Goal: Task Accomplishment & Management: Use online tool/utility

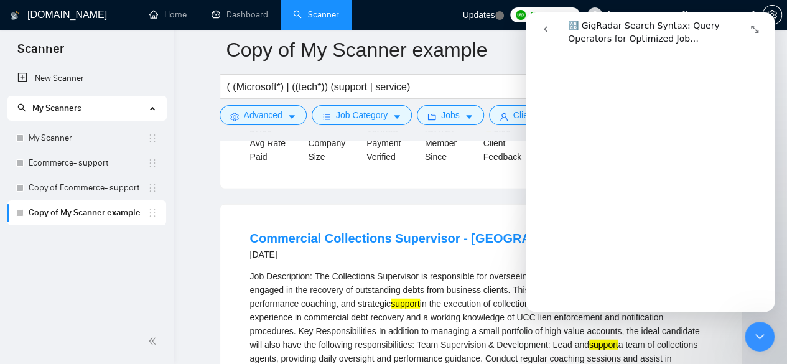
scroll to position [3359, 0]
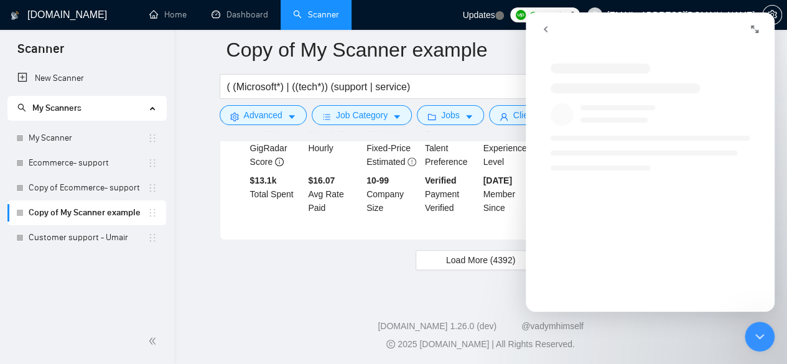
click at [751, 27] on icon "Expand window" at bounding box center [754, 29] width 7 height 7
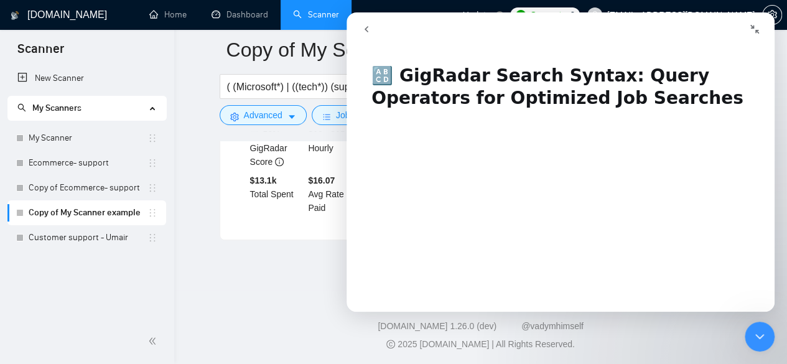
click at [758, 27] on icon "Collapse window" at bounding box center [754, 29] width 10 height 10
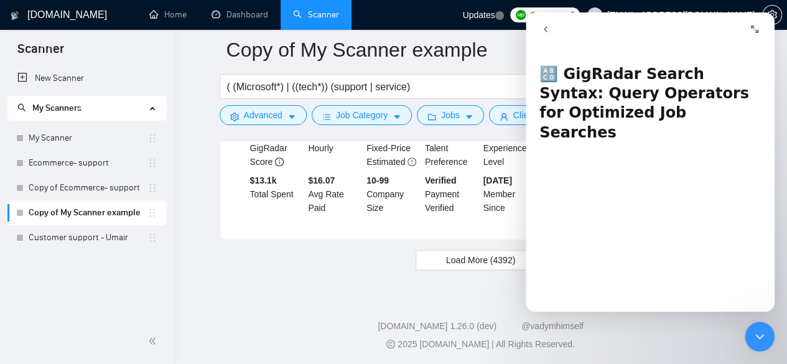
click at [761, 337] on icon "Close Intercom Messenger" at bounding box center [759, 336] width 9 height 5
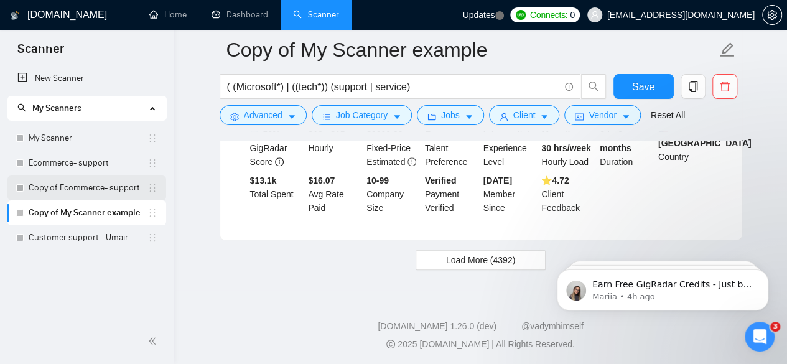
click at [65, 190] on link "Copy of Ecommerce- support" at bounding box center [88, 187] width 119 height 25
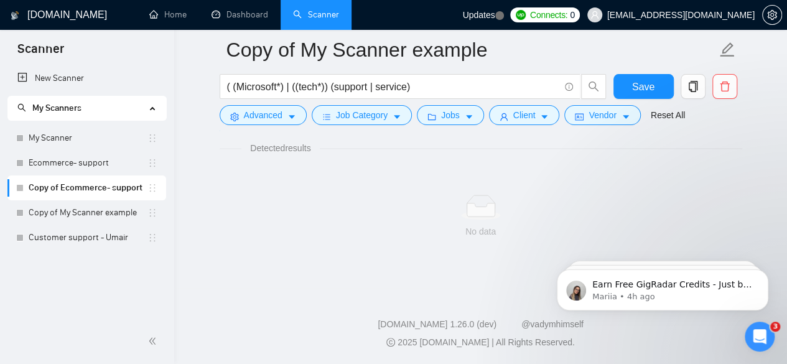
scroll to position [828, 0]
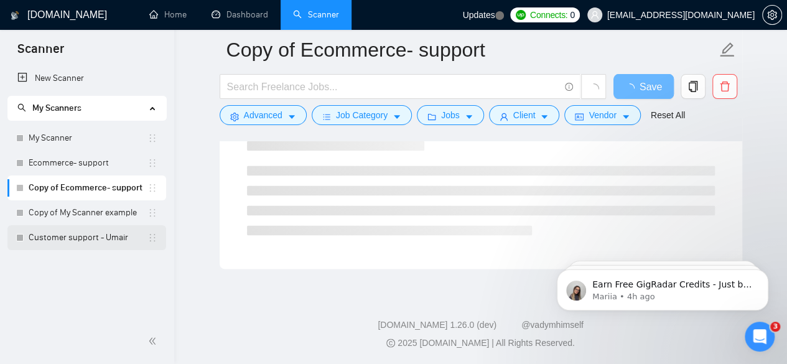
click at [81, 235] on link "Customer support - Umair" at bounding box center [88, 237] width 119 height 25
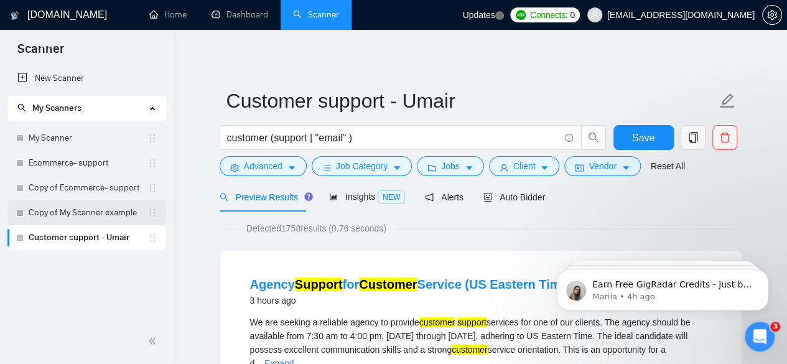
click at [62, 215] on link "Copy of My Scanner example" at bounding box center [88, 212] width 119 height 25
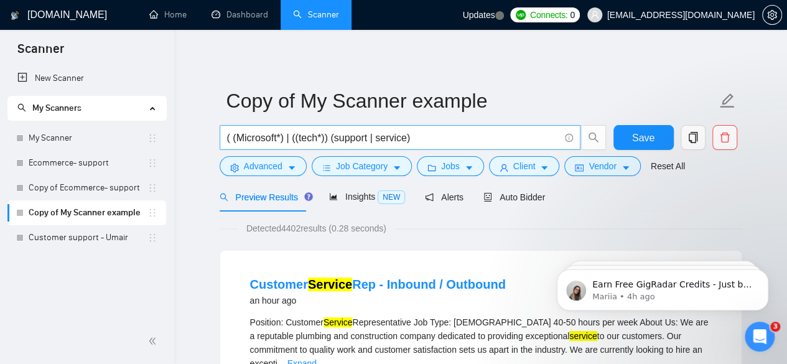
click at [435, 136] on input "( (Microsoft*) | ((tech*)) (support | service)" at bounding box center [393, 138] width 332 height 16
drag, startPoint x: 433, startPoint y: 137, endPoint x: 233, endPoint y: 137, distance: 199.6
click at [233, 137] on input "( (Microsoft*) | ((tech*)) (support | service)" at bounding box center [393, 138] width 332 height 16
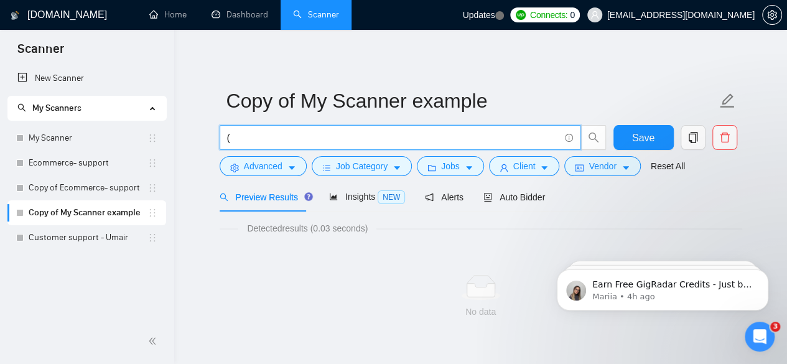
type input "("
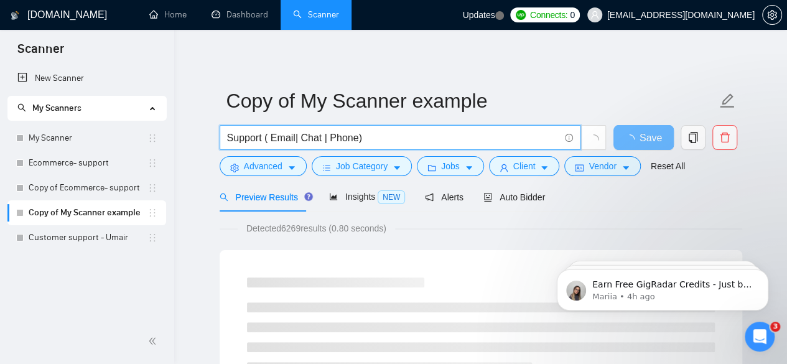
click at [293, 137] on input "Support ( Email| Chat | Phone)" at bounding box center [393, 138] width 332 height 16
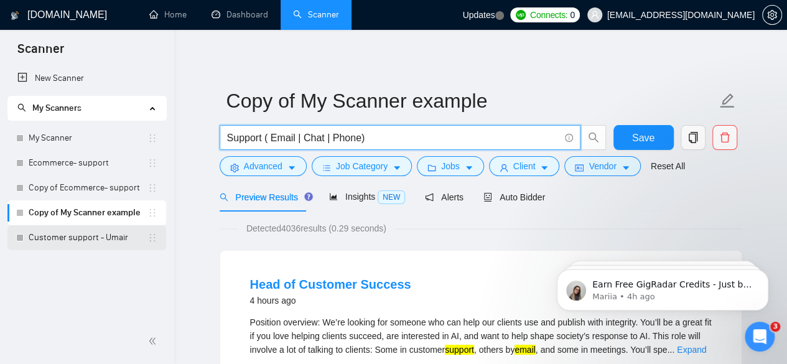
type input "Support ( Email | Chat | Phone)"
click at [30, 232] on link "Customer support - Umair" at bounding box center [88, 237] width 119 height 25
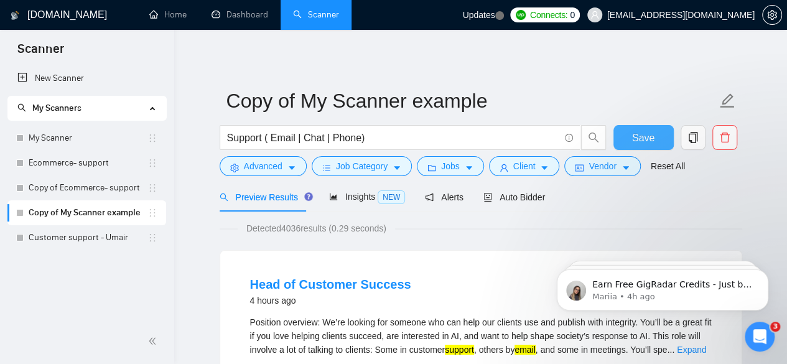
click at [637, 142] on span "Save" at bounding box center [643, 138] width 22 height 16
click at [265, 169] on span "Advanced" at bounding box center [263, 166] width 39 height 14
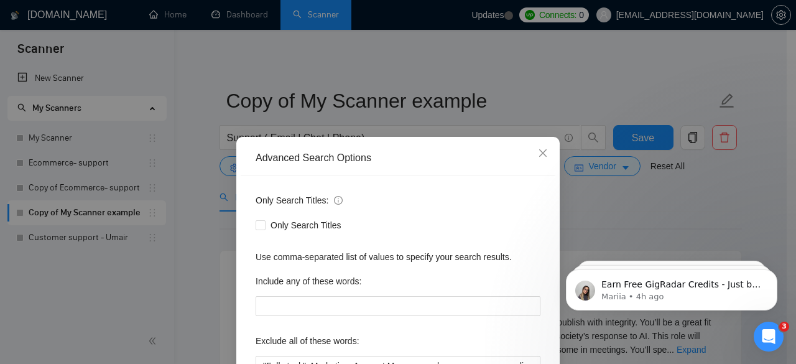
scroll to position [153, 0]
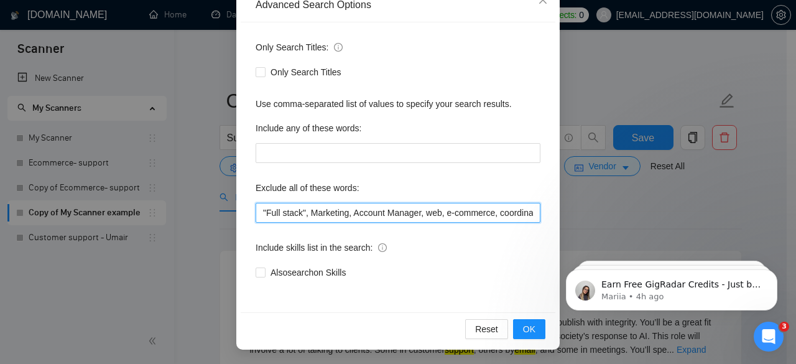
click at [331, 212] on input ""Full stack", Marketing, Account Manager, web, e-commerce, coordinator, Travel,…" at bounding box center [398, 213] width 285 height 20
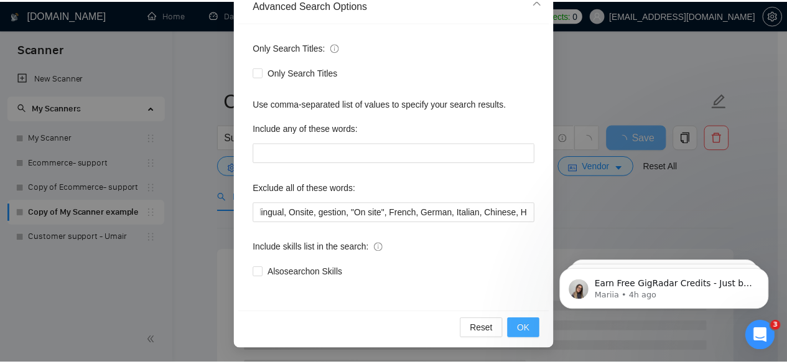
scroll to position [0, 0]
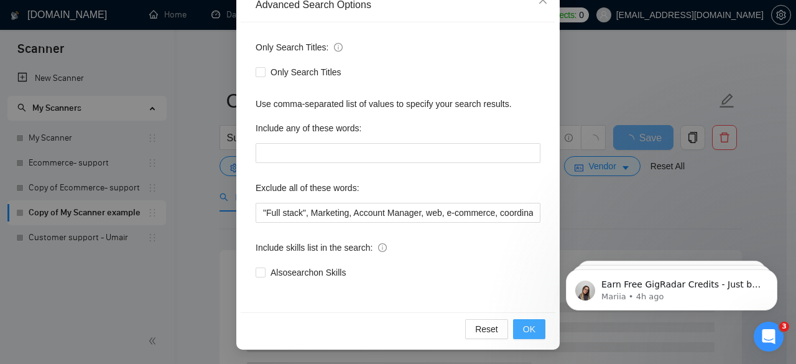
click at [529, 334] on span "OK" at bounding box center [529, 329] width 12 height 14
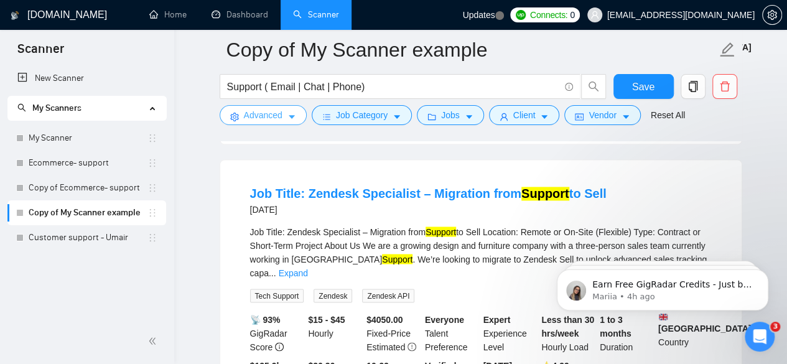
scroll to position [933, 0]
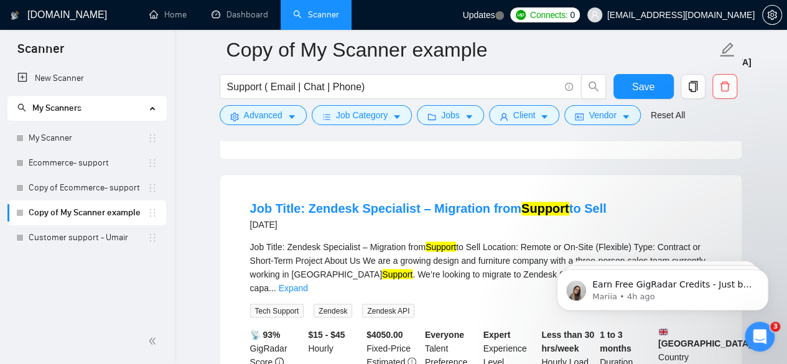
click at [681, 253] on body "Earn Free GigRadar Credits - Just by Sharing Your Story! 💬 Want more credits fo…" at bounding box center [662, 286] width 239 height 77
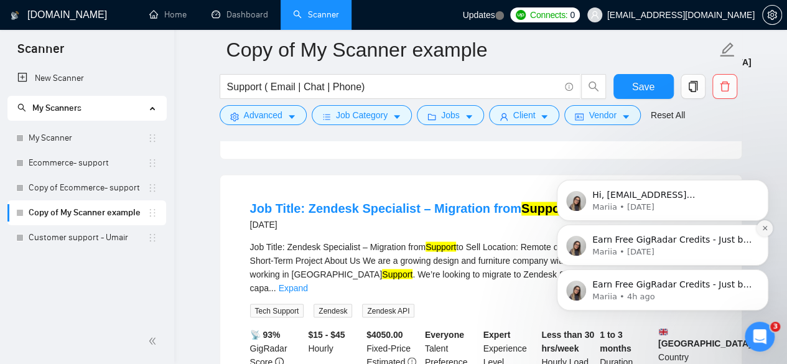
click at [768, 229] on button "Dismiss notification" at bounding box center [764, 228] width 16 height 16
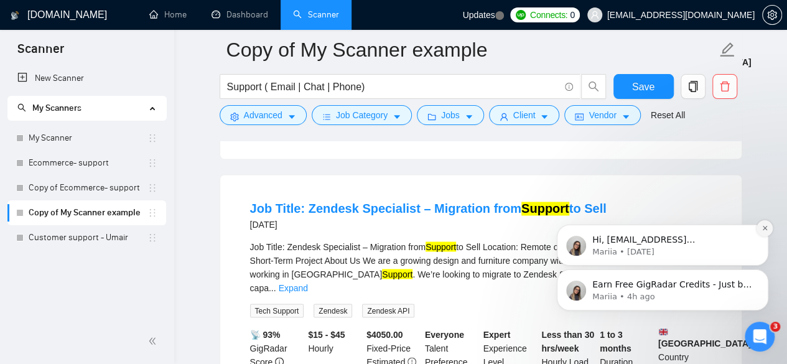
click at [767, 230] on icon "Dismiss notification" at bounding box center [764, 228] width 7 height 7
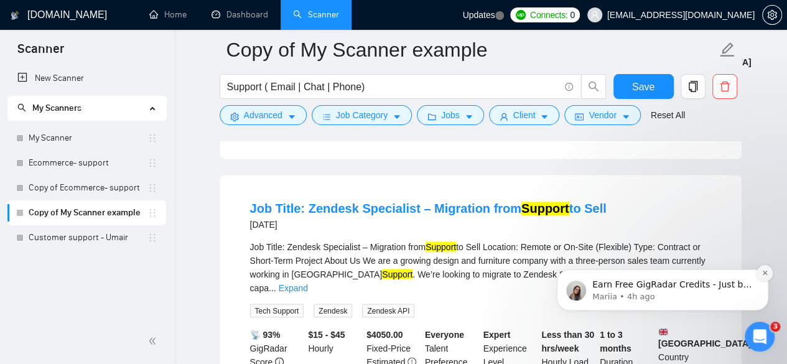
click at [765, 274] on icon "Dismiss notification" at bounding box center [764, 272] width 7 height 7
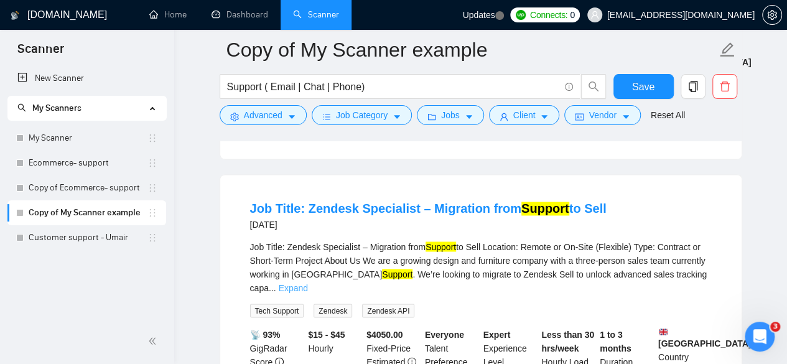
click at [308, 282] on link "Expand" at bounding box center [293, 287] width 29 height 10
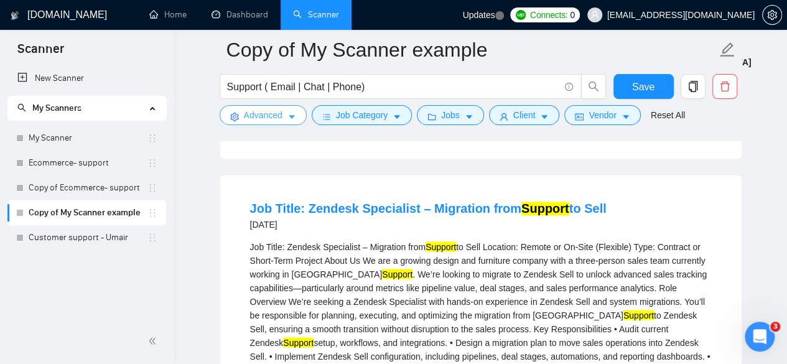
click at [282, 113] on button "Advanced" at bounding box center [263, 115] width 87 height 20
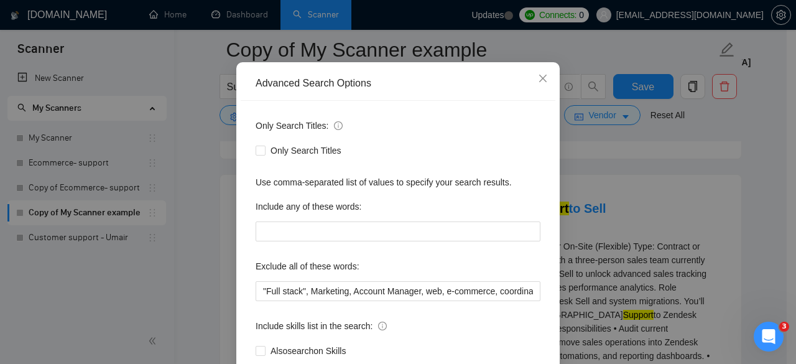
scroll to position [153, 0]
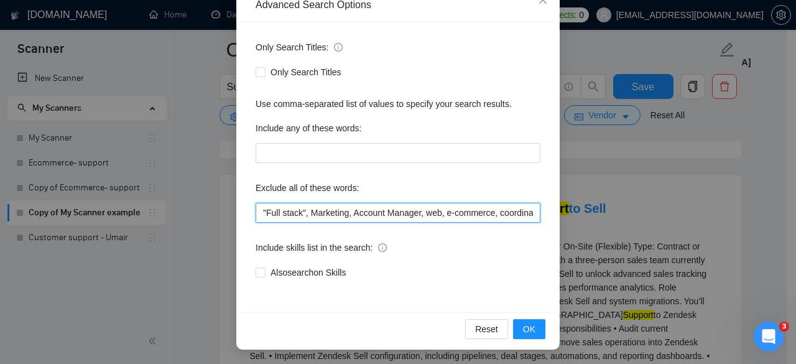
click at [257, 215] on input ""Full stack", Marketing, Account Manager, web, e-commerce, coordinator, Travel,…" at bounding box center [398, 213] width 285 height 20
type input "Migration, "Full stack", Marketing, Account Manager, web, e-commerce, coordinat…"
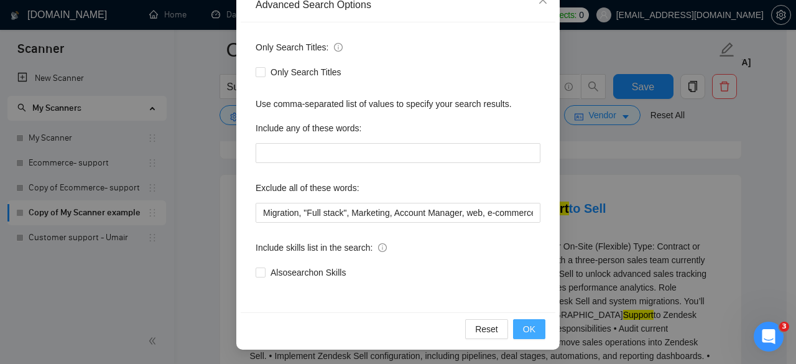
click at [516, 334] on button "OK" at bounding box center [529, 329] width 32 height 20
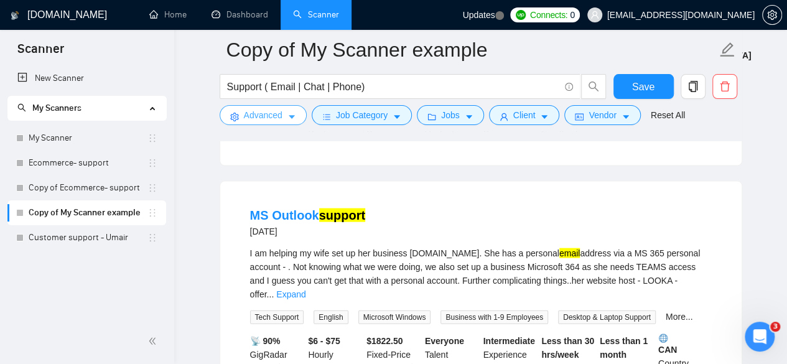
scroll to position [1244, 0]
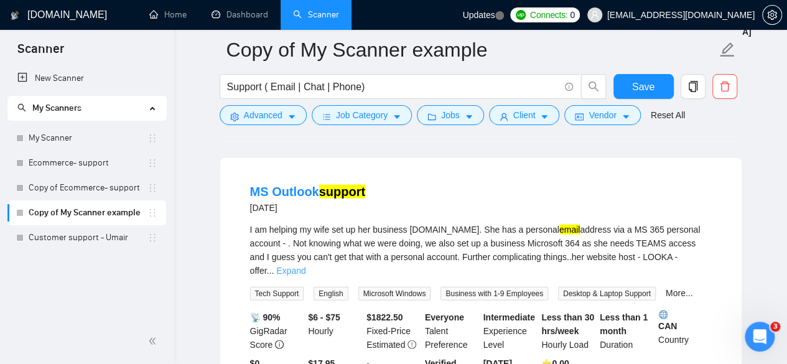
click at [305, 266] on link "Expand" at bounding box center [290, 271] width 29 height 10
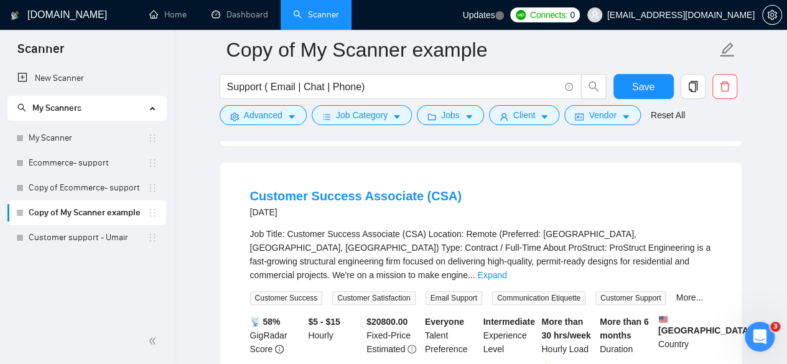
scroll to position [2674, 0]
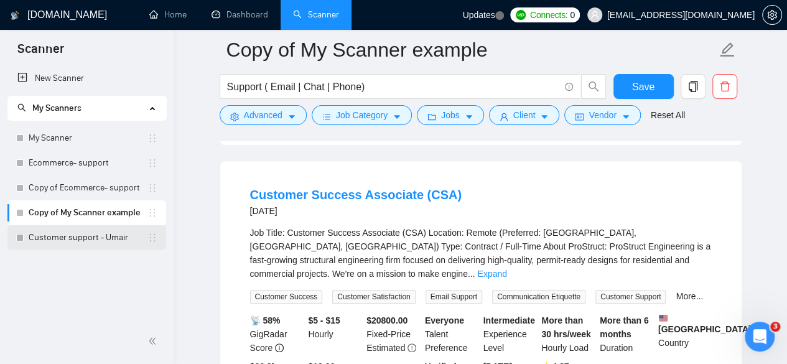
click at [89, 241] on link "Customer support - Umair" at bounding box center [88, 237] width 119 height 25
click at [624, 86] on button "Save" at bounding box center [643, 86] width 60 height 25
click at [63, 238] on link "Customer support - Umair" at bounding box center [88, 237] width 119 height 25
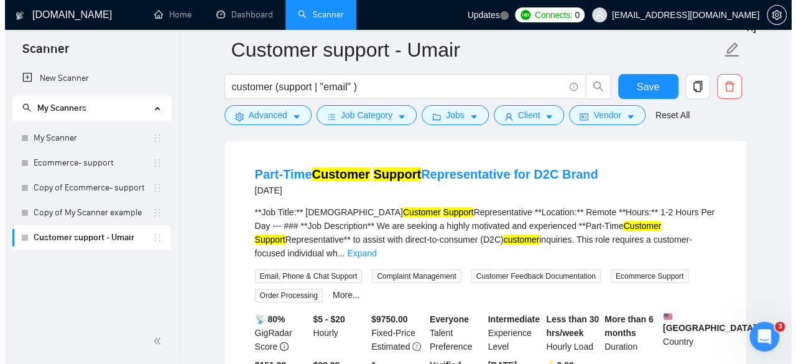
scroll to position [1617, 0]
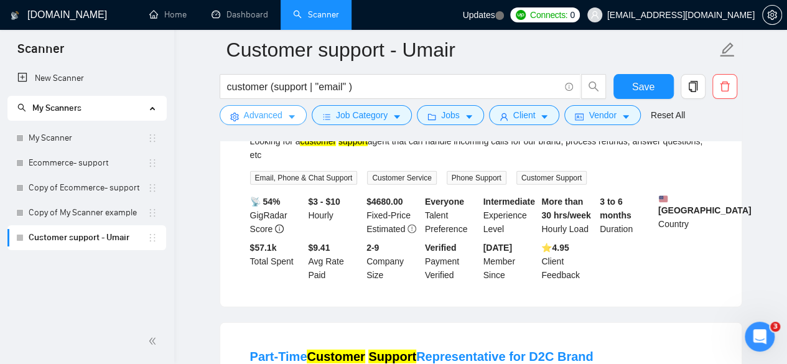
click at [285, 115] on button "Advanced" at bounding box center [263, 115] width 87 height 20
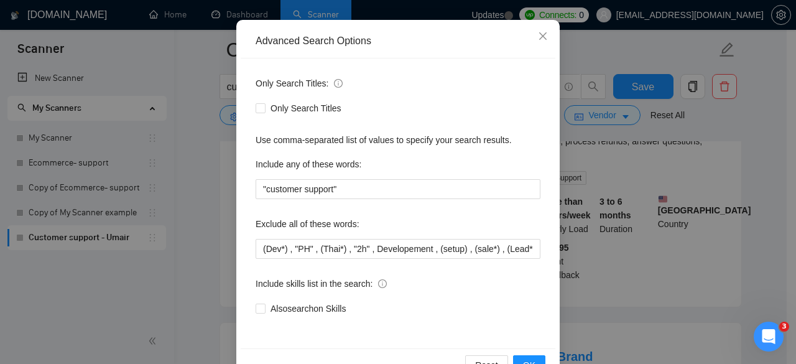
scroll to position [124, 0]
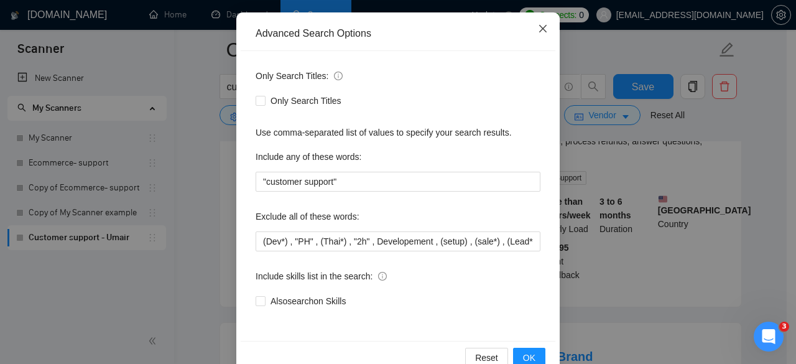
click at [538, 27] on icon "close" at bounding box center [543, 29] width 10 height 10
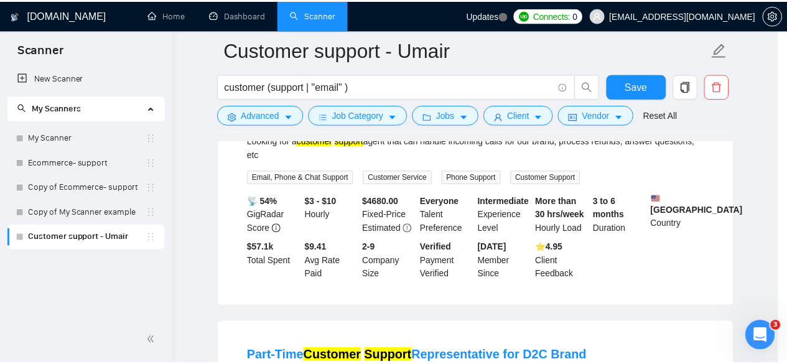
scroll to position [91, 0]
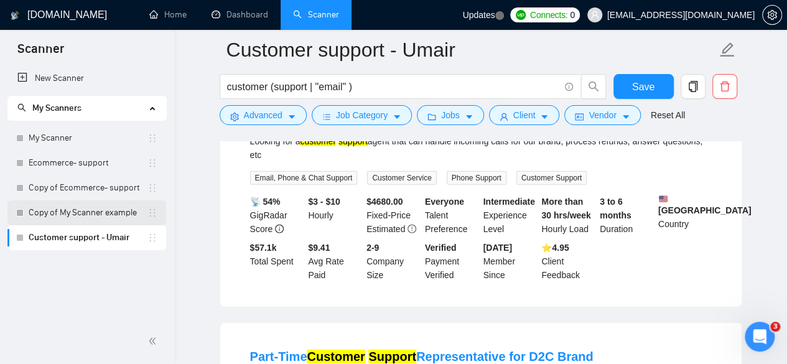
click at [107, 216] on link "Copy of My Scanner example" at bounding box center [88, 212] width 119 height 25
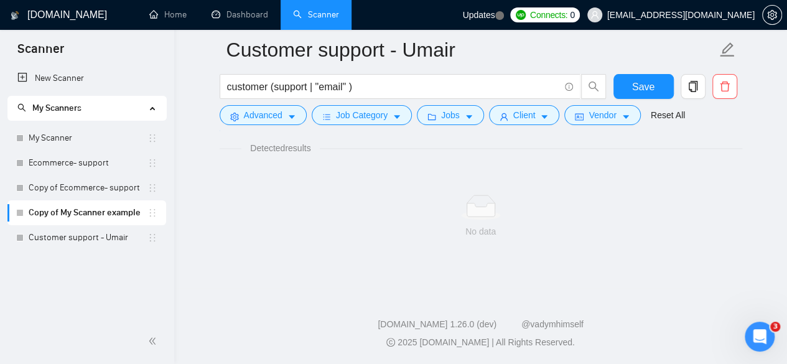
scroll to position [828, 0]
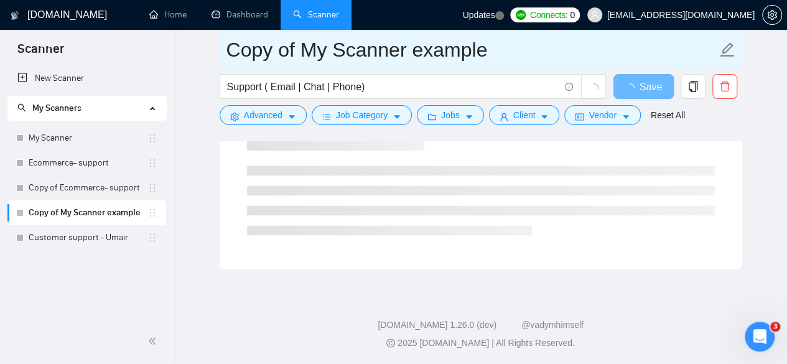
click at [725, 50] on icon "edit" at bounding box center [727, 50] width 16 height 16
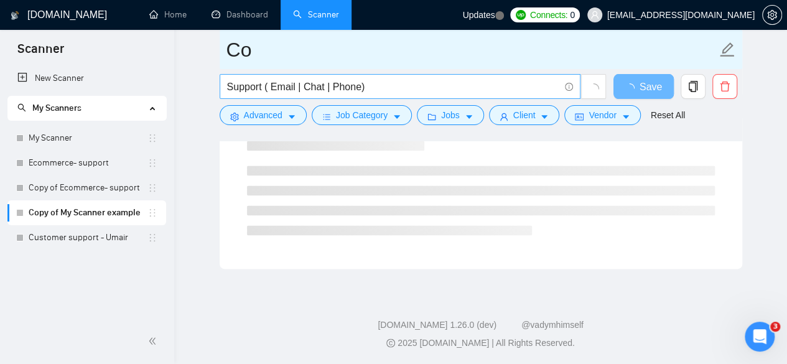
type input "C"
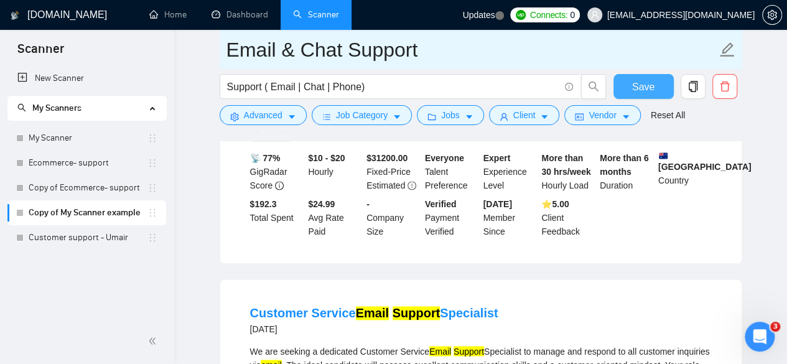
type input "Email & Chat Support"
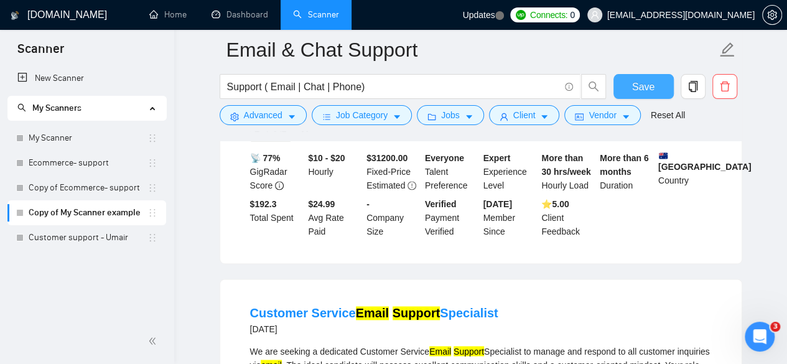
click at [640, 83] on span "Save" at bounding box center [643, 87] width 22 height 16
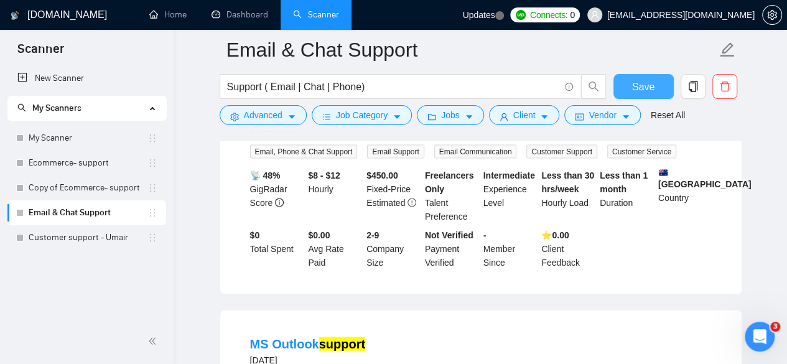
scroll to position [1202, 0]
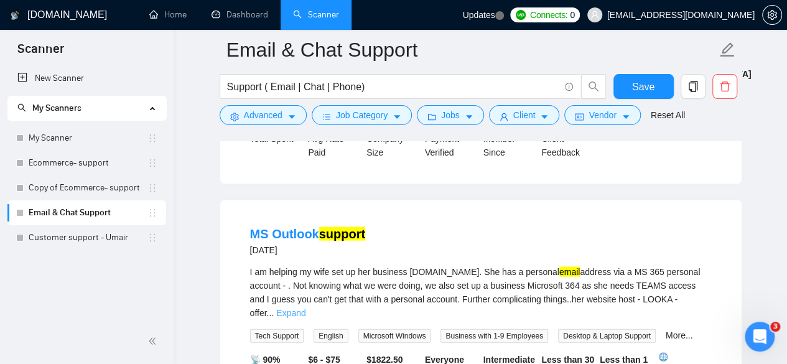
click at [305, 308] on link "Expand" at bounding box center [290, 313] width 29 height 10
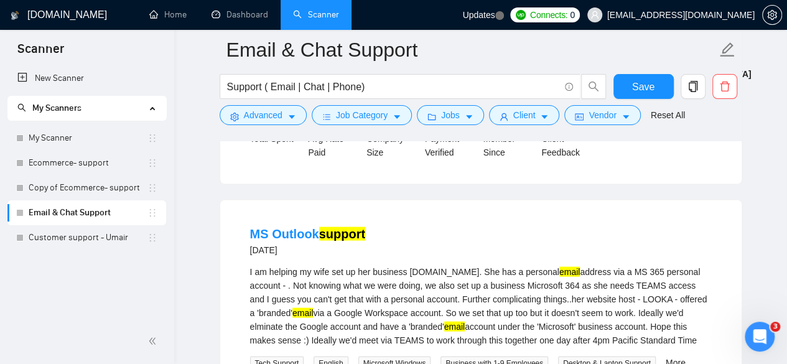
click at [562, 292] on div "I am helping my wife set up her business [DOMAIN_NAME]. She has a personal emai…" at bounding box center [480, 306] width 461 height 82
copy div "Microsoft"
click at [286, 111] on button "Advanced" at bounding box center [263, 115] width 87 height 20
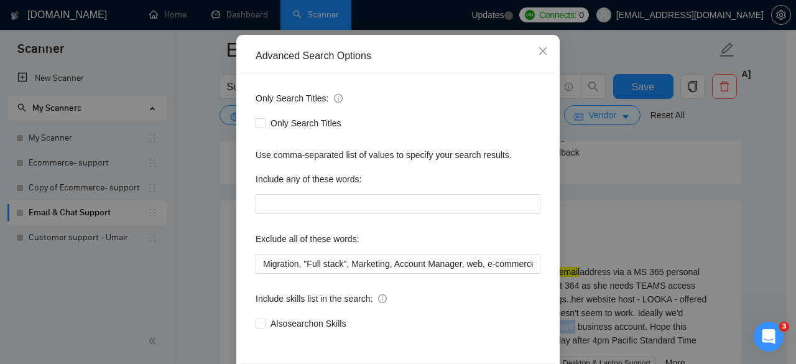
scroll to position [124, 0]
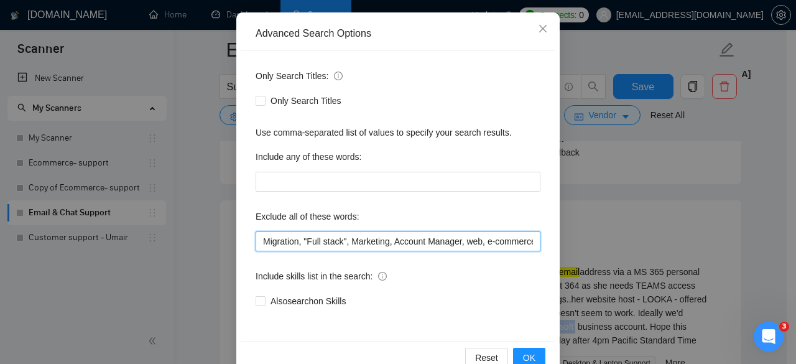
click at [259, 241] on input "Migration, "Full stack", Marketing, Account Manager, web, e-commerce, coordinat…" at bounding box center [398, 241] width 285 height 20
paste input "Microsoft"
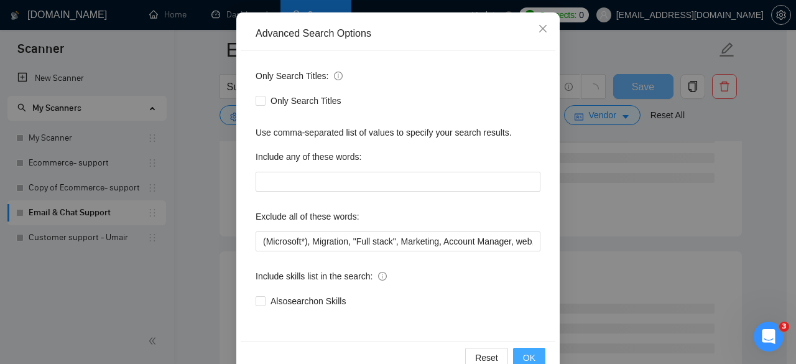
click at [526, 356] on span "OK" at bounding box center [529, 358] width 12 height 14
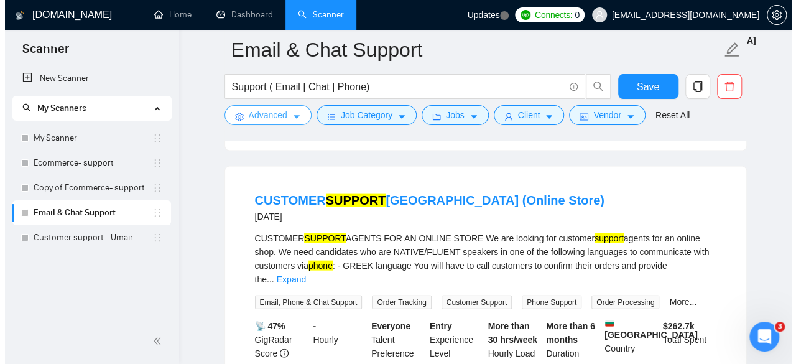
scroll to position [1244, 0]
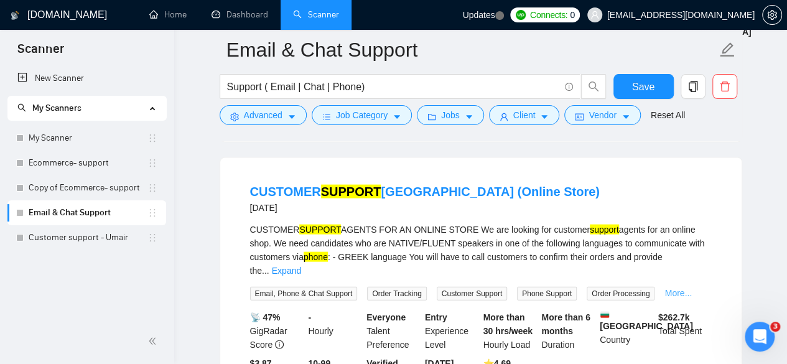
click at [672, 288] on link "More..." at bounding box center [677, 293] width 27 height 10
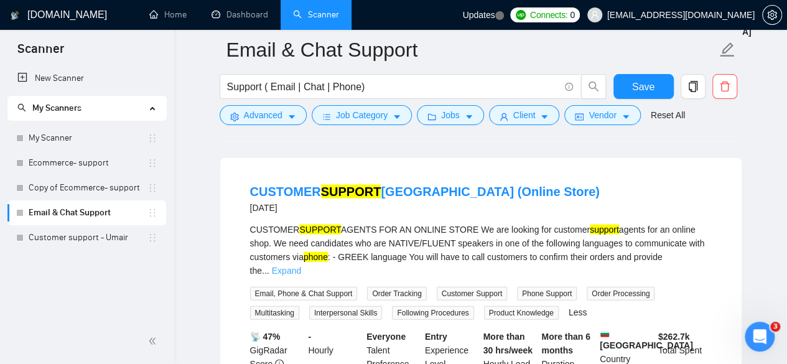
click at [301, 266] on link "Expand" at bounding box center [286, 271] width 29 height 10
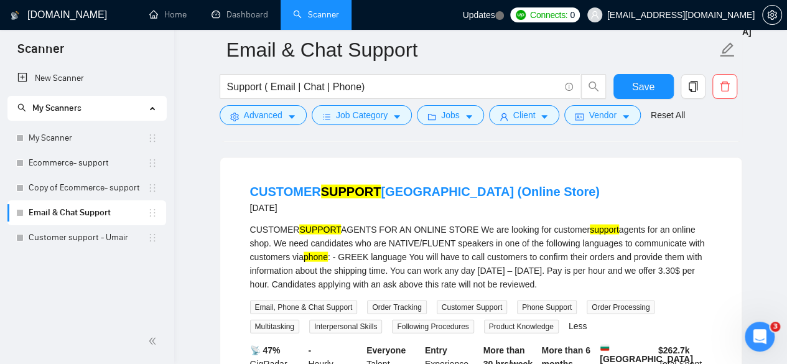
click at [372, 223] on div "CUSTOMER SUPPORT AGENTS FOR AN ONLINE STORE We are looking for customer support…" at bounding box center [480, 257] width 461 height 68
click at [261, 119] on span "Advanced" at bounding box center [263, 115] width 39 height 14
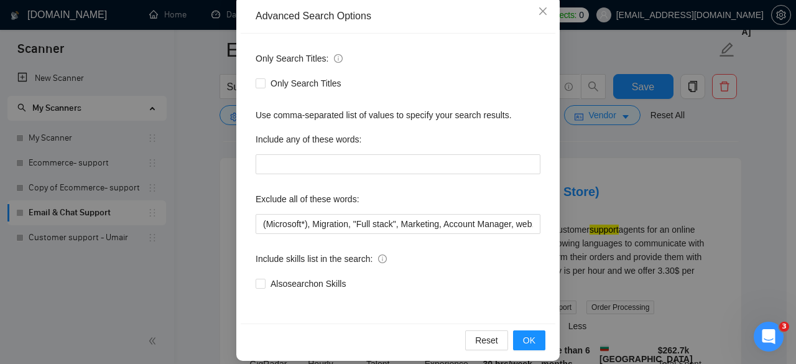
scroll to position [153, 0]
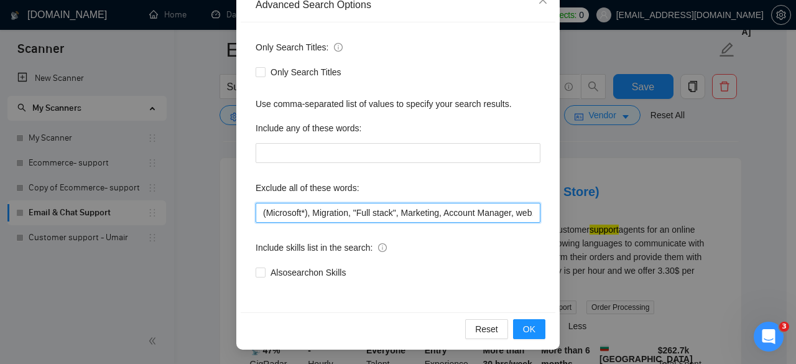
click at [260, 215] on input "(Microsoft*), Migration, "Full stack", Marketing, Account Manager, web, e-comme…" at bounding box center [398, 213] width 285 height 20
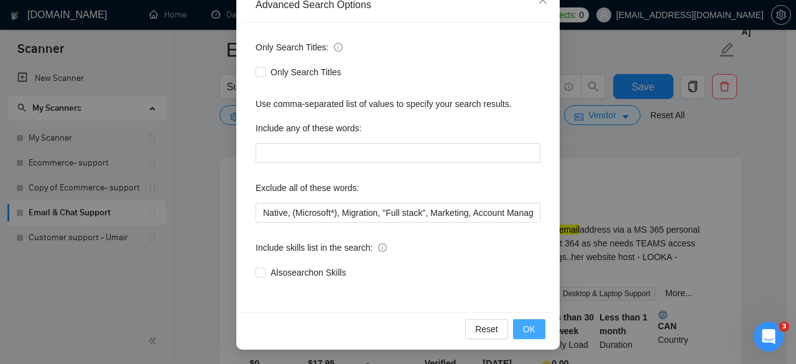
click at [530, 328] on span "OK" at bounding box center [529, 329] width 12 height 14
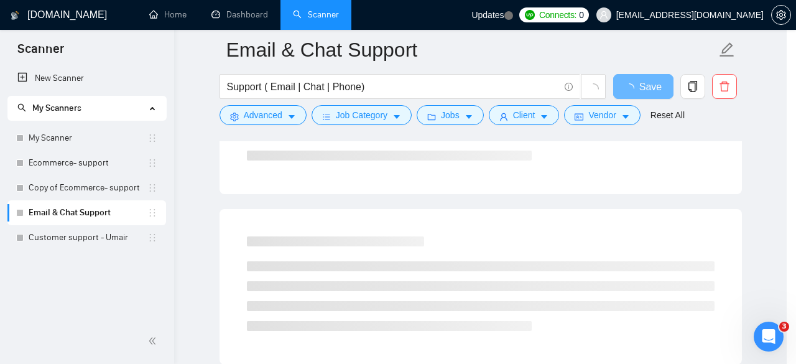
scroll to position [91, 0]
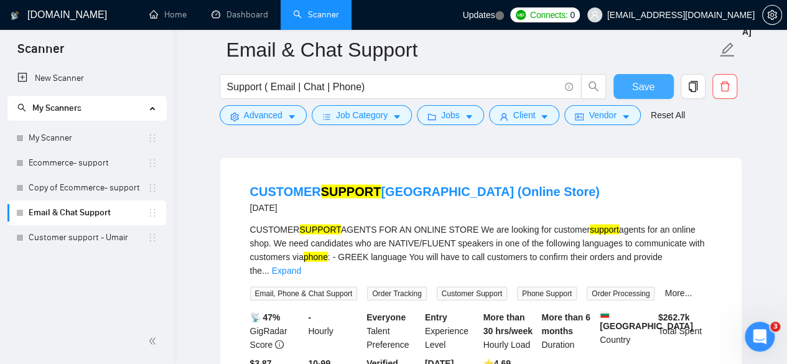
click at [651, 90] on span "Save" at bounding box center [643, 87] width 22 height 16
click at [287, 109] on button "Advanced" at bounding box center [263, 115] width 87 height 20
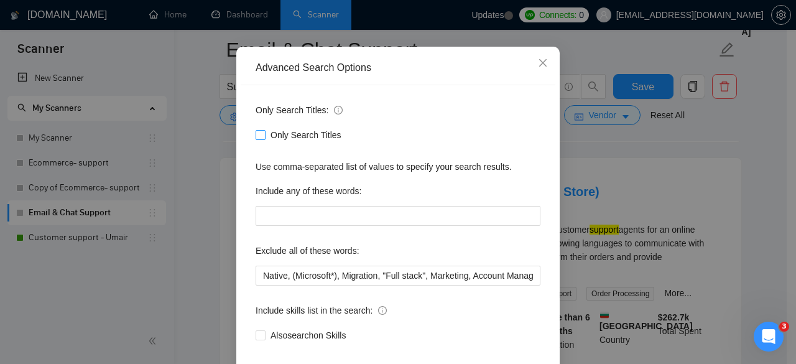
scroll to position [153, 0]
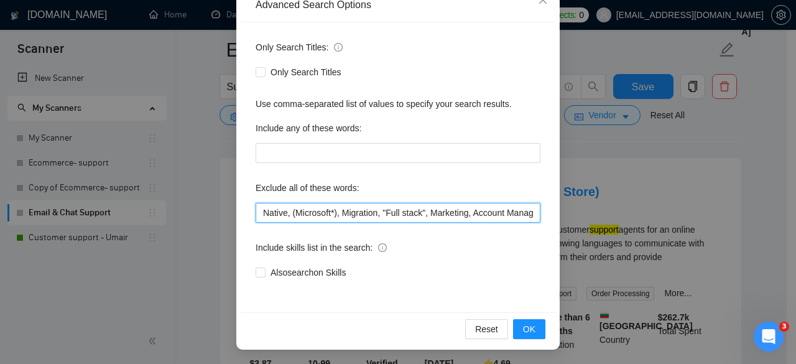
click at [282, 214] on input "Native, (Microsoft*), Migration, "Full stack", Marketing, Account Manager, web,…" at bounding box center [398, 213] width 285 height 20
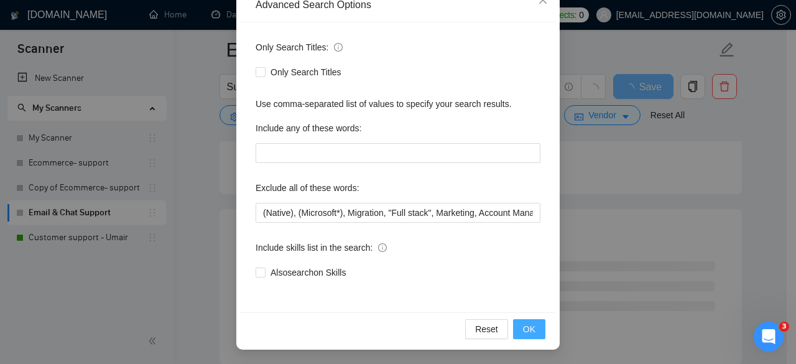
click at [529, 328] on span "OK" at bounding box center [529, 329] width 12 height 14
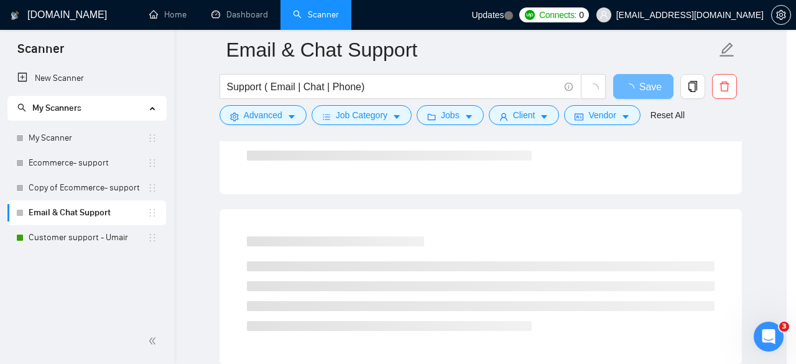
scroll to position [91, 0]
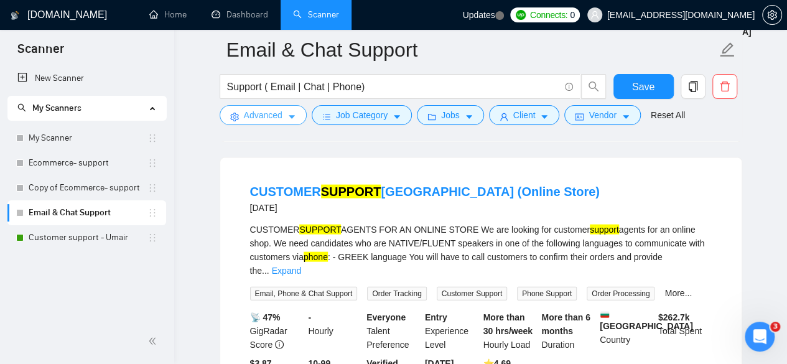
click at [282, 119] on button "Advanced" at bounding box center [263, 115] width 87 height 20
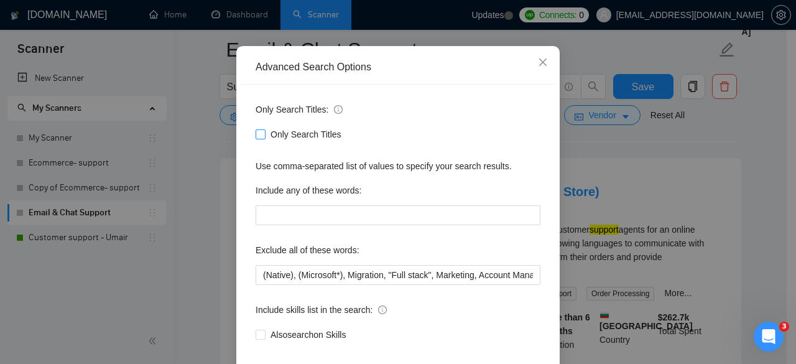
scroll to position [153, 0]
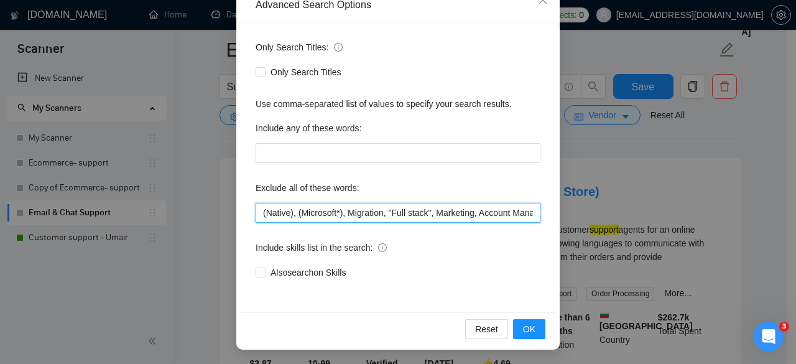
click at [287, 213] on input "(Native), (Microsoft*), Migration, "Full stack", Marketing, Account Manager, we…" at bounding box center [398, 213] width 285 height 20
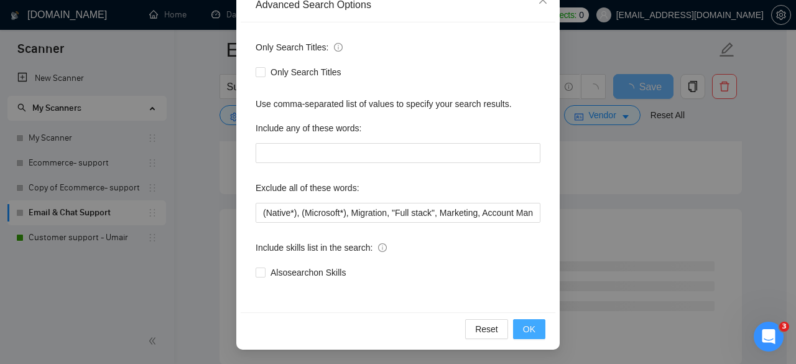
click at [536, 325] on button "OK" at bounding box center [529, 329] width 32 height 20
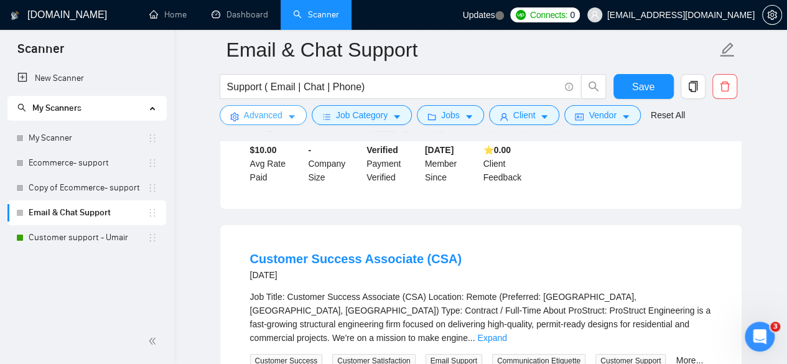
scroll to position [1741, 0]
click at [506, 333] on link "Expand" at bounding box center [491, 338] width 29 height 10
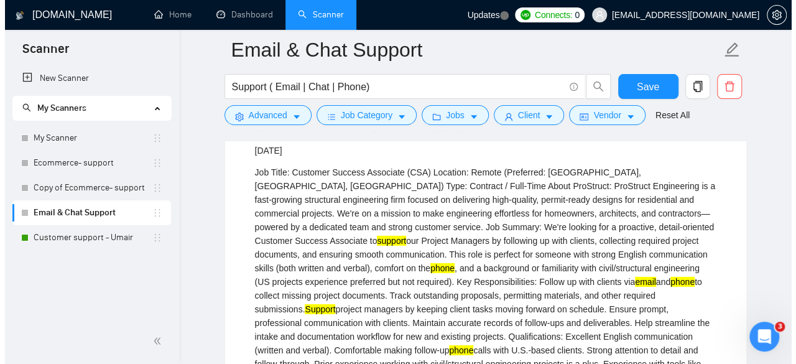
scroll to position [1928, 0]
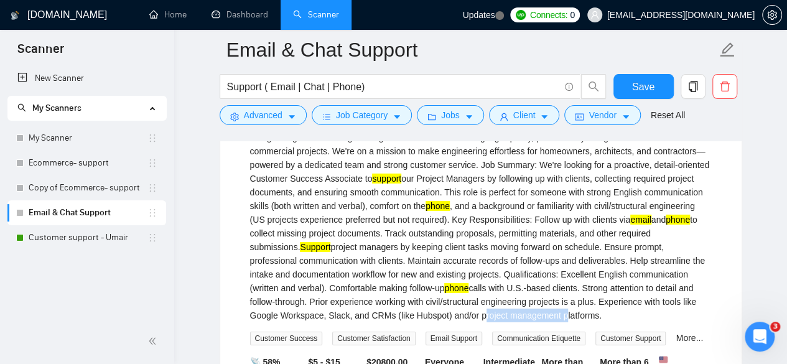
drag, startPoint x: 249, startPoint y: 284, endPoint x: 331, endPoint y: 283, distance: 82.1
click at [331, 283] on li "Customer Success Associate (CSA) [DATE] Job Title: Customer Success Associate (…" at bounding box center [480, 252] width 491 height 399
click at [280, 120] on span "Advanced" at bounding box center [263, 115] width 39 height 14
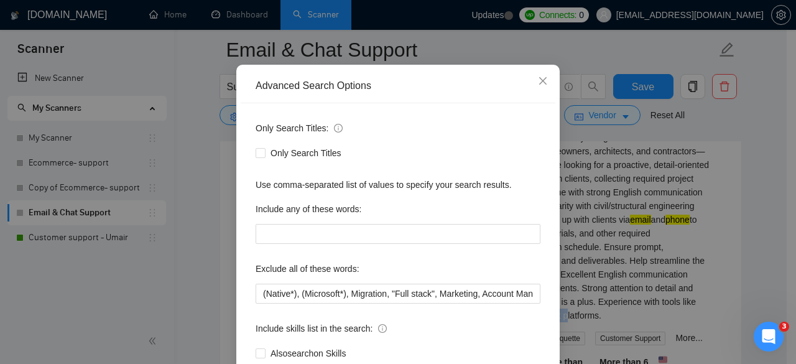
scroll to position [153, 0]
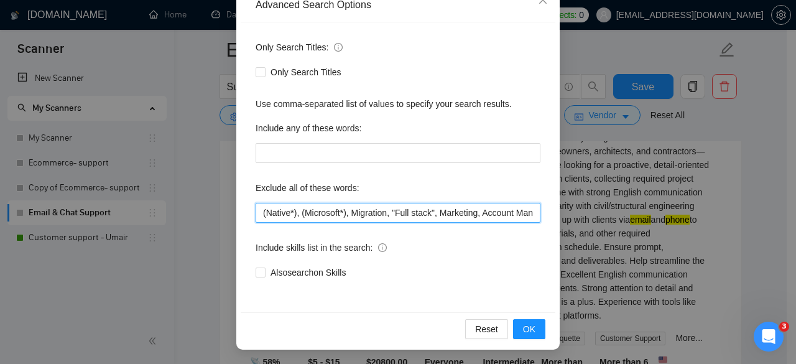
click at [399, 211] on input "(Native*), (Microsoft*), Migration, "Full stack", Marketing, Account Manager, w…" at bounding box center [398, 213] width 285 height 20
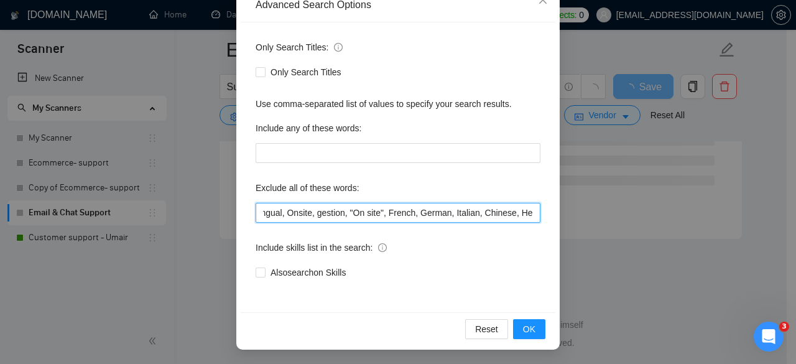
click at [529, 213] on input "(Native*), (Microsoft*), Migration, "Full stack", Marketing, Account Manager, w…" at bounding box center [398, 213] width 285 height 20
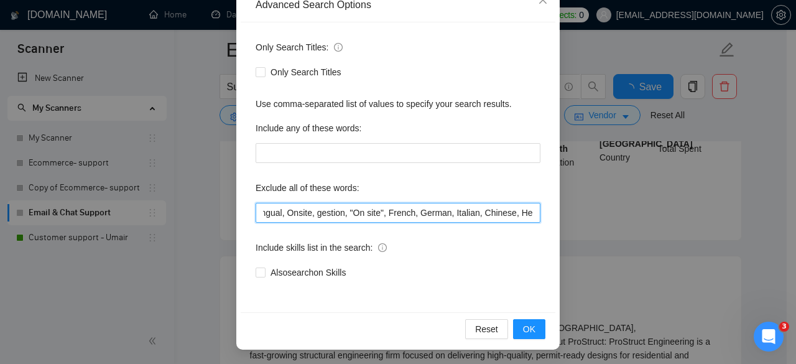
scroll to position [1928, 0]
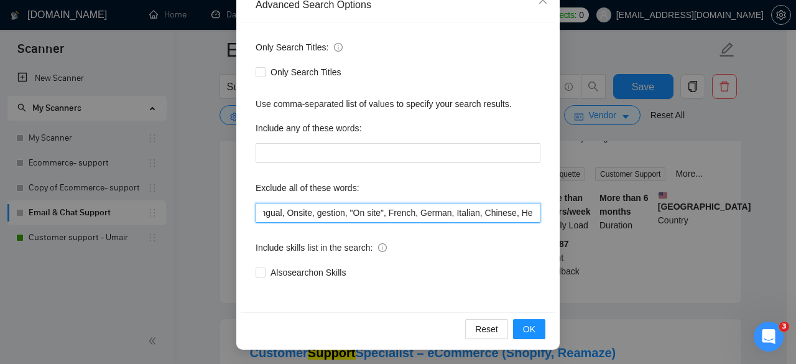
paste input "Microsoft"
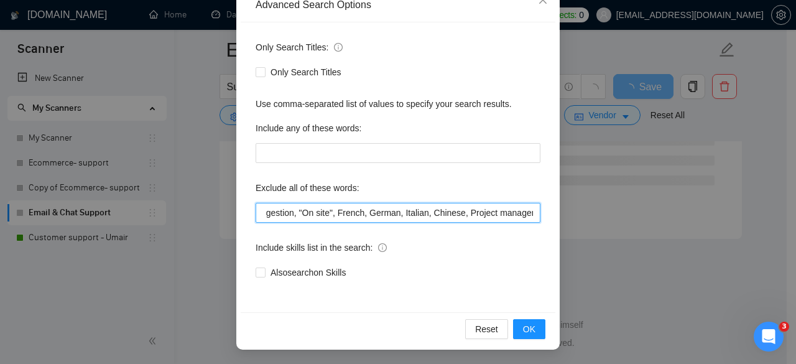
scroll to position [0, 710]
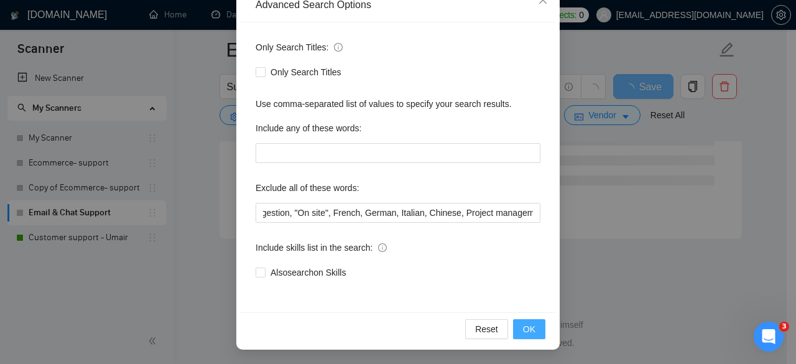
click at [527, 330] on span "OK" at bounding box center [529, 329] width 12 height 14
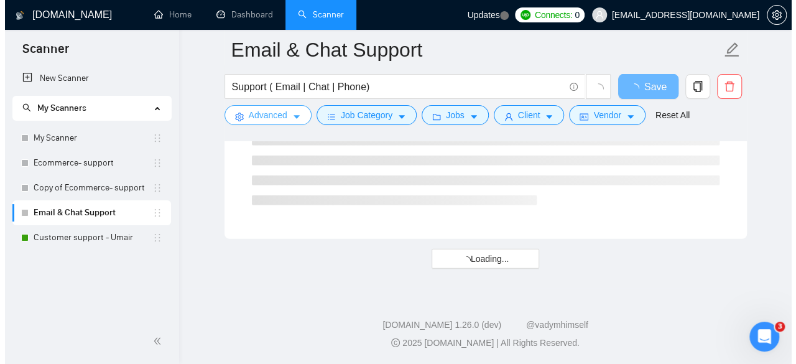
scroll to position [0, 0]
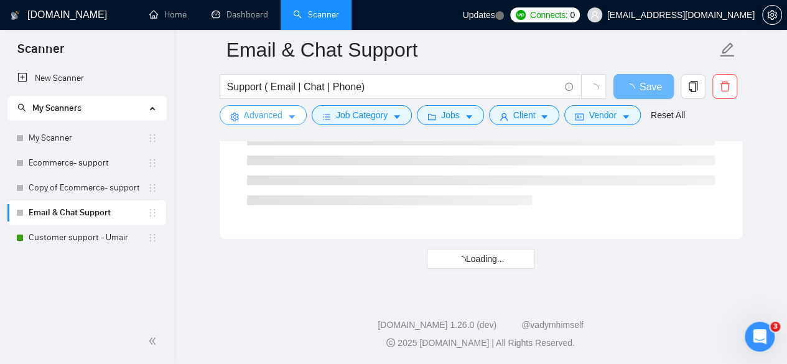
click at [271, 114] on span "Advanced" at bounding box center [263, 115] width 39 height 14
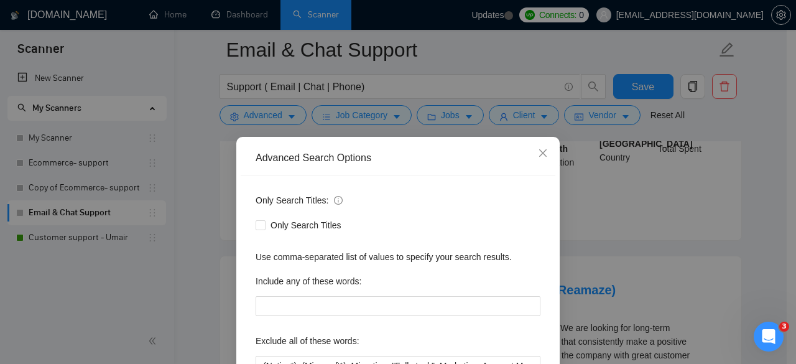
scroll to position [153, 0]
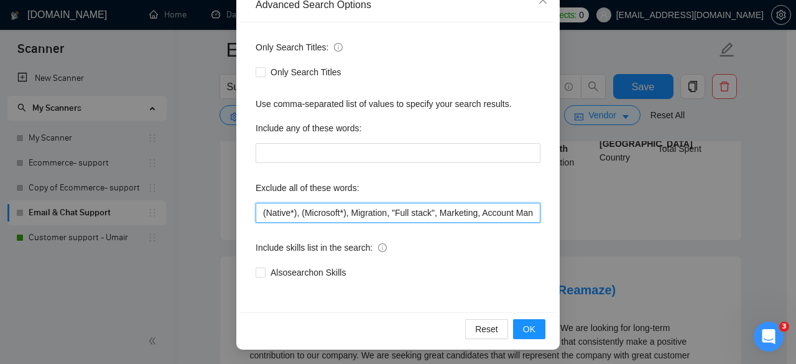
click at [460, 215] on input "(Native*), (Microsoft*), Migration, "Full stack", Marketing, Account Manager, w…" at bounding box center [398, 213] width 285 height 20
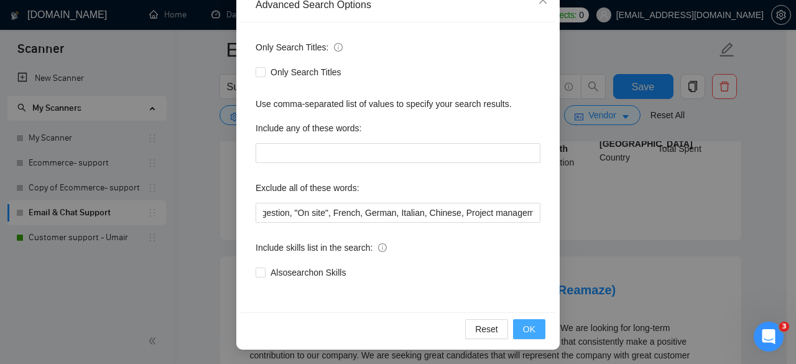
click at [524, 332] on span "OK" at bounding box center [529, 329] width 12 height 14
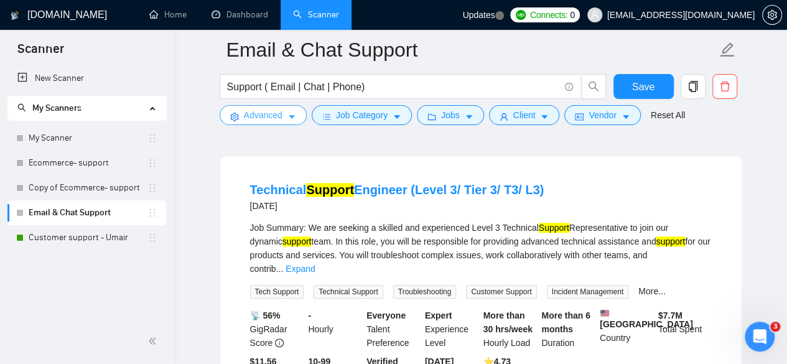
scroll to position [2781, 0]
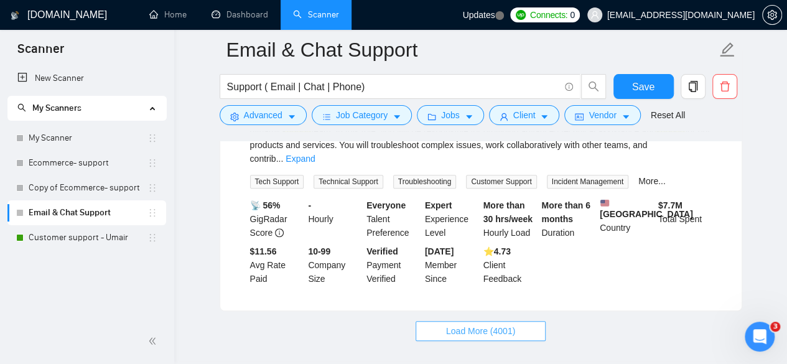
click at [457, 324] on span "Load More (4001)" at bounding box center [480, 331] width 69 height 14
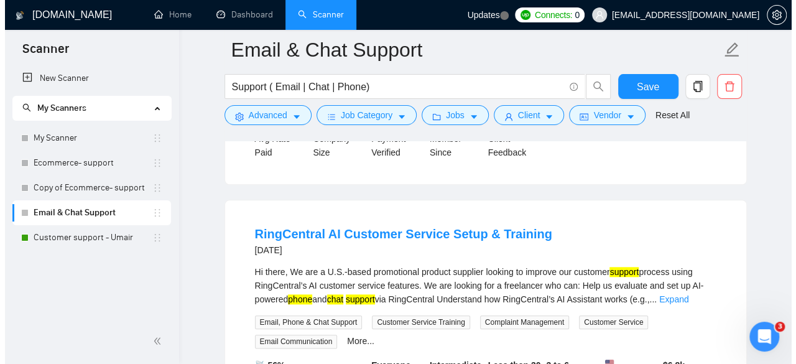
scroll to position [2843, 0]
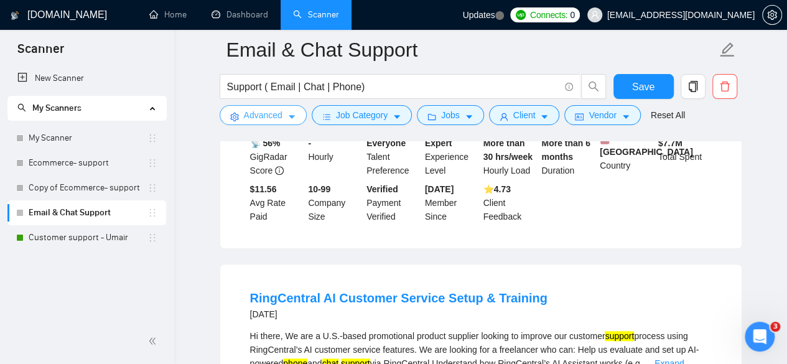
click at [274, 118] on span "Advanced" at bounding box center [263, 115] width 39 height 14
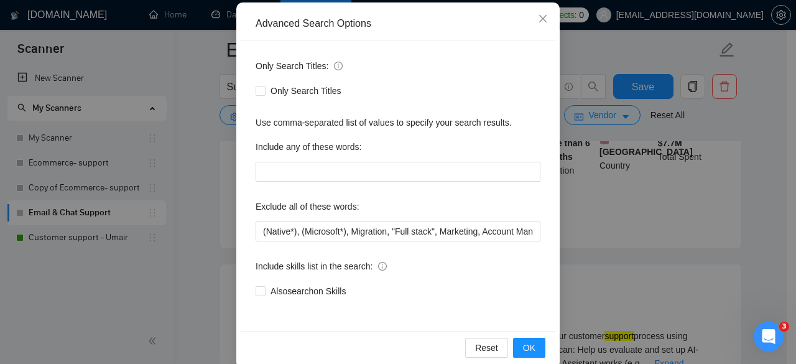
scroll to position [153, 0]
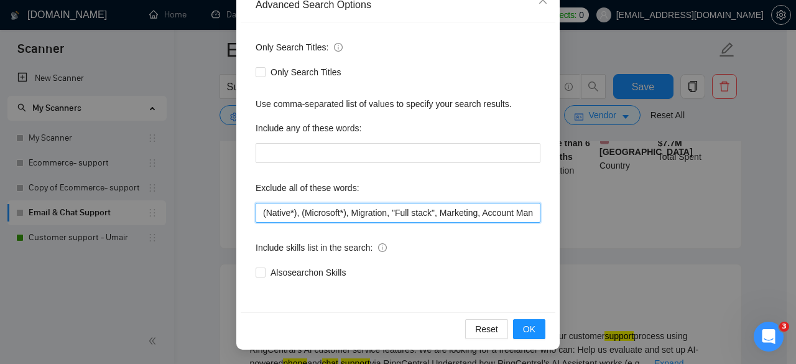
click at [259, 213] on input "(Native*), (Microsoft*), Migration, "Full stack", Marketing, Account Manager, w…" at bounding box center [398, 213] width 285 height 20
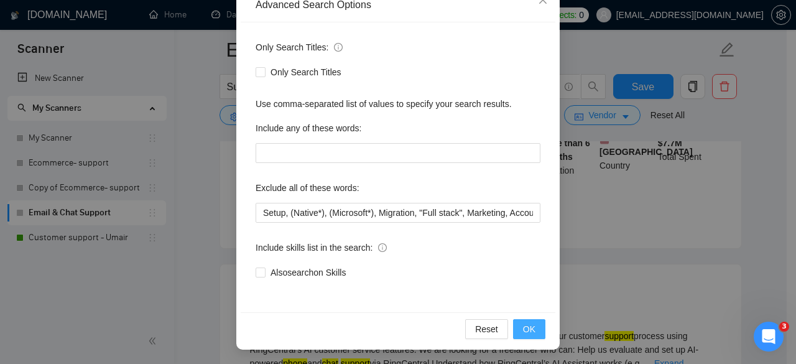
click at [516, 333] on button "OK" at bounding box center [529, 329] width 32 height 20
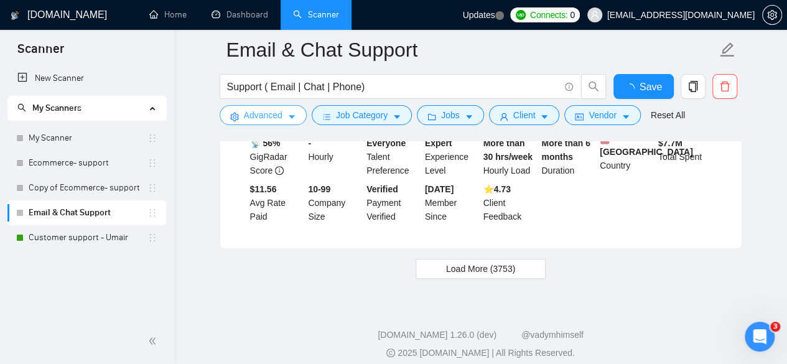
scroll to position [2781, 0]
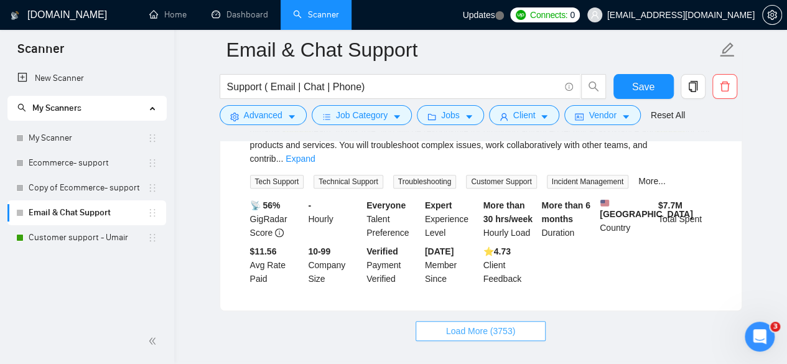
click at [476, 324] on span "Load More (3753)" at bounding box center [480, 331] width 69 height 14
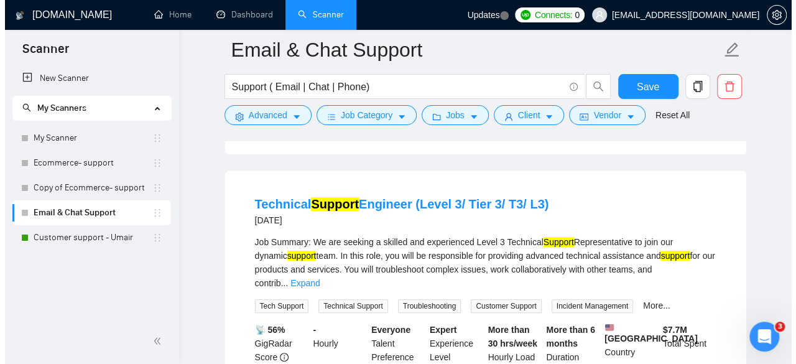
scroll to position [2594, 0]
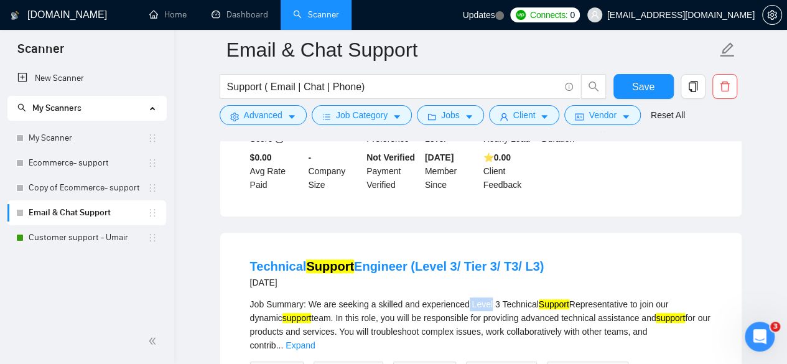
drag, startPoint x: 463, startPoint y: 238, endPoint x: 485, endPoint y: 237, distance: 21.8
click at [485, 297] on div "Job Summary: We are seeking a skilled and experienced Level 3 Technical Support…" at bounding box center [480, 324] width 461 height 55
copy div "Level"
click at [281, 113] on button "Advanced" at bounding box center [263, 115] width 87 height 20
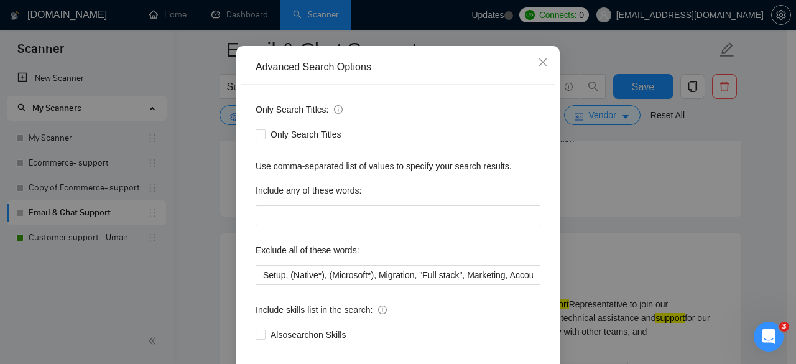
scroll to position [153, 0]
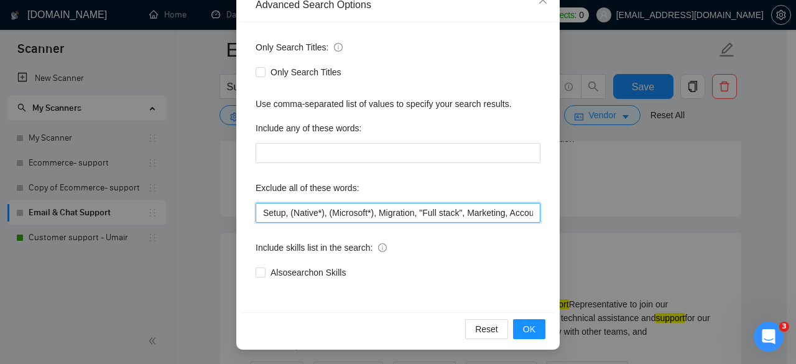
click at [260, 213] on input "Setup, (Native*), (Microsoft*), Migration, "Full stack", Marketing, Account Man…" at bounding box center [398, 213] width 285 height 20
paste input "Level"
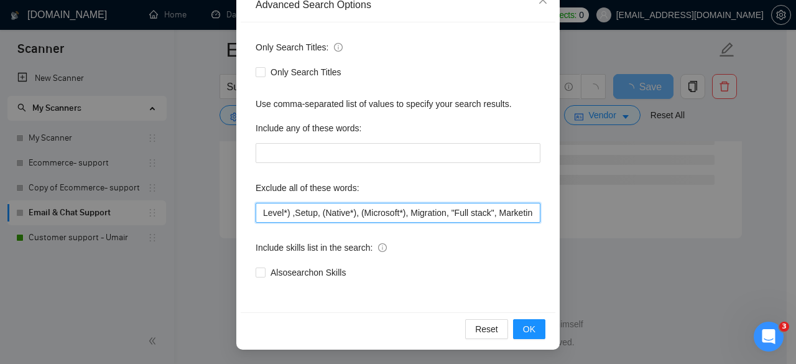
scroll to position [1710, 0]
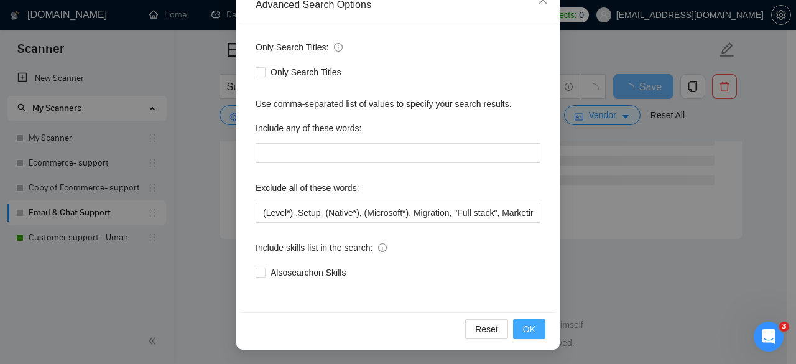
click at [530, 334] on span "OK" at bounding box center [529, 329] width 12 height 14
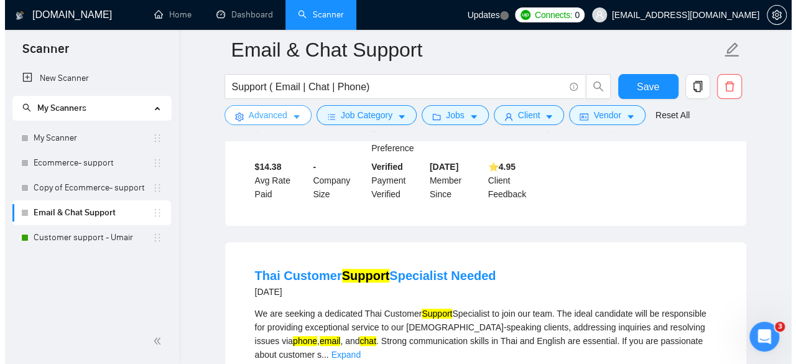
scroll to position [2581, 0]
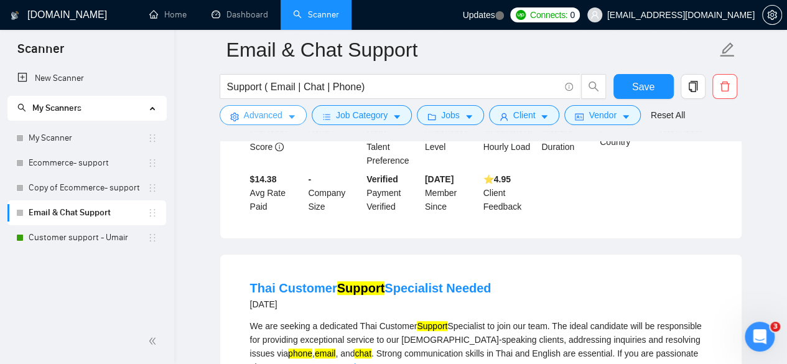
click at [264, 110] on span "Advanced" at bounding box center [263, 115] width 39 height 14
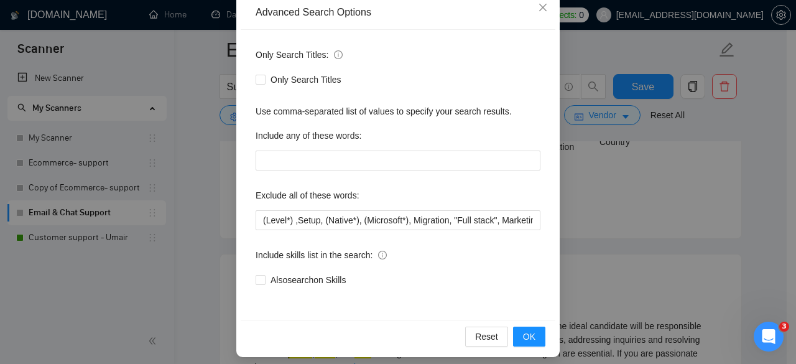
scroll to position [153, 0]
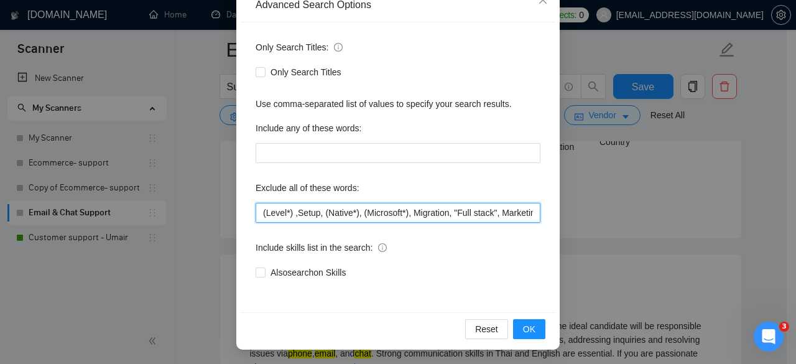
click at [261, 217] on input "(Level*) ,Setup, (Native*), (Microsoft*), Migration, "Full stack", Marketing, A…" at bounding box center [398, 213] width 285 height 20
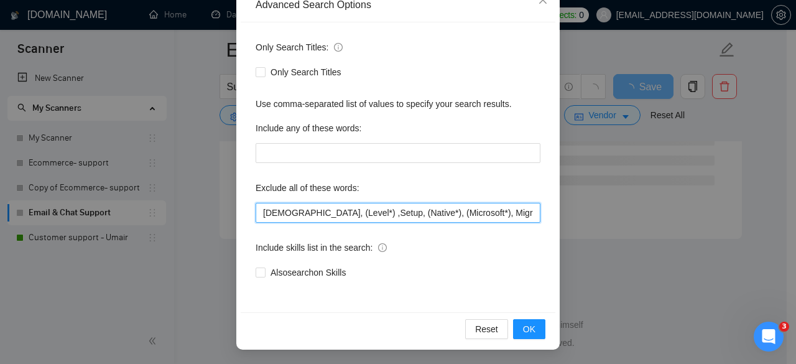
click at [277, 215] on input "[DEMOGRAPHIC_DATA], (Level*) ,Setup, (Native*), (Microsoft*), Migration, "Full …" at bounding box center [398, 213] width 285 height 20
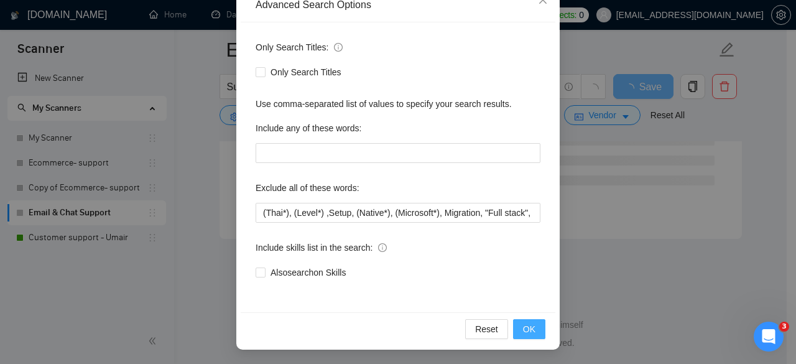
click at [525, 326] on span "OK" at bounding box center [529, 329] width 12 height 14
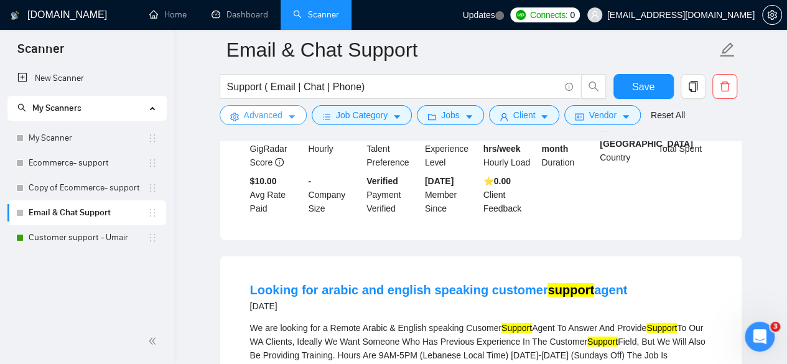
click at [285, 123] on button "Advanced" at bounding box center [263, 115] width 87 height 20
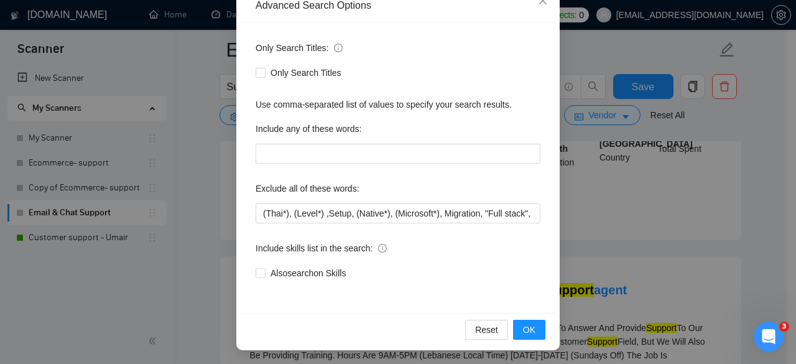
scroll to position [153, 0]
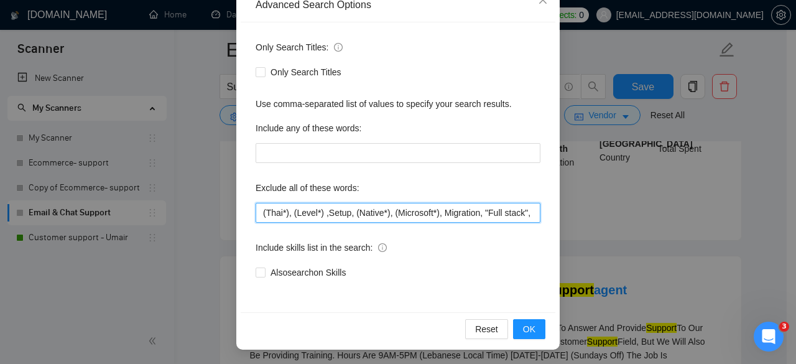
drag, startPoint x: 259, startPoint y: 213, endPoint x: 271, endPoint y: 220, distance: 13.7
click at [259, 213] on input "(Thai*), (Level*) ,Setup, (Native*), (Microsoft*), Migration, "Full stack", Mar…" at bounding box center [398, 213] width 285 height 20
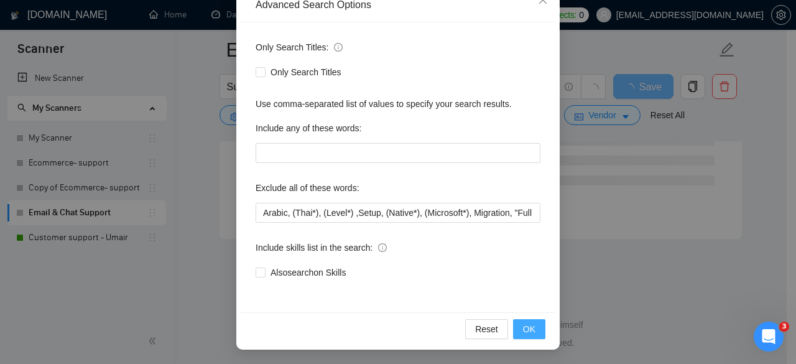
click at [528, 329] on span "OK" at bounding box center [529, 329] width 12 height 14
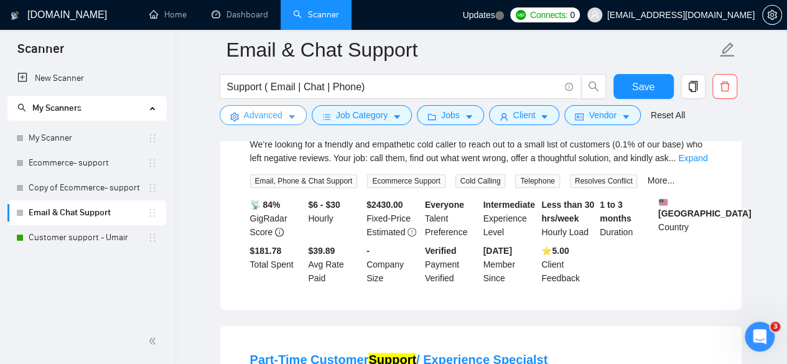
scroll to position [2332, 0]
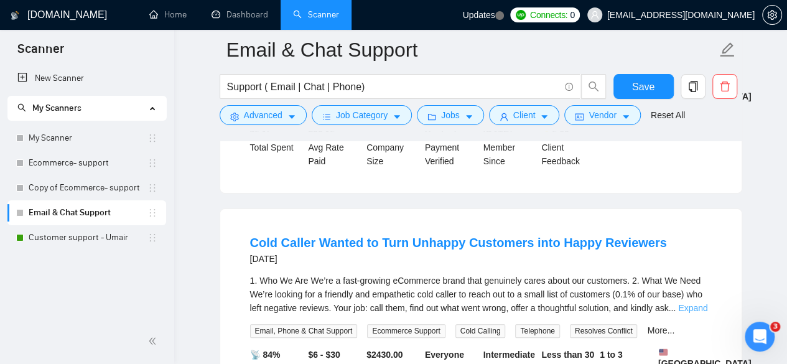
click at [687, 303] on link "Expand" at bounding box center [692, 308] width 29 height 10
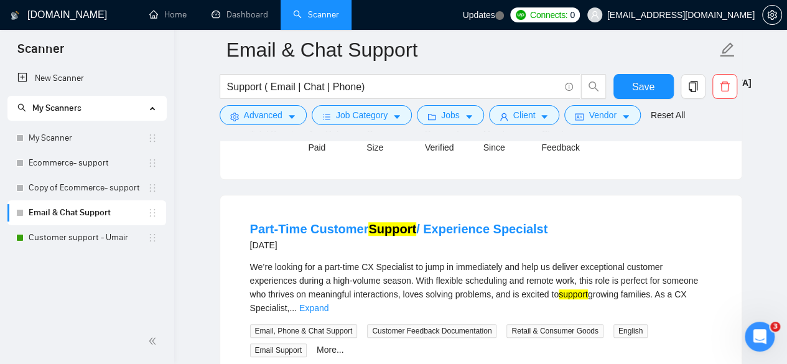
scroll to position [2926, 0]
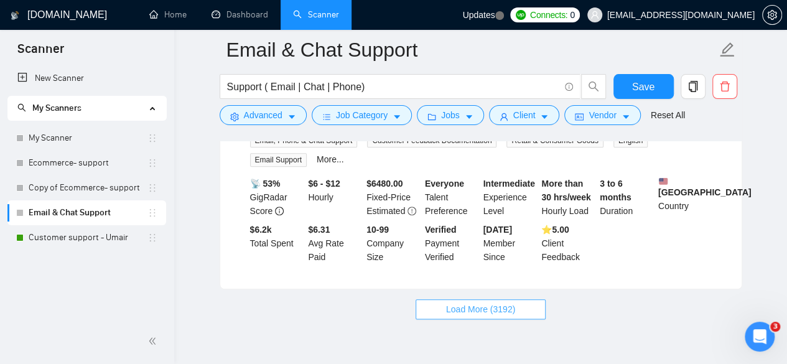
click at [458, 302] on span "Load More (3192)" at bounding box center [480, 309] width 69 height 14
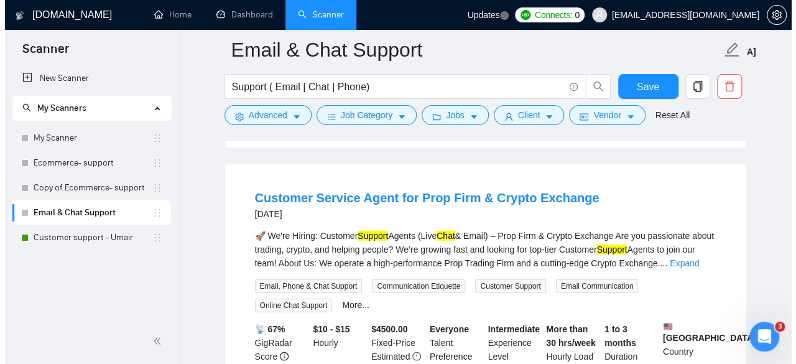
scroll to position [3859, 0]
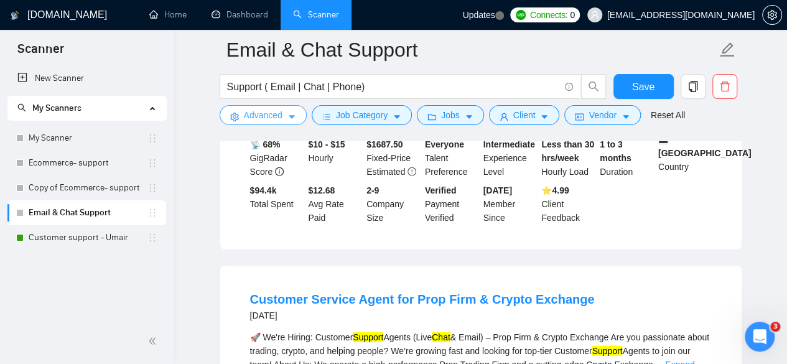
click at [276, 115] on span "Advanced" at bounding box center [263, 115] width 39 height 14
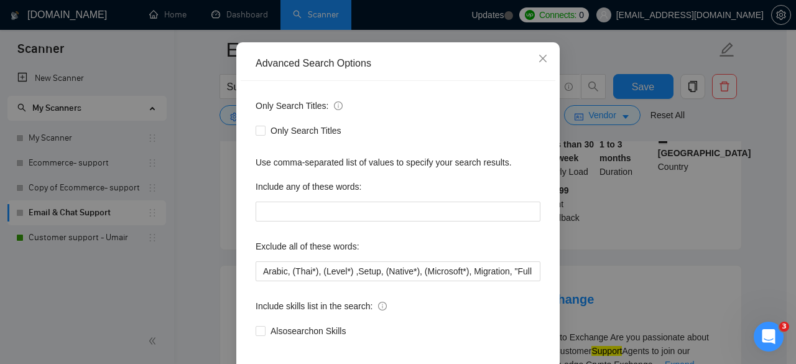
scroll to position [153, 0]
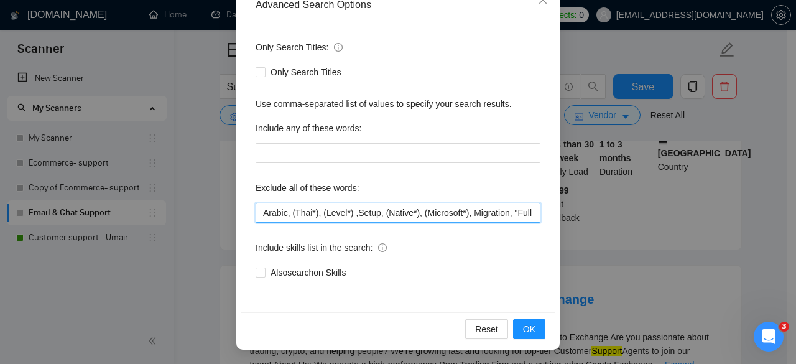
click at [260, 216] on input "Arabic, (Thai*), (Level*) ,Setup, (Native*), (Microsoft*), Migration, "Full sta…" at bounding box center [398, 213] width 285 height 20
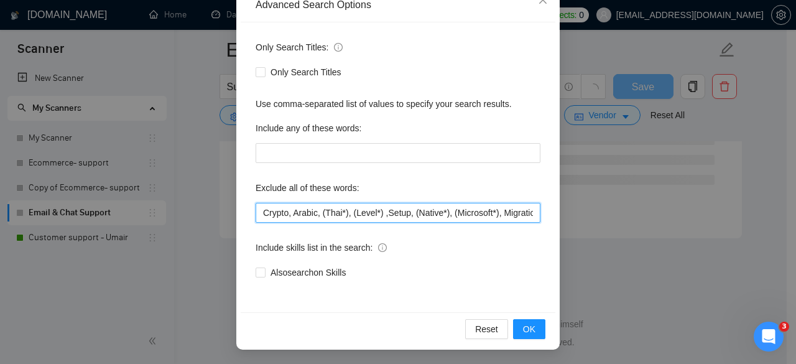
scroll to position [1710, 0]
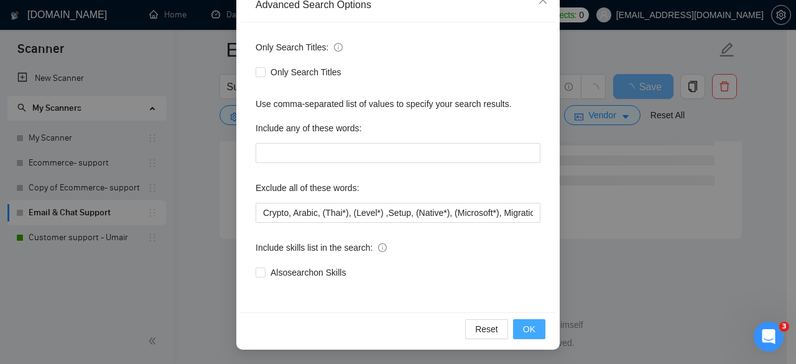
click at [523, 330] on span "OK" at bounding box center [529, 329] width 12 height 14
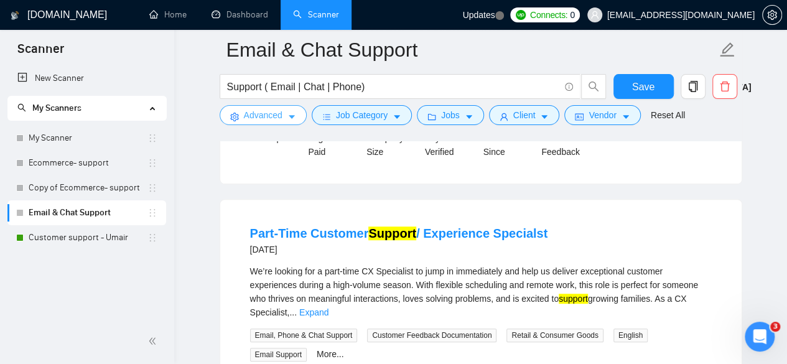
scroll to position [2803, 0]
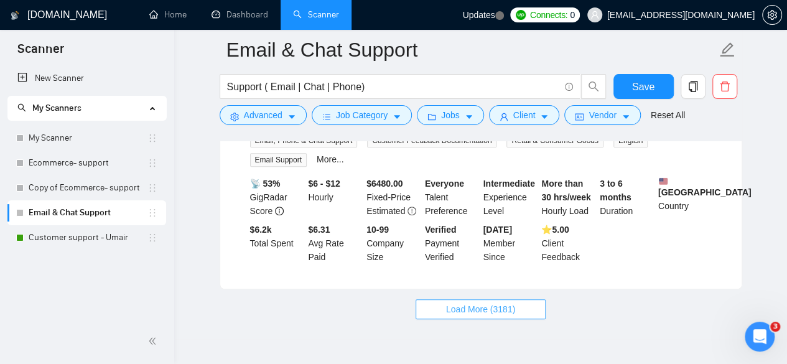
click at [457, 302] on span "Load More (3181)" at bounding box center [480, 309] width 69 height 14
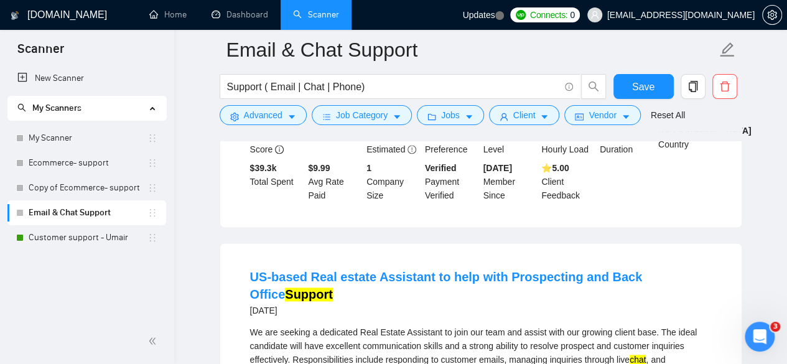
scroll to position [3176, 0]
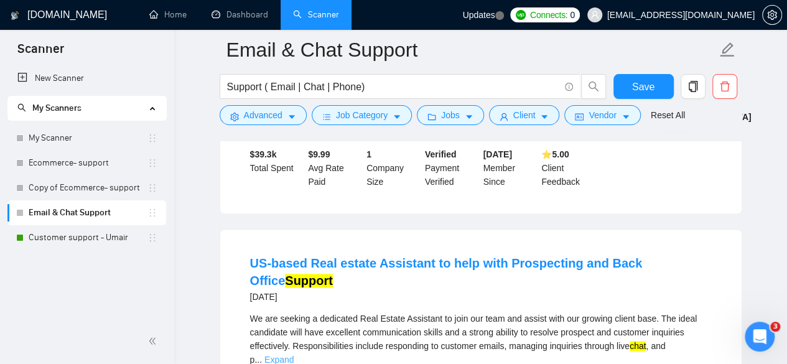
click at [294, 355] on link "Expand" at bounding box center [278, 360] width 29 height 10
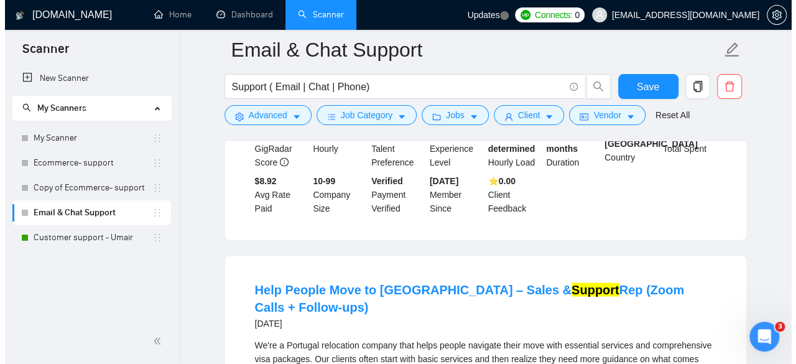
scroll to position [3425, 0]
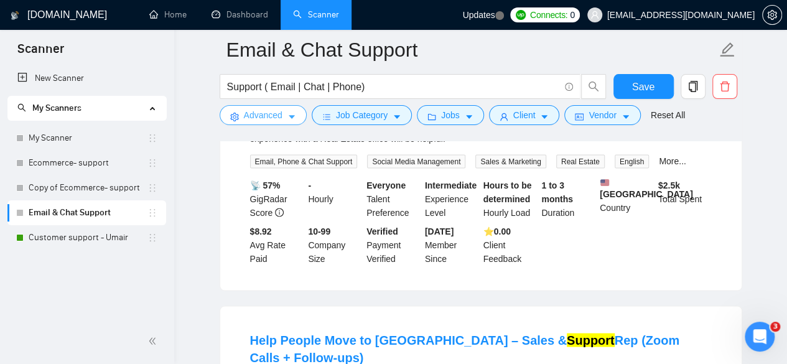
click at [269, 115] on span "Advanced" at bounding box center [263, 115] width 39 height 14
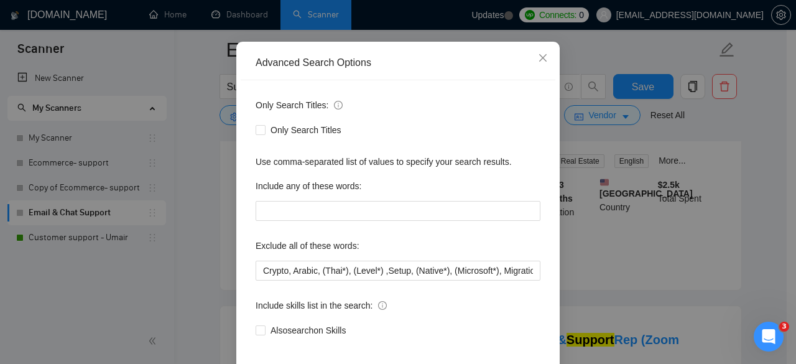
scroll to position [153, 0]
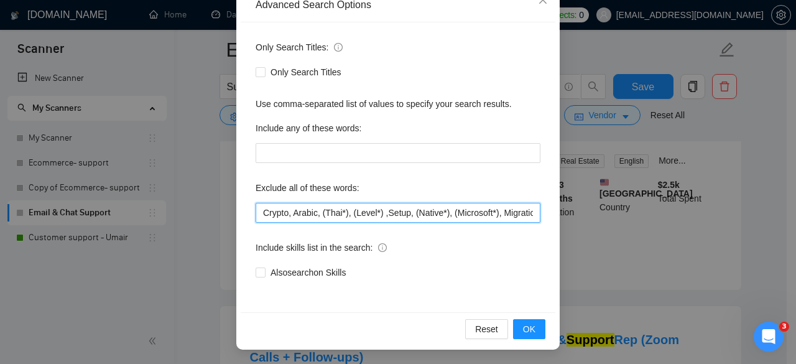
click at [260, 210] on input "Crypto, Arabic, (Thai*), (Level*) ,Setup, (Native*), (Microsoft*), Migration, "…" at bounding box center [398, 213] width 285 height 20
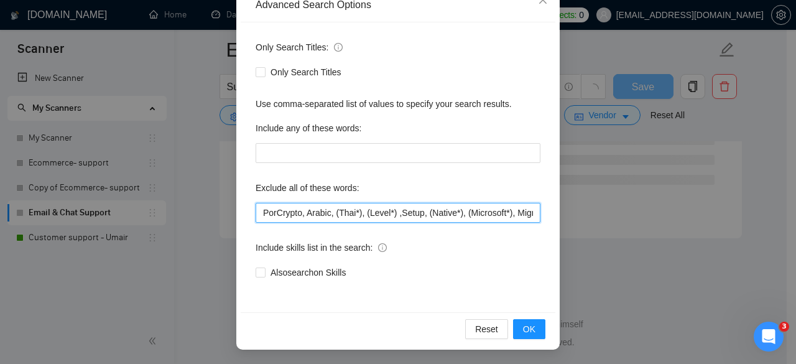
scroll to position [3415, 0]
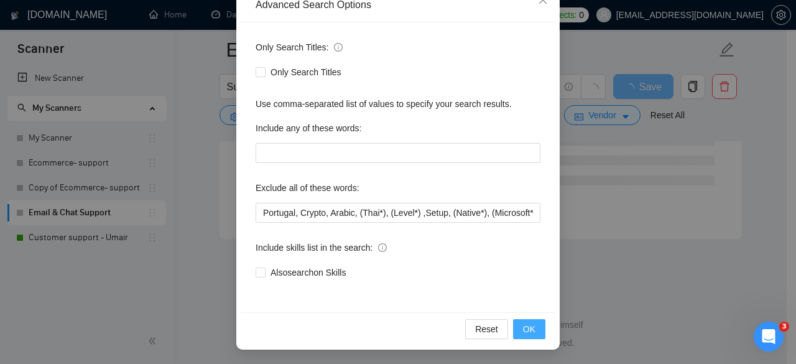
click at [529, 328] on span "OK" at bounding box center [529, 329] width 12 height 14
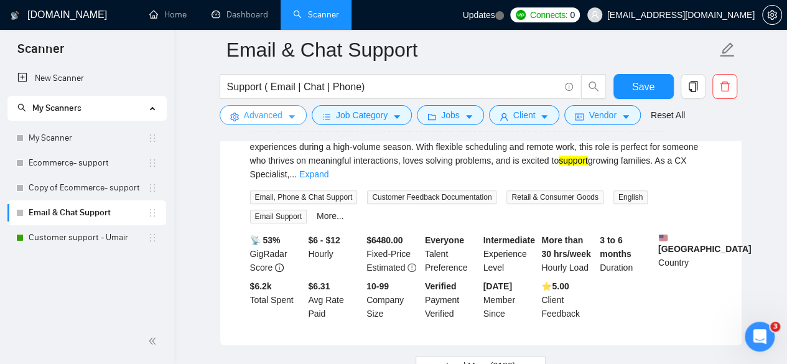
scroll to position [2803, 0]
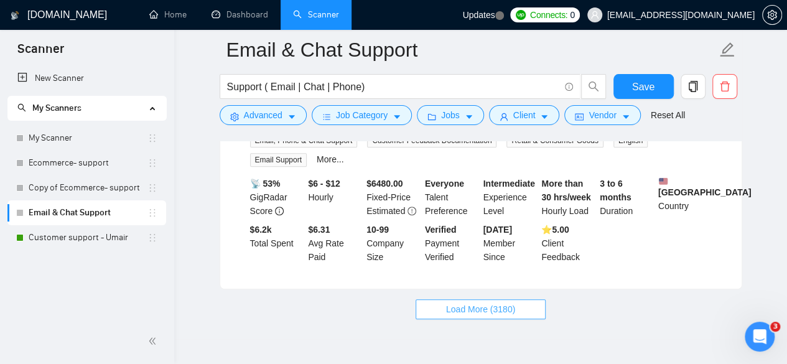
click at [488, 302] on span "Load More (3180)" at bounding box center [480, 309] width 69 height 14
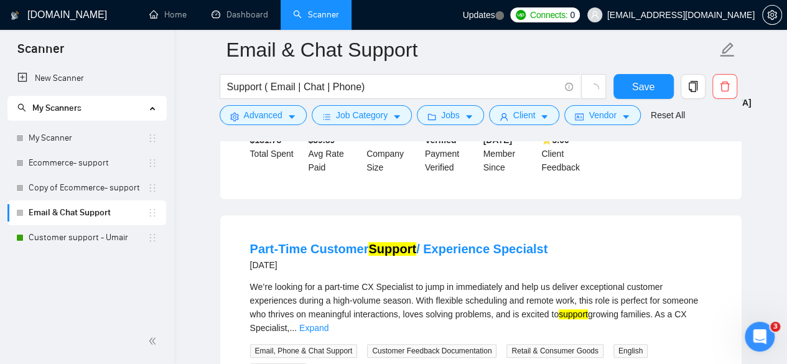
scroll to position [2554, 0]
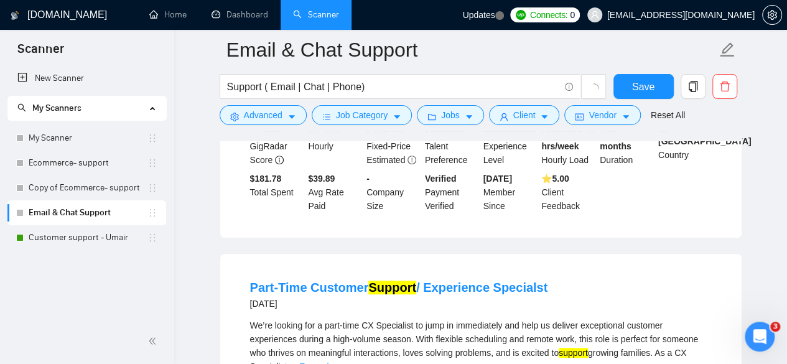
click at [328, 361] on link "Expand" at bounding box center [313, 366] width 29 height 10
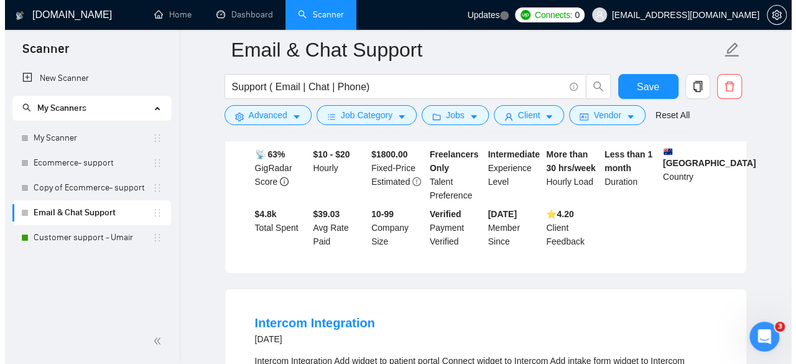
scroll to position [4358, 0]
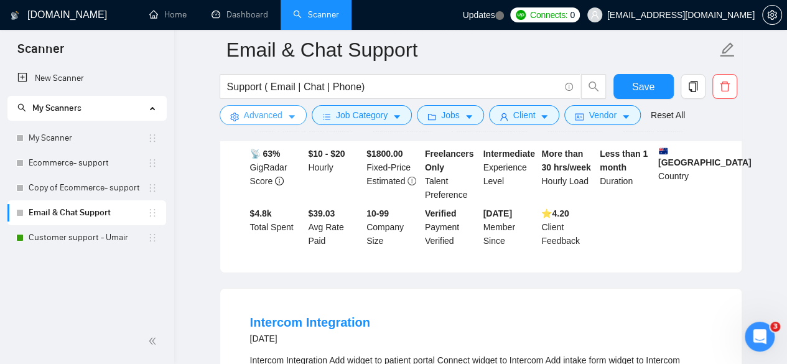
click at [263, 116] on span "Advanced" at bounding box center [263, 115] width 39 height 14
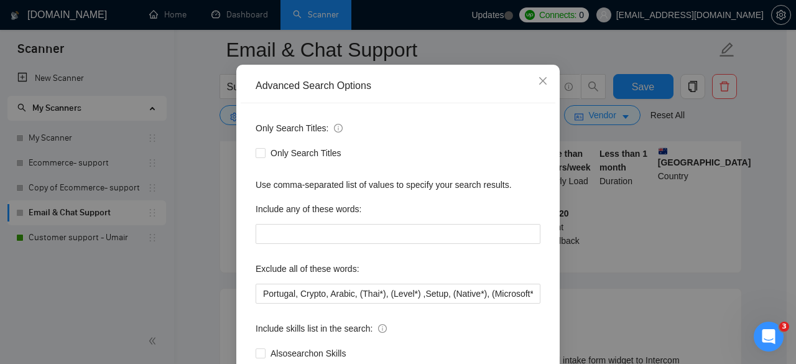
scroll to position [153, 0]
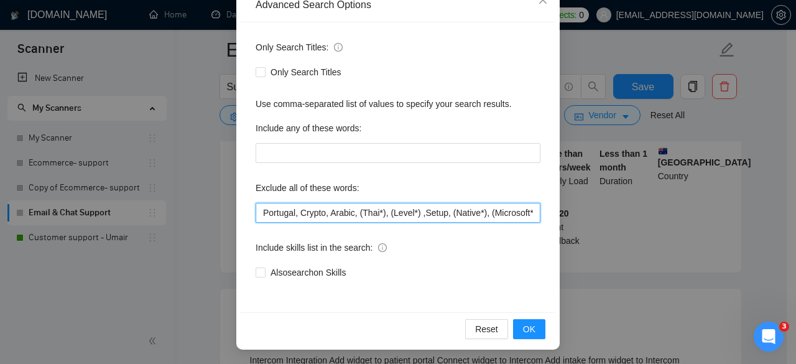
click at [259, 213] on input "Portugal, Crypto, Arabic, (Thai*), (Level*) ,Setup, (Native*), (Microsoft*), Mi…" at bounding box center [398, 213] width 285 height 20
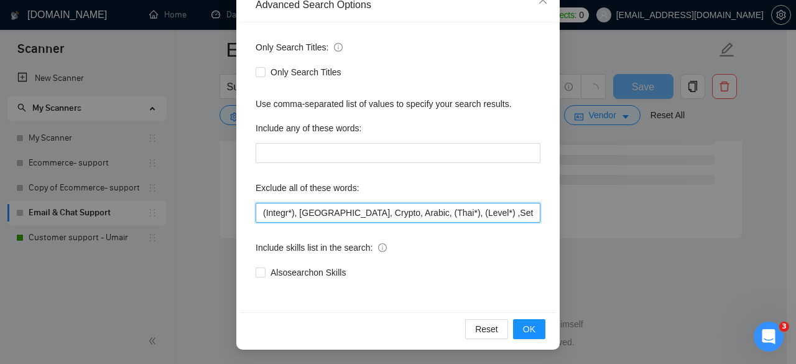
scroll to position [1710, 0]
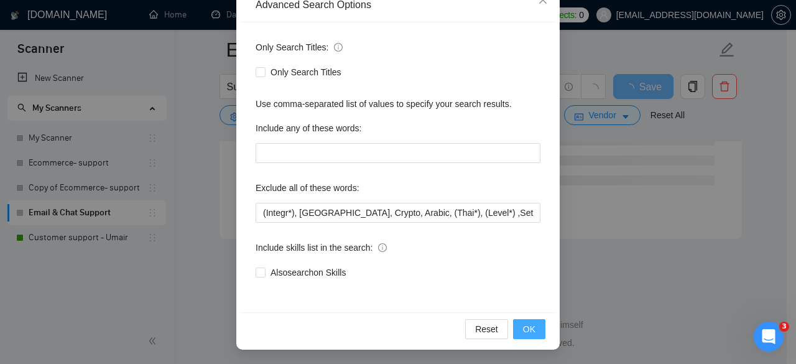
click at [524, 324] on span "OK" at bounding box center [529, 329] width 12 height 14
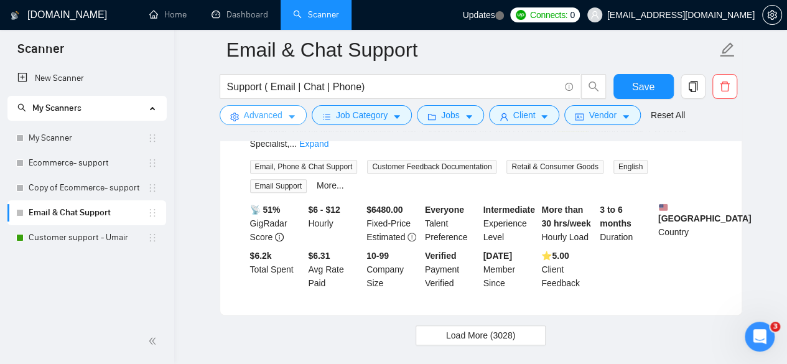
scroll to position [2803, 0]
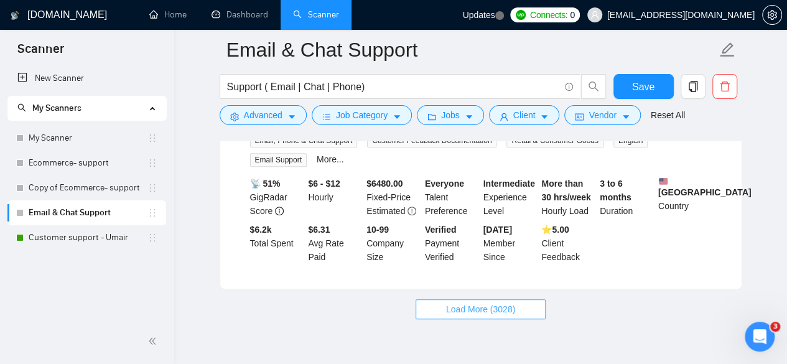
click at [464, 302] on span "Load More (3028)" at bounding box center [480, 309] width 69 height 14
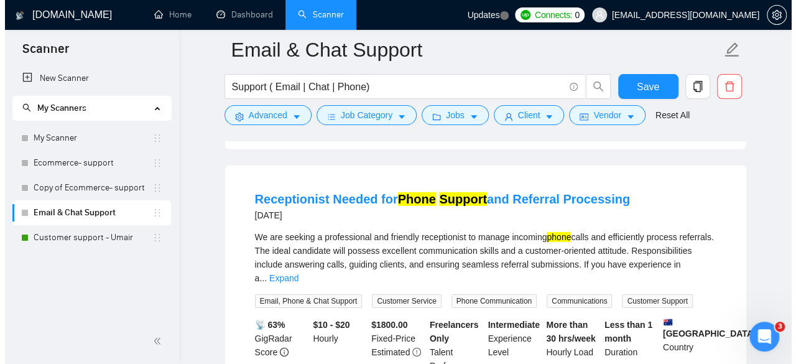
scroll to position [4047, 0]
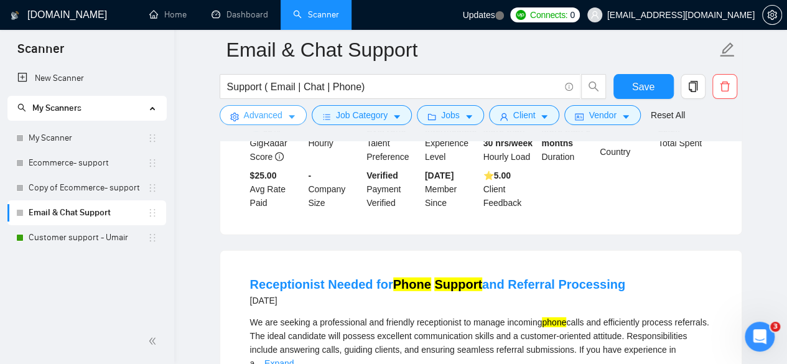
click at [285, 116] on button "Advanced" at bounding box center [263, 115] width 87 height 20
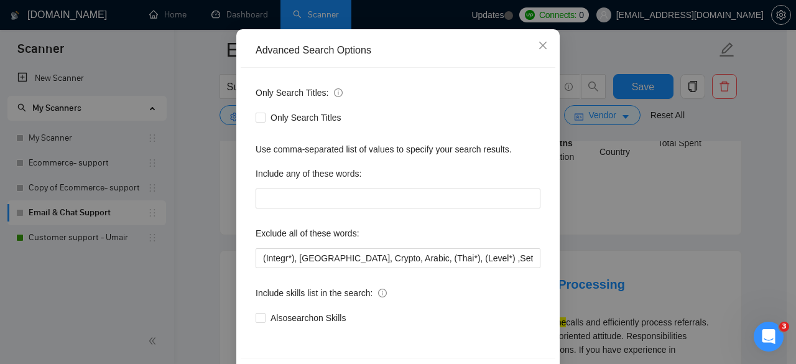
scroll to position [153, 0]
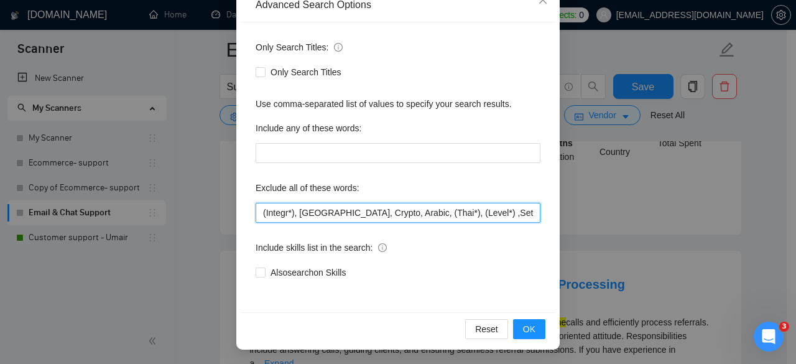
click at [257, 218] on input "(Integr*), [GEOGRAPHIC_DATA], Crypto, Arabic, (Thai*), (Level*) ,Setup, (Native…" at bounding box center [398, 213] width 285 height 20
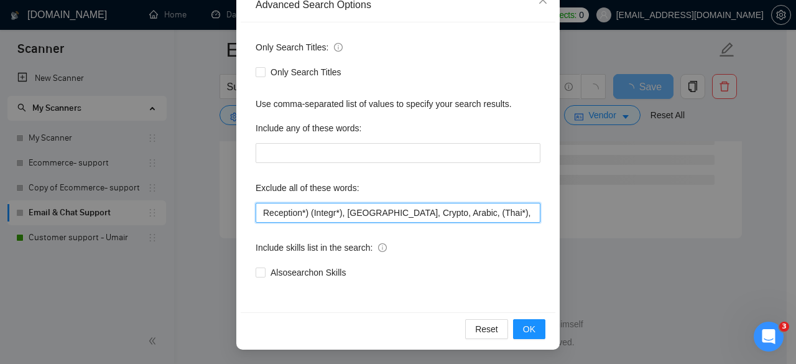
scroll to position [1710, 0]
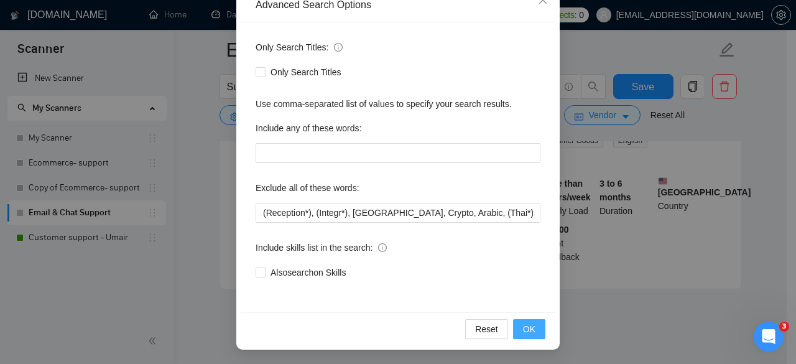
click at [523, 332] on span "OK" at bounding box center [529, 329] width 12 height 14
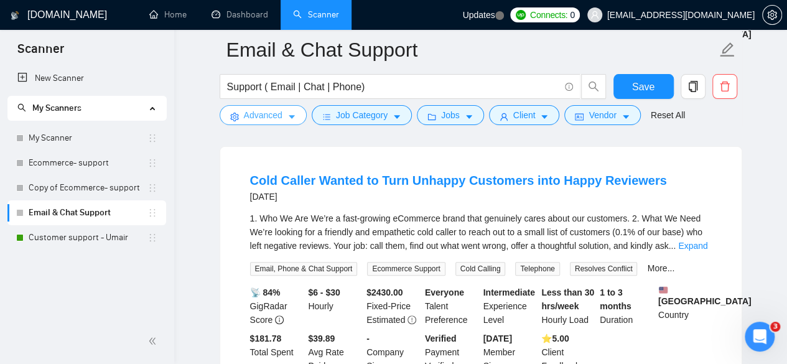
scroll to position [2803, 0]
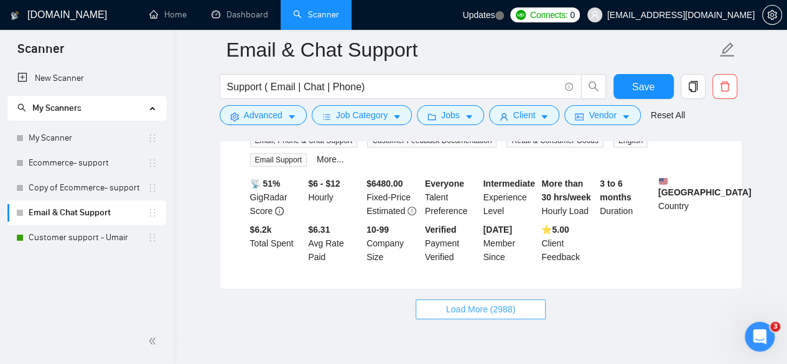
click at [475, 302] on span "Load More (2988)" at bounding box center [480, 309] width 69 height 14
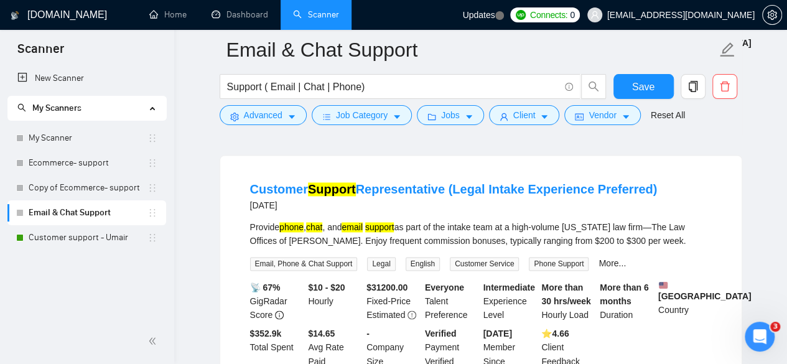
scroll to position [5540, 0]
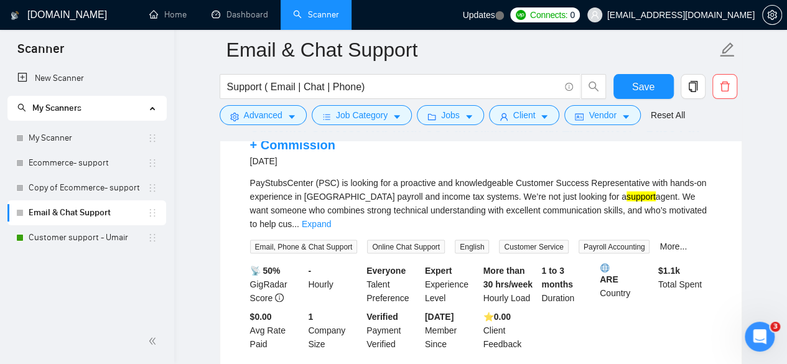
scroll to position [8215, 0]
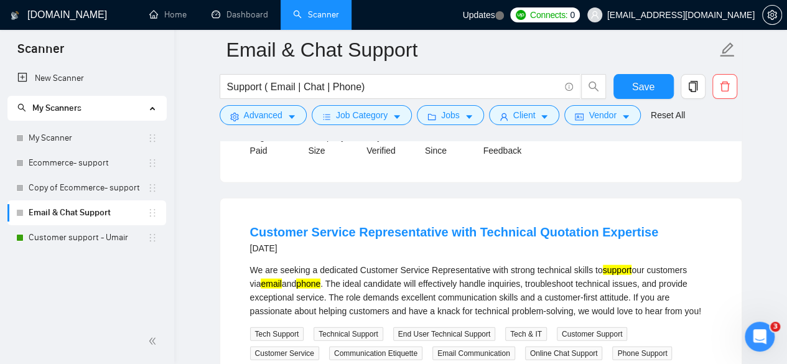
scroll to position [8431, 0]
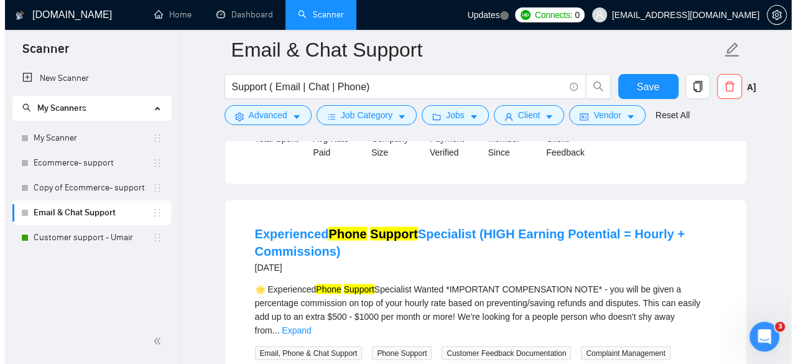
scroll to position [10484, 0]
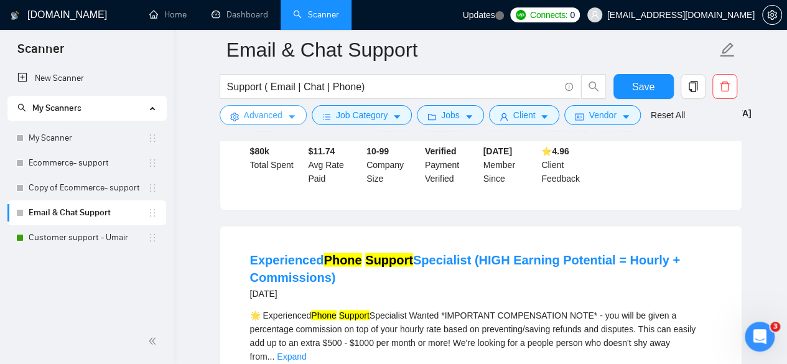
click at [282, 110] on button "Advanced" at bounding box center [263, 115] width 87 height 20
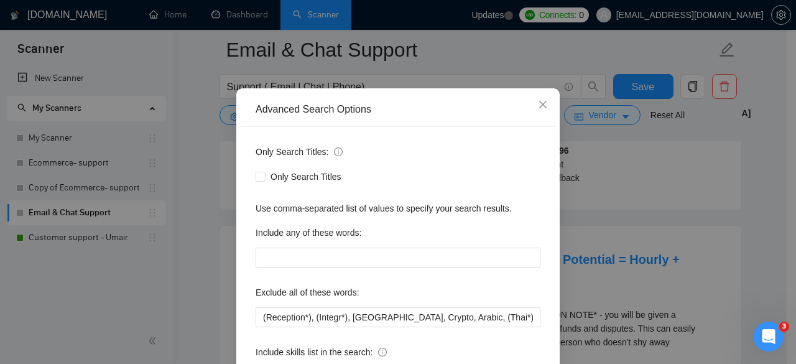
scroll to position [153, 0]
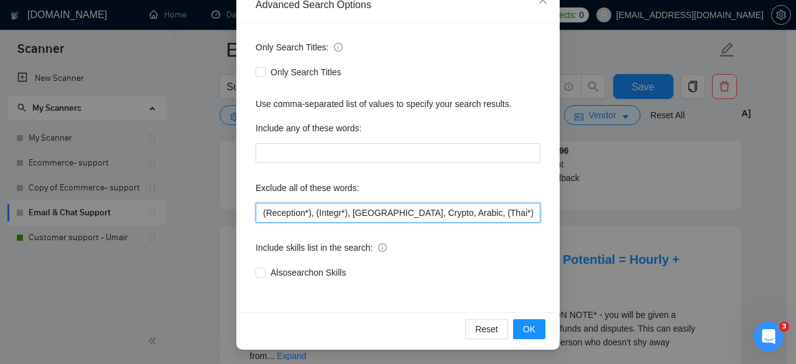
click at [256, 218] on input "(Reception*), (Integr*), [GEOGRAPHIC_DATA], Crypto, Arabic, (Thai*), (Level*) ,…" at bounding box center [398, 213] width 285 height 20
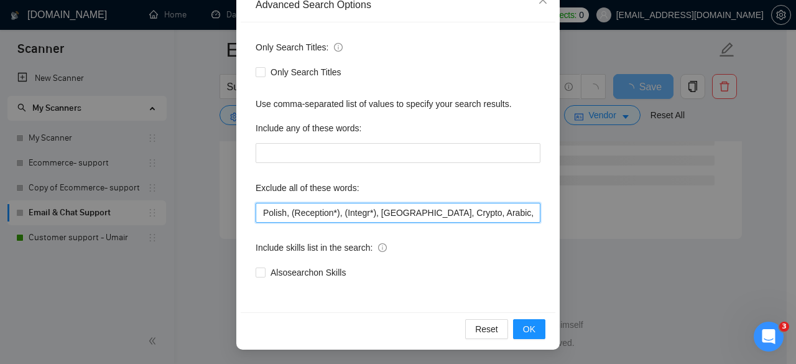
scroll to position [2803, 0]
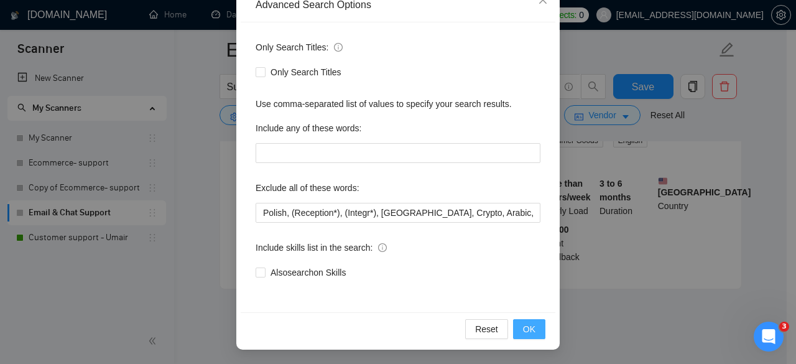
click at [518, 325] on button "OK" at bounding box center [529, 329] width 32 height 20
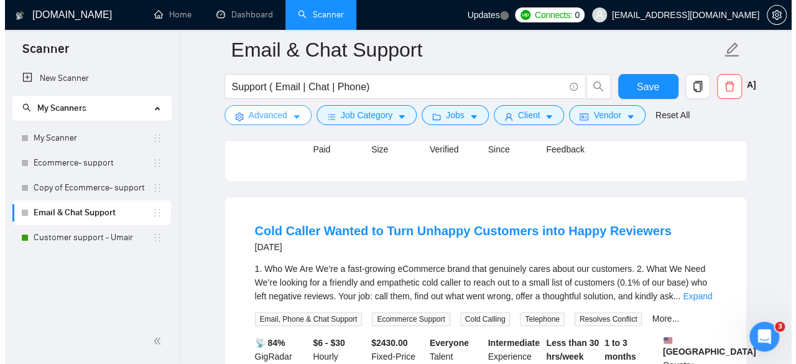
scroll to position [2332, 0]
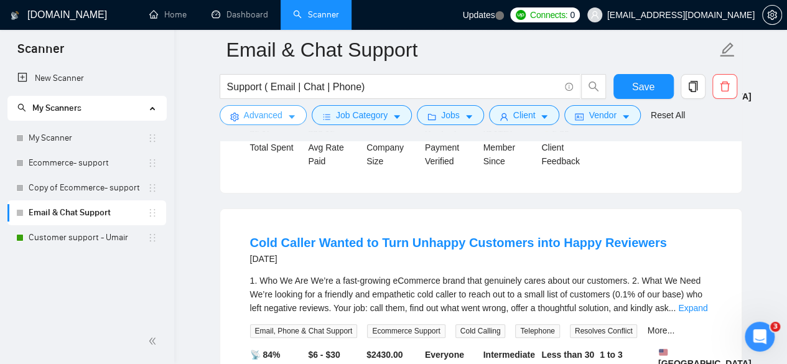
click at [281, 119] on span "Advanced" at bounding box center [263, 115] width 39 height 14
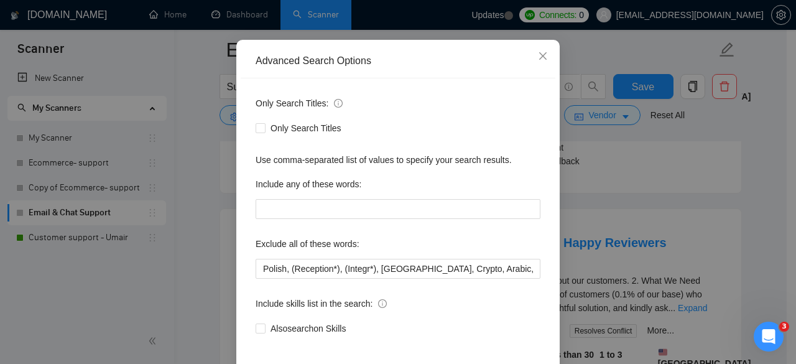
scroll to position [153, 0]
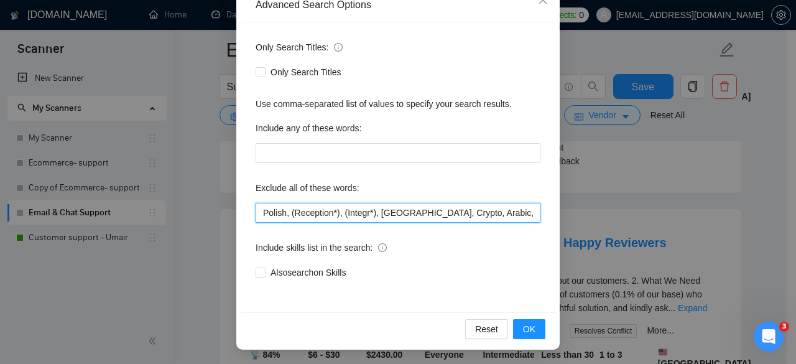
click at [259, 213] on input "Polish, (Reception*), (Integr*), [GEOGRAPHIC_DATA], Crypto, Arabic, (Thai*), (L…" at bounding box center [398, 213] width 285 height 20
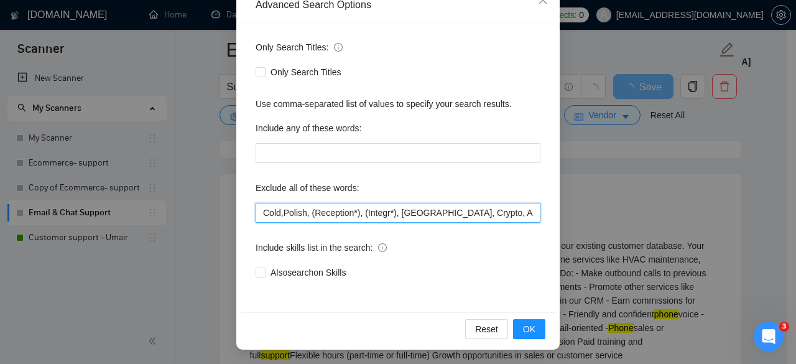
scroll to position [2332, 0]
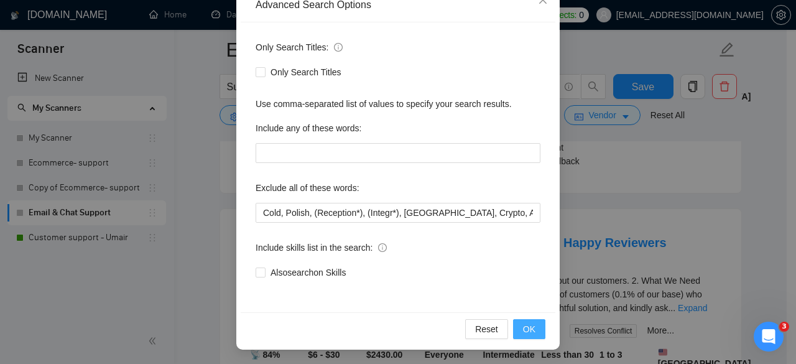
click at [514, 331] on button "OK" at bounding box center [529, 329] width 32 height 20
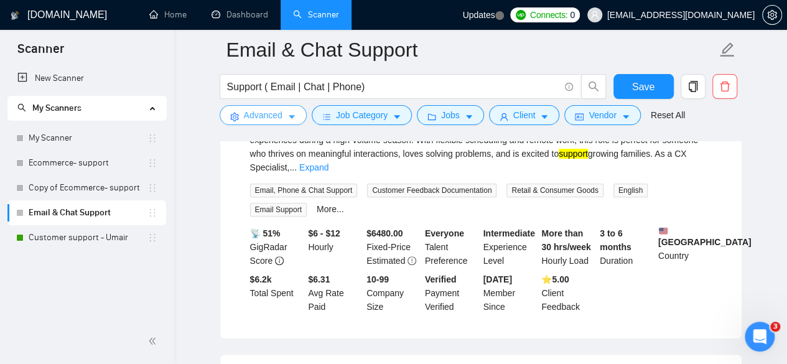
scroll to position [2768, 0]
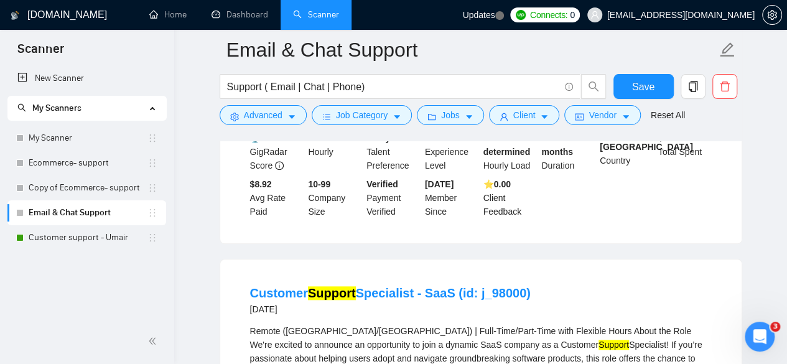
scroll to position [2892, 0]
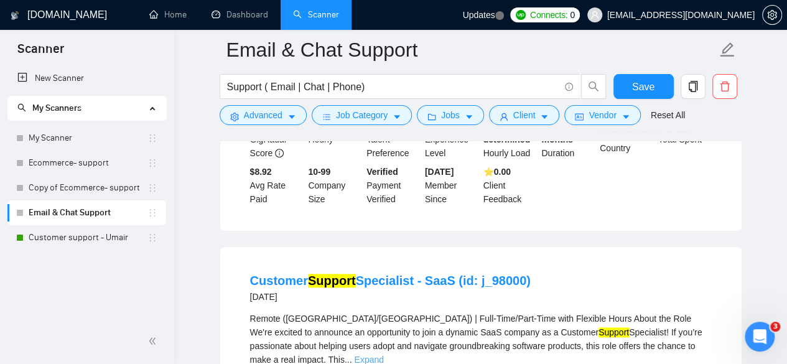
click at [383, 355] on link "Expand" at bounding box center [368, 360] width 29 height 10
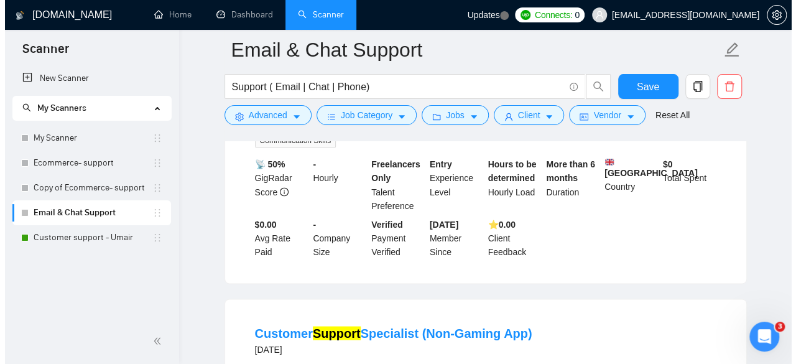
scroll to position [3327, 0]
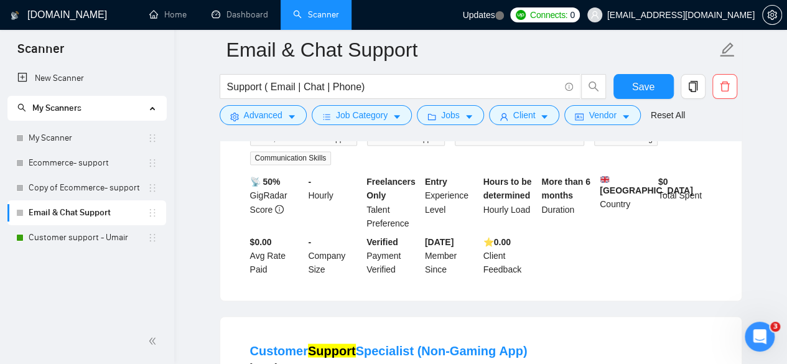
click at [274, 114] on span "Advanced" at bounding box center [263, 115] width 39 height 14
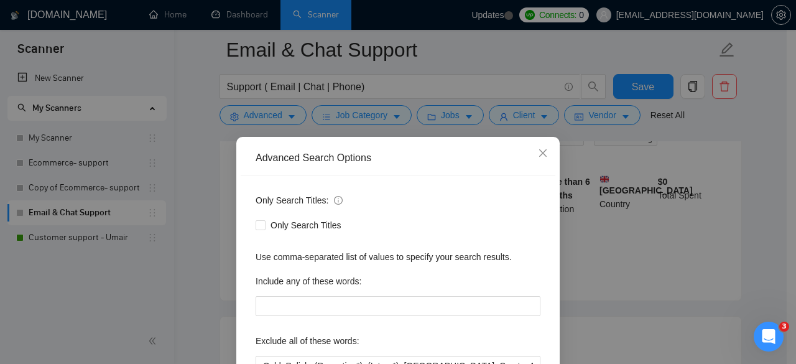
scroll to position [153, 0]
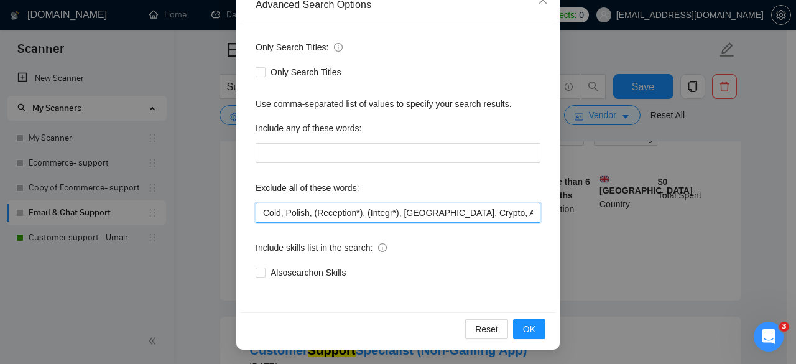
click at [256, 213] on input "Cold, Polish, (Reception*), (Integr*), [GEOGRAPHIC_DATA], Crypto, Arabic, (Thai…" at bounding box center [398, 213] width 285 height 20
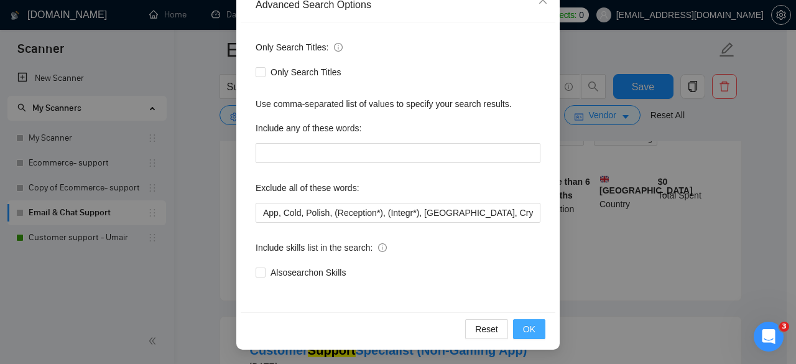
click at [523, 328] on span "OK" at bounding box center [529, 329] width 12 height 14
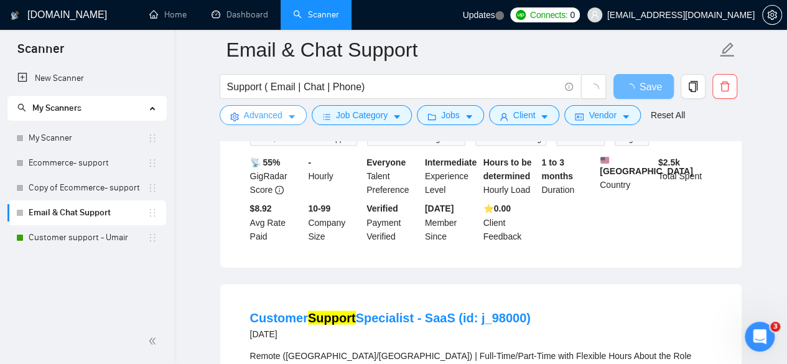
scroll to position [2819, 0]
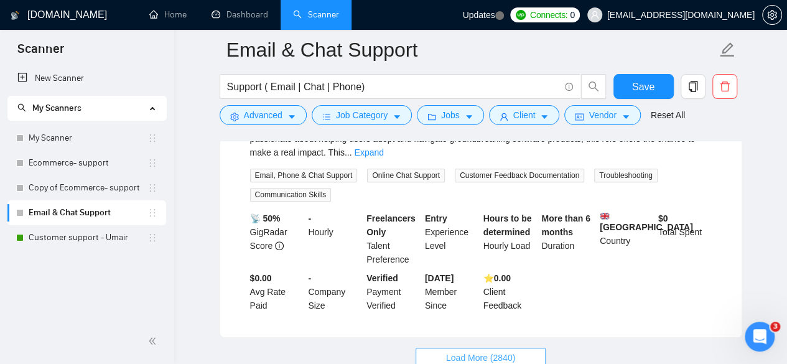
click at [494, 351] on span "Load More (2840)" at bounding box center [480, 358] width 69 height 14
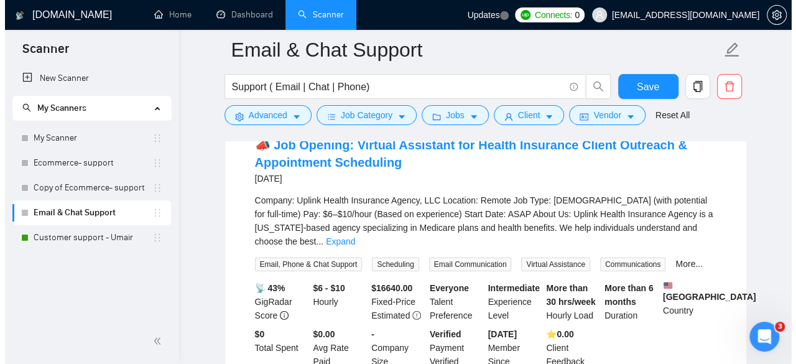
scroll to position [4311, 0]
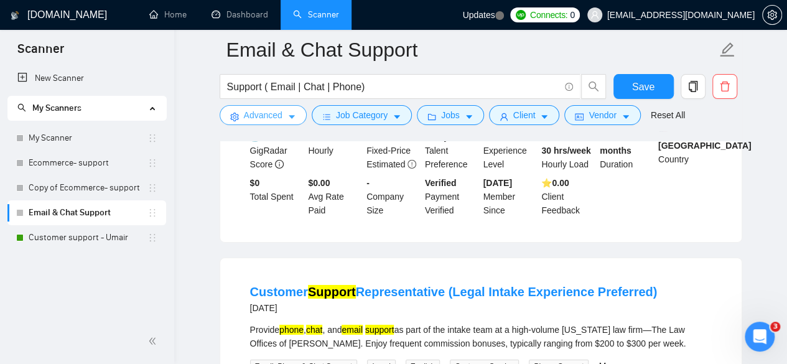
click at [266, 121] on span "Advanced" at bounding box center [263, 115] width 39 height 14
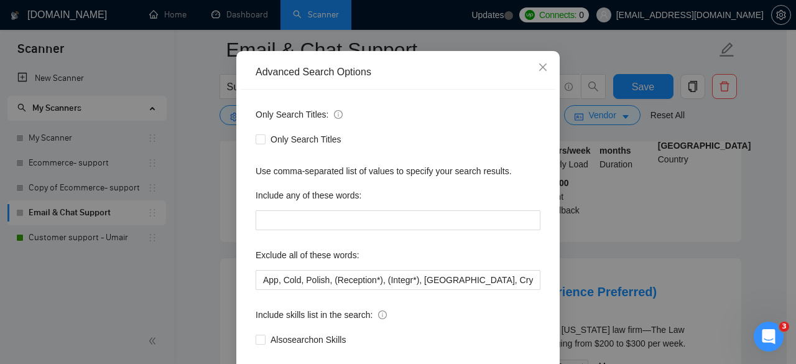
scroll to position [153, 0]
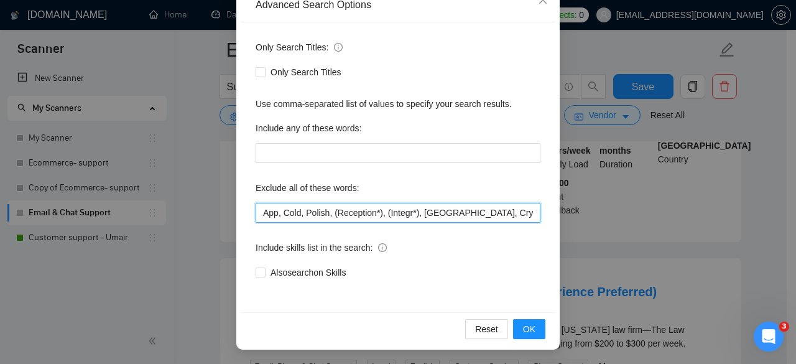
click at [259, 213] on input "App, Cold, Polish, (Reception*), (Integr*), [GEOGRAPHIC_DATA], Crypto, Arabic, …" at bounding box center [398, 213] width 285 height 20
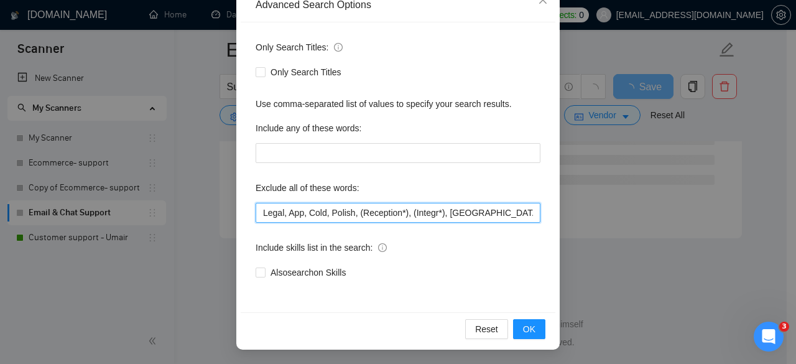
scroll to position [3415, 0]
click at [427, 215] on input "Legal, App, Cold, Polish, (Reception*), (Integr*), [GEOGRAPHIC_DATA], Crypto, A…" at bounding box center [398, 213] width 285 height 20
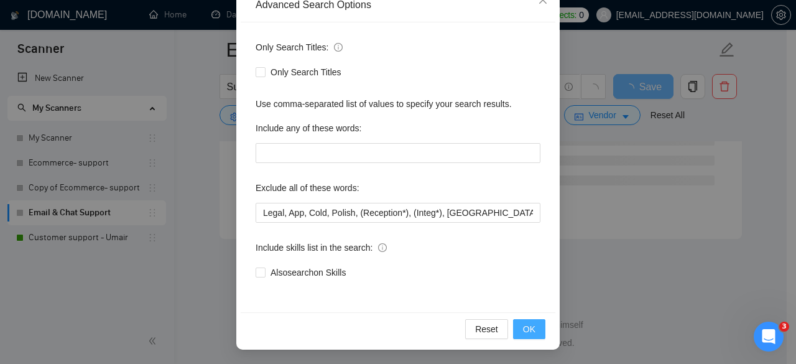
click at [523, 330] on span "OK" at bounding box center [529, 329] width 12 height 14
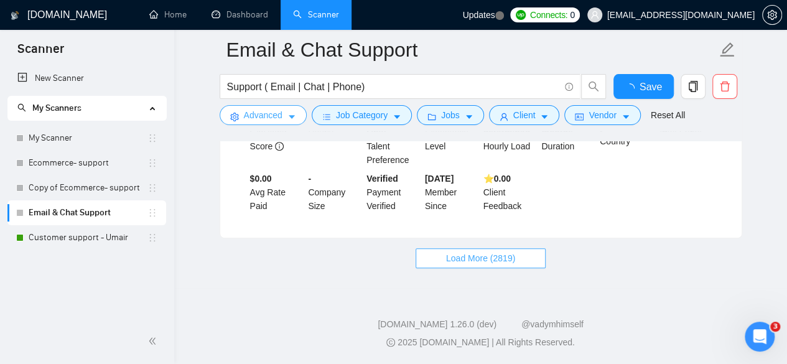
scroll to position [2819, 0]
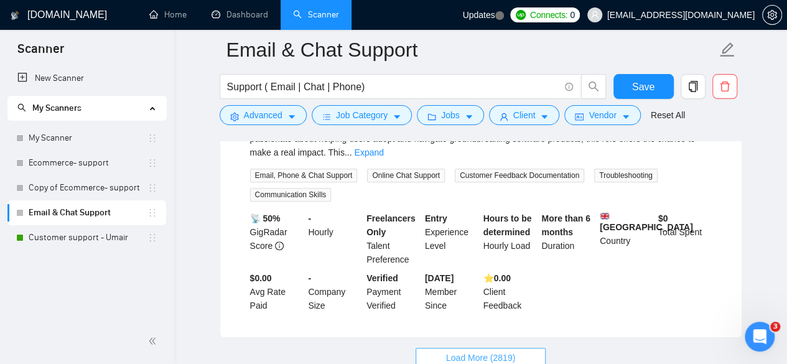
click at [453, 351] on span "Load More (2819)" at bounding box center [480, 358] width 69 height 14
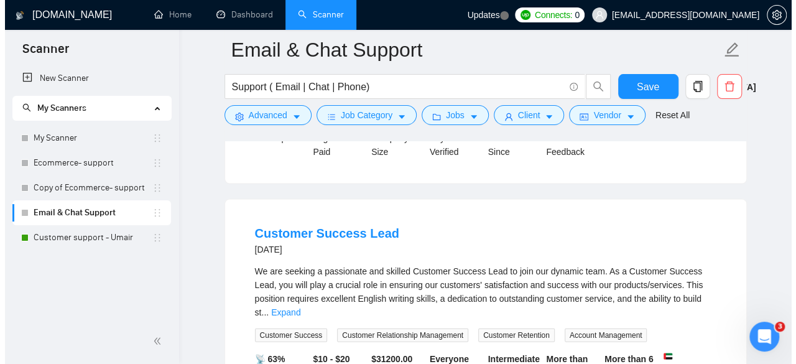
scroll to position [3503, 0]
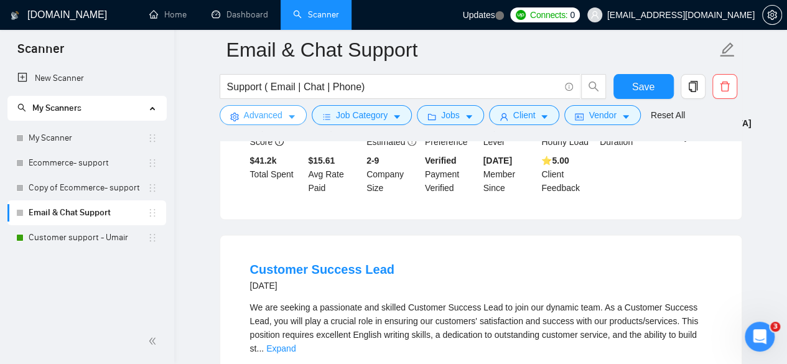
click at [264, 114] on span "Advanced" at bounding box center [263, 115] width 39 height 14
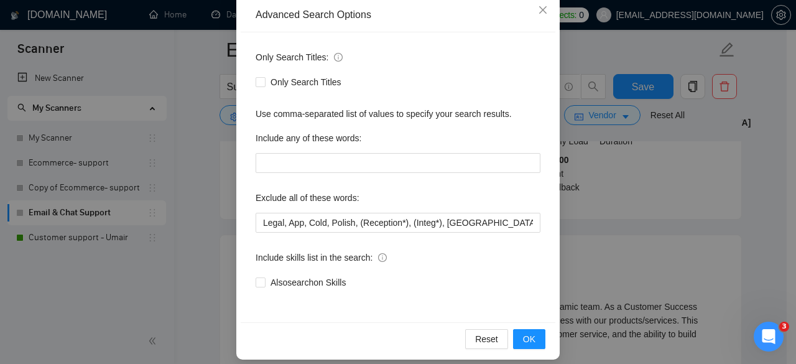
scroll to position [153, 0]
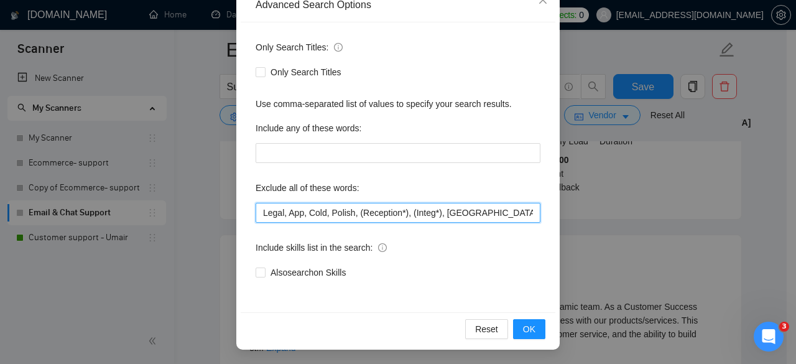
click at [499, 213] on input "Legal, App, Cold, Polish, (Reception*), (Integ*), [GEOGRAPHIC_DATA], Crypto, Ar…" at bounding box center [398, 213] width 285 height 20
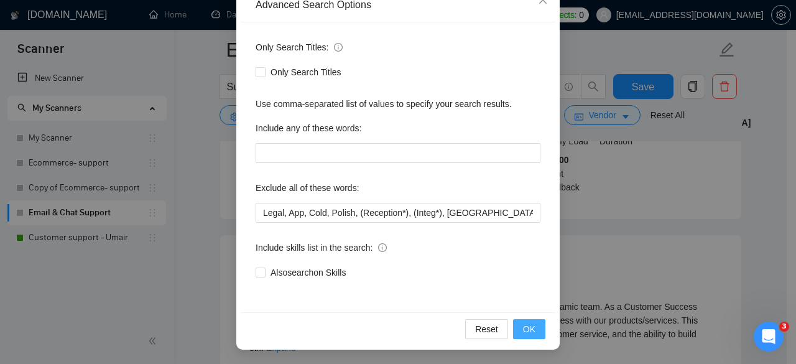
click at [529, 328] on span "OK" at bounding box center [529, 329] width 12 height 14
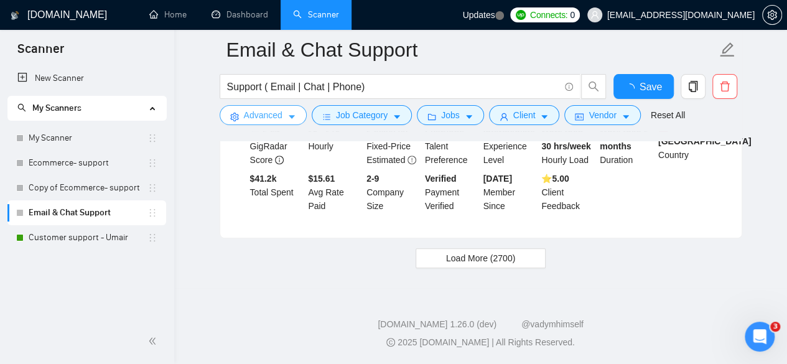
scroll to position [2801, 0]
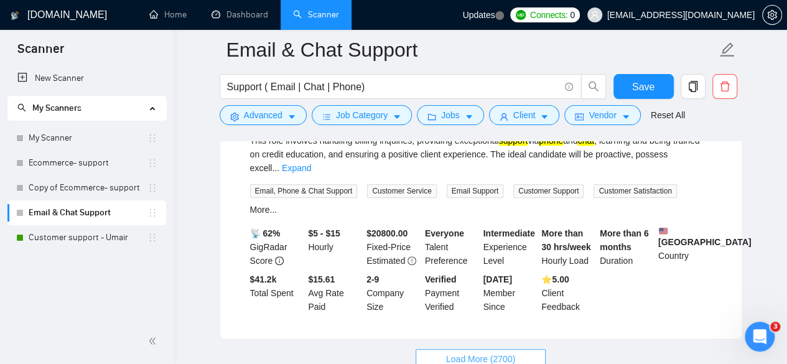
click at [445, 349] on button "Load More (2700)" at bounding box center [480, 359] width 130 height 20
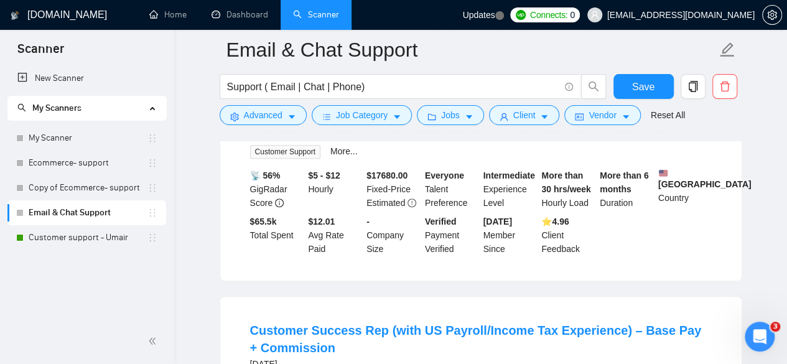
scroll to position [5103, 0]
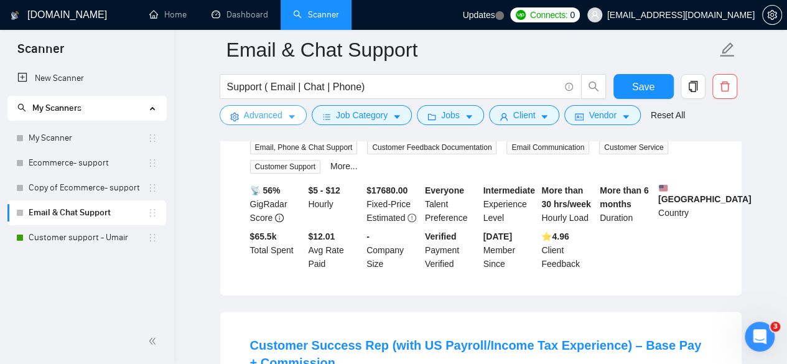
click at [269, 119] on span "Advanced" at bounding box center [263, 115] width 39 height 14
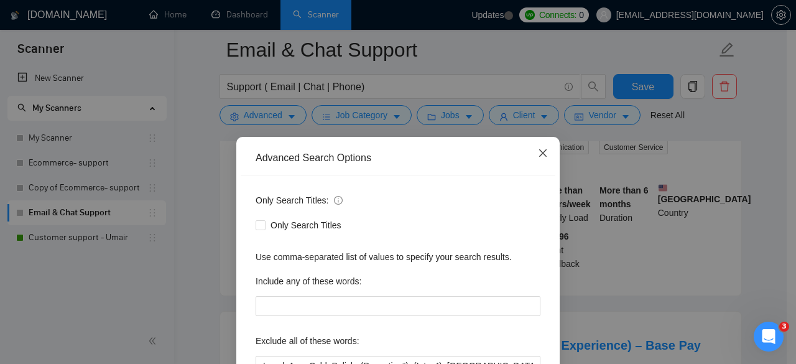
click at [535, 161] on span "Close" at bounding box center [543, 154] width 34 height 34
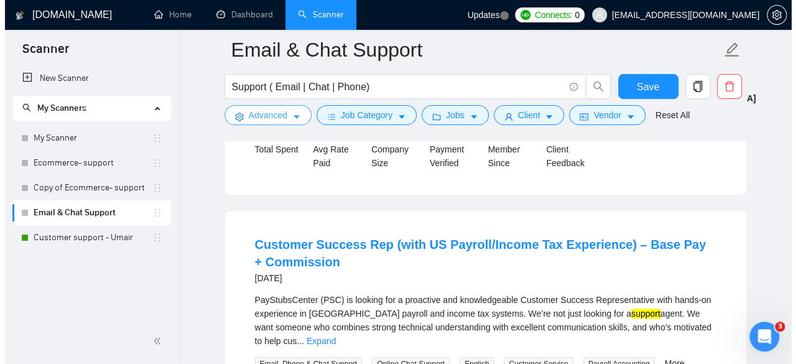
scroll to position [5227, 0]
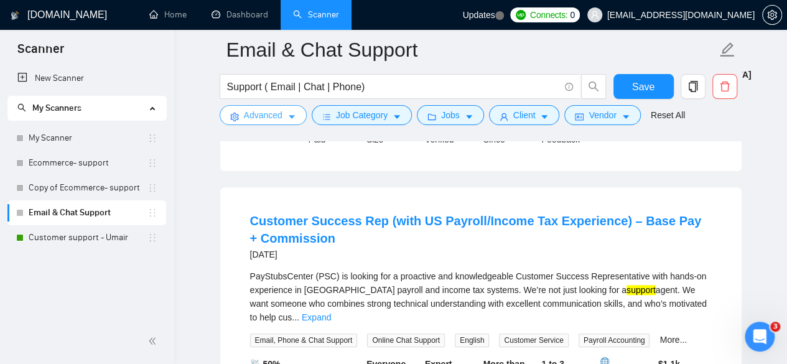
drag, startPoint x: 264, startPoint y: 116, endPoint x: 276, endPoint y: 125, distance: 14.2
click at [264, 117] on span "Advanced" at bounding box center [263, 115] width 39 height 14
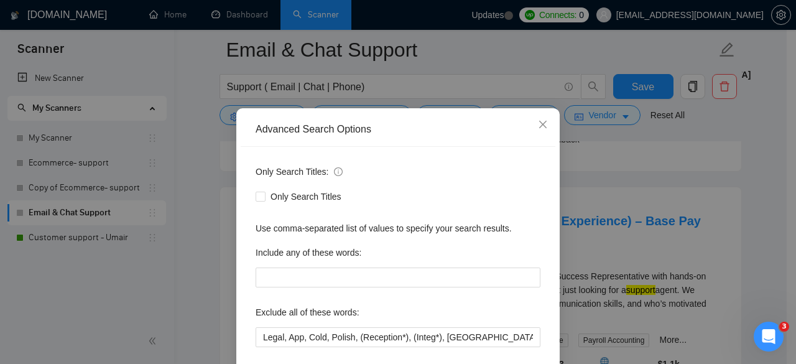
scroll to position [153, 0]
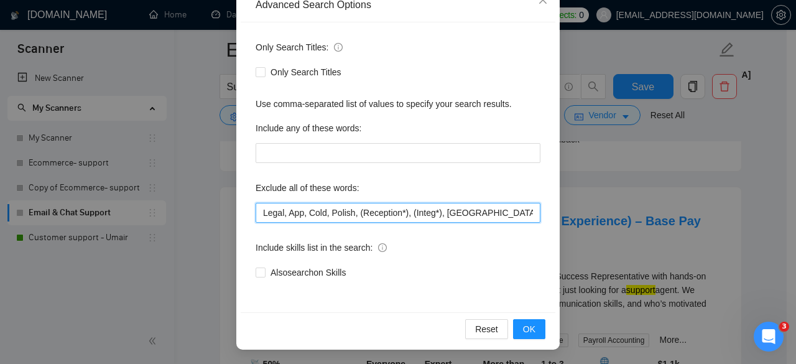
click at [499, 212] on input "Legal, App, Cold, Polish, (Reception*), (Integ*), [GEOGRAPHIC_DATA], Crypto,Lea…" at bounding box center [398, 213] width 285 height 20
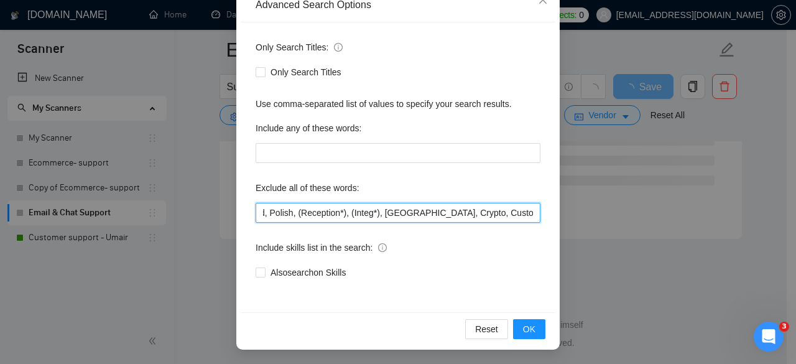
scroll to position [0, 63]
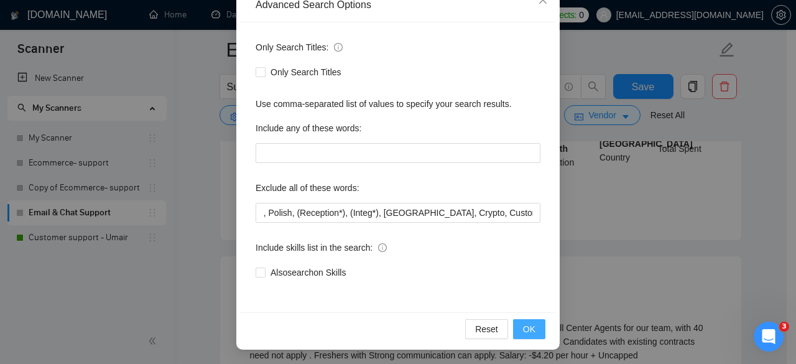
click at [531, 334] on span "OK" at bounding box center [529, 329] width 12 height 14
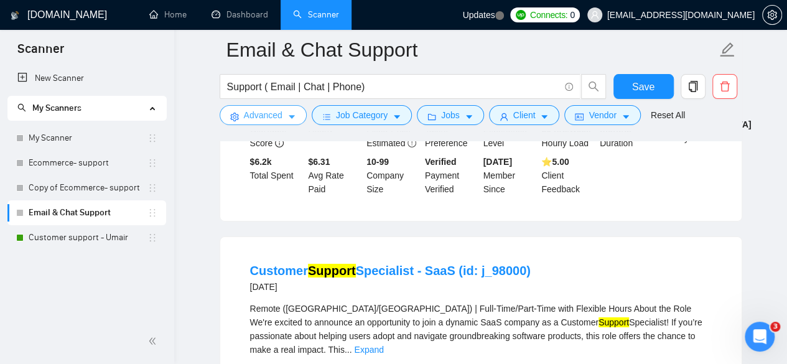
scroll to position [2055, 0]
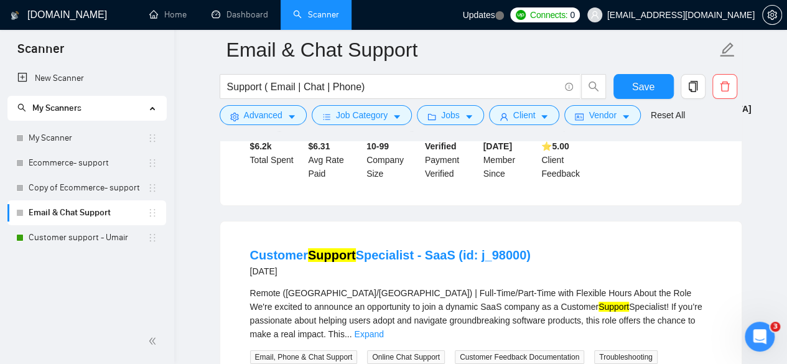
click at [668, 286] on div "Remote ([GEOGRAPHIC_DATA]/[GEOGRAPHIC_DATA]) | Full-Time/Part-Time with Flexibl…" at bounding box center [480, 313] width 461 height 55
click at [678, 286] on div "Remote ([GEOGRAPHIC_DATA]/[GEOGRAPHIC_DATA]) | Full-Time/Part-Time with Flexibl…" at bounding box center [480, 313] width 461 height 55
click at [383, 329] on link "Expand" at bounding box center [368, 334] width 29 height 10
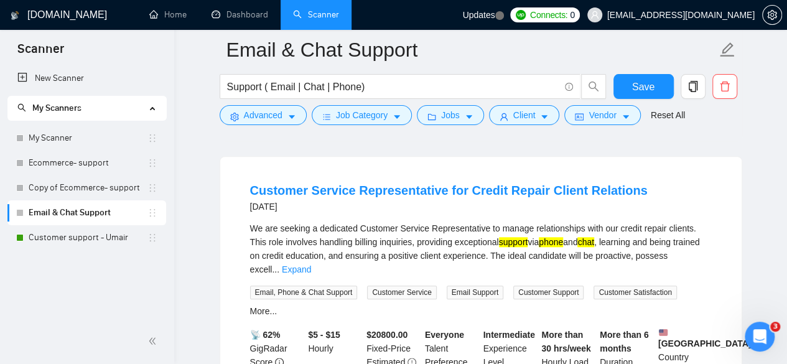
scroll to position [3007, 0]
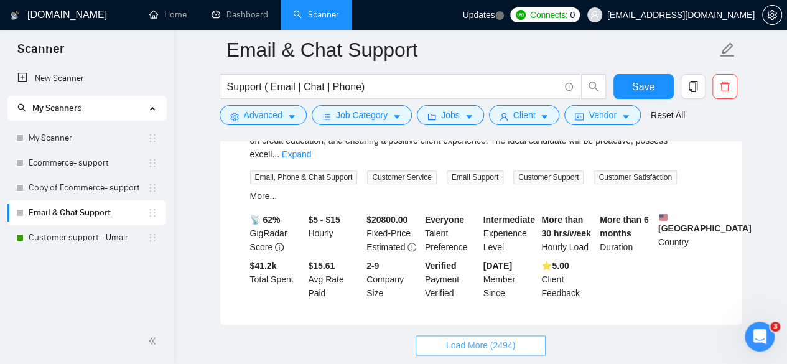
click at [496, 338] on span "Load More (2494)" at bounding box center [480, 345] width 69 height 14
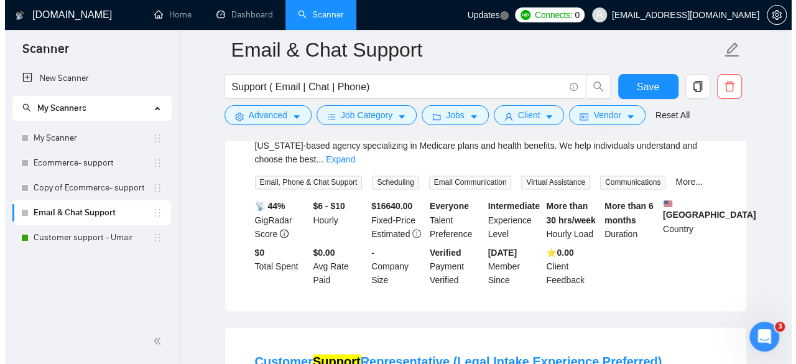
scroll to position [3318, 0]
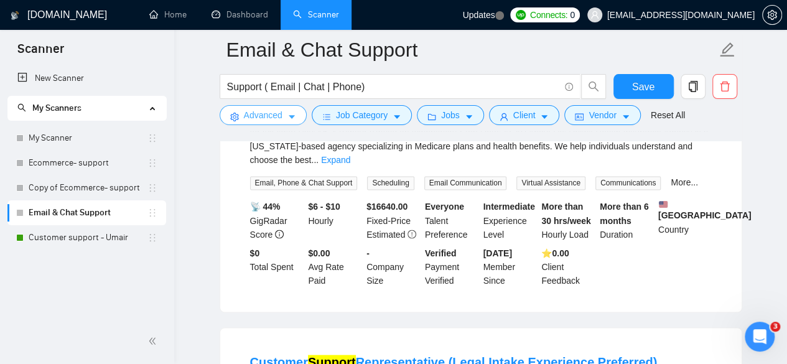
click at [284, 118] on button "Advanced" at bounding box center [263, 115] width 87 height 20
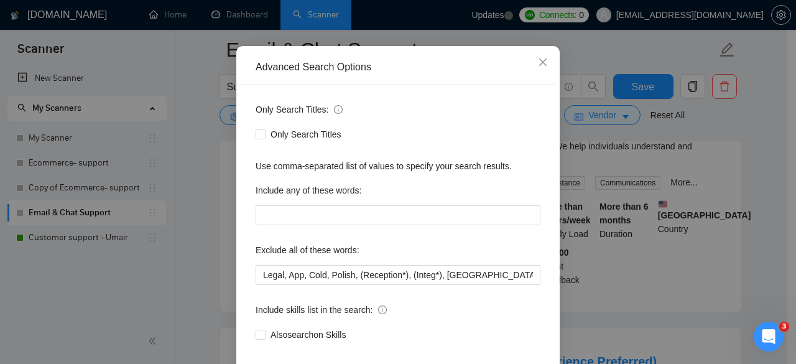
scroll to position [124, 0]
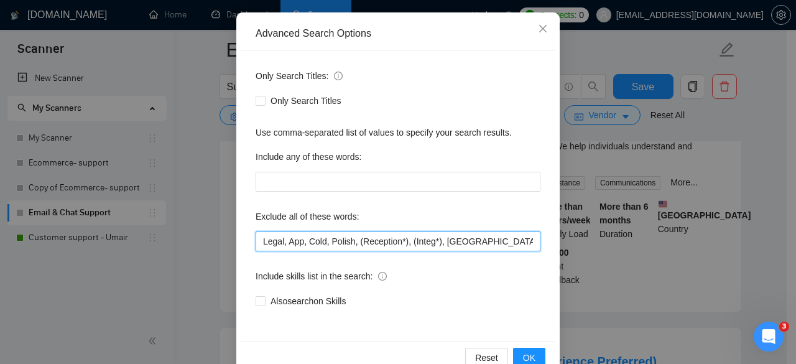
click at [259, 243] on input "Legal, App, Cold, Polish, (Reception*), (Integ*), [GEOGRAPHIC_DATA], Crypto, Cu…" at bounding box center [398, 241] width 285 height 20
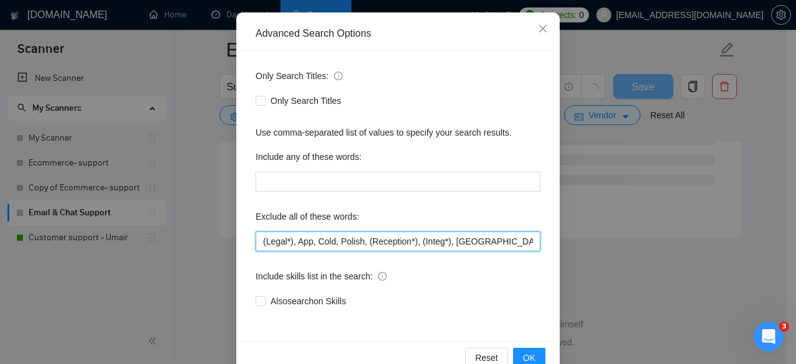
scroll to position [1710, 0]
type input "(Legal*), App, Cold, Polish, (Reception*), (Integ*), [GEOGRAPHIC_DATA], Crypto,…"
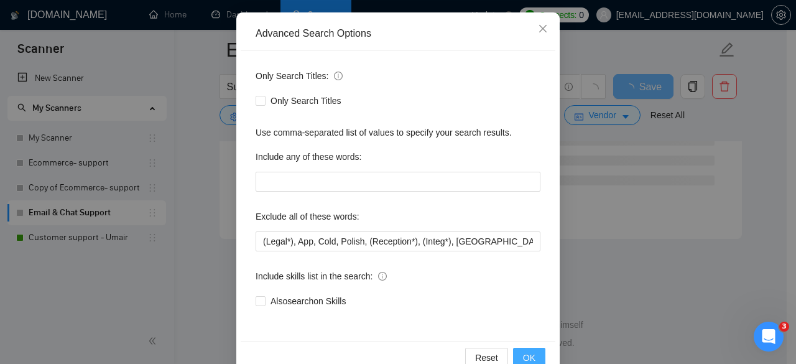
click at [515, 353] on button "OK" at bounding box center [529, 358] width 32 height 20
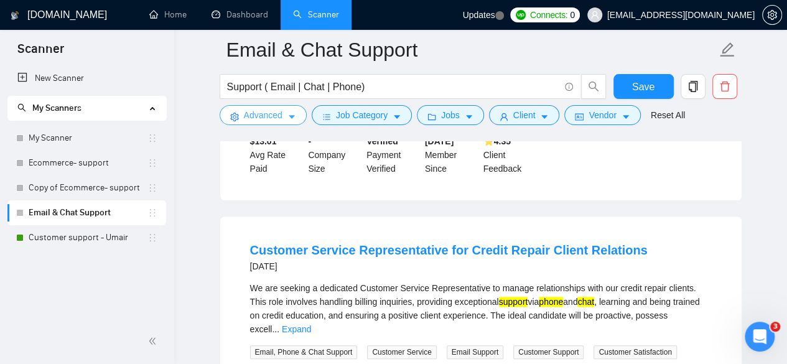
scroll to position [2615, 0]
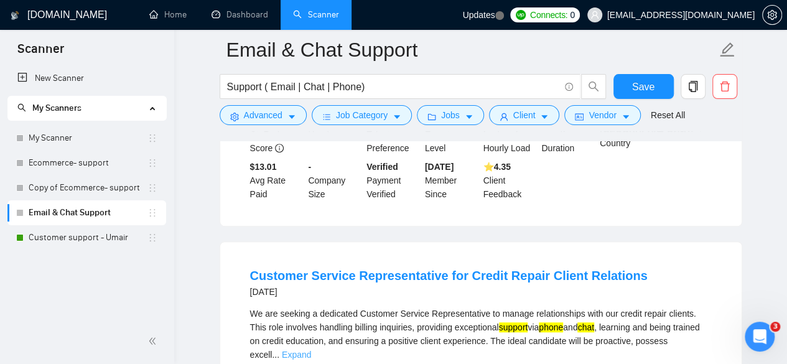
click at [311, 350] on link "Expand" at bounding box center [296, 355] width 29 height 10
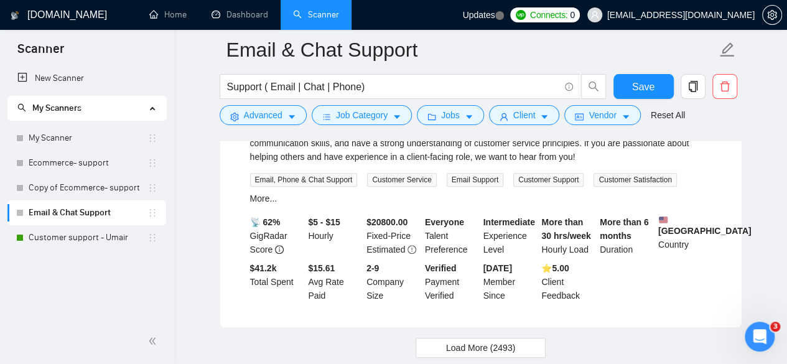
scroll to position [2829, 0]
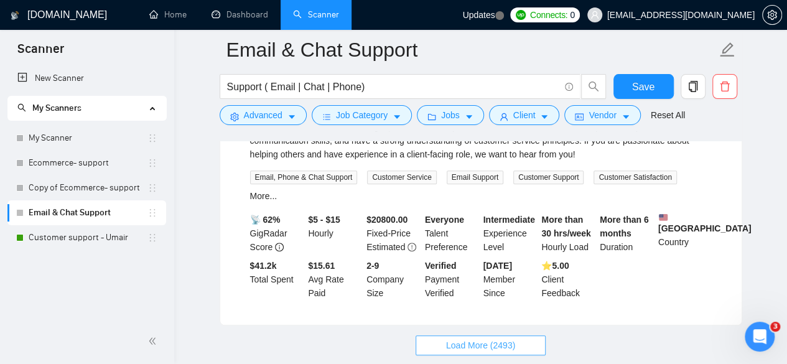
drag, startPoint x: 458, startPoint y: 254, endPoint x: 512, endPoint y: 256, distance: 54.8
click at [458, 338] on span "Load More (2493)" at bounding box center [480, 345] width 69 height 14
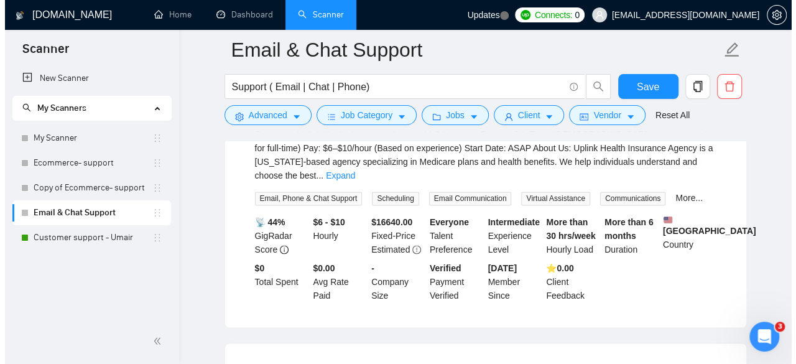
scroll to position [3140, 0]
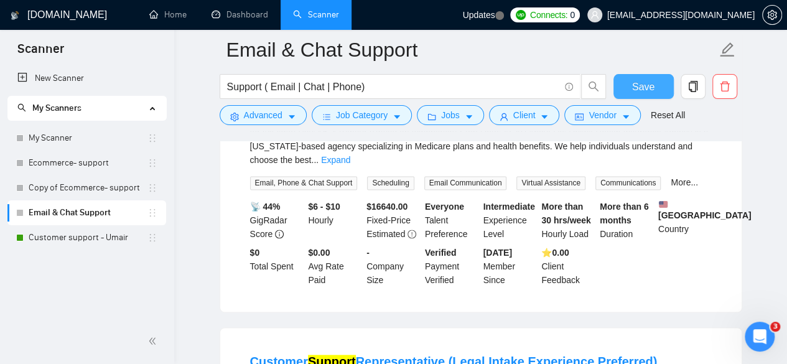
click at [644, 89] on span "Save" at bounding box center [643, 87] width 22 height 16
click at [268, 117] on span "Advanced" at bounding box center [263, 115] width 39 height 14
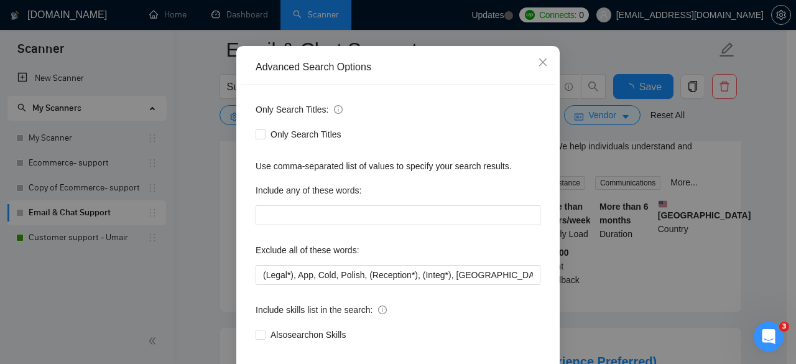
scroll to position [153, 0]
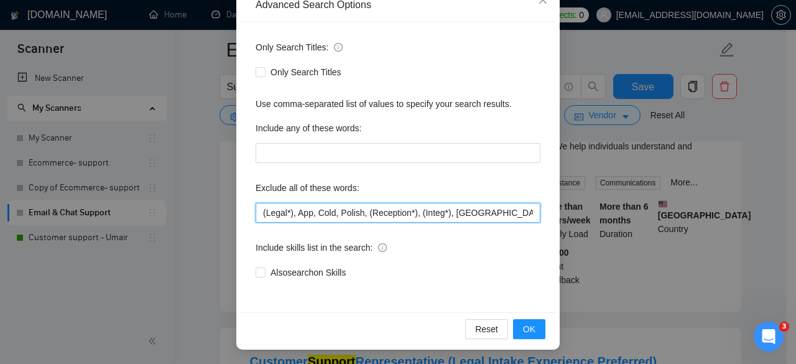
click at [364, 215] on input "(Legal*), App, Cold, Polish, (Reception*), (Integ*), [GEOGRAPHIC_DATA], Crypto,…" at bounding box center [398, 213] width 285 height 20
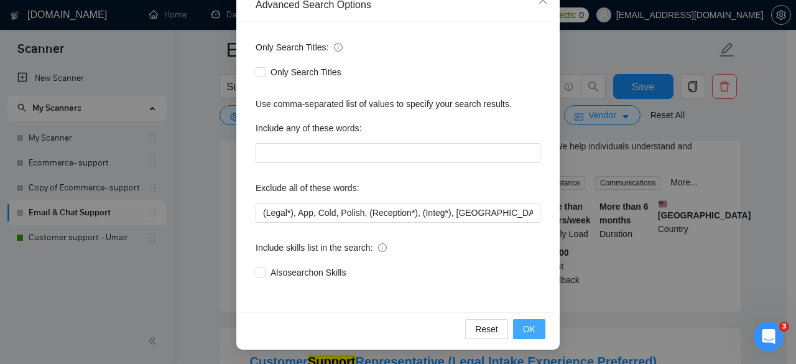
click at [532, 336] on button "OK" at bounding box center [529, 329] width 32 height 20
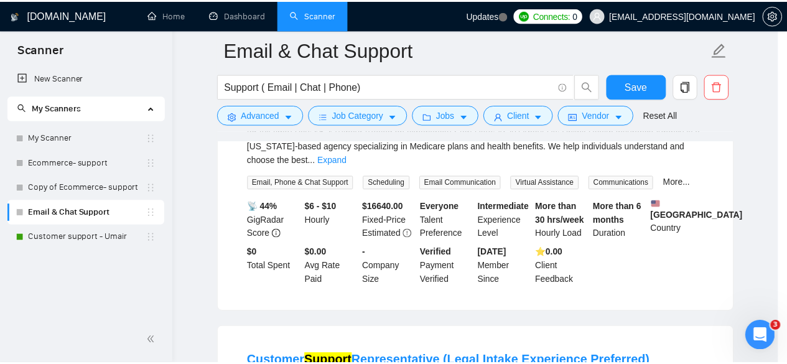
scroll to position [91, 0]
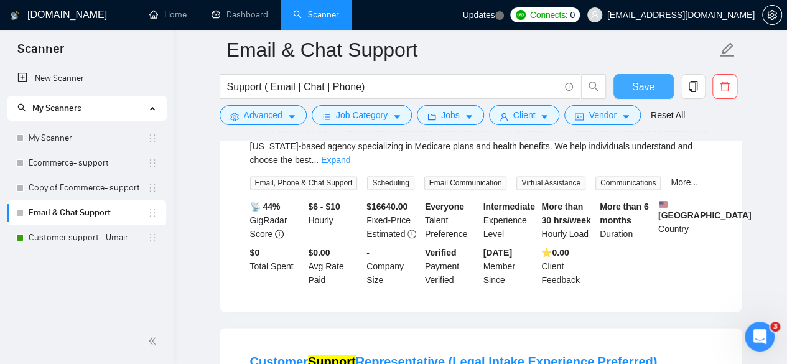
click at [646, 95] on button "Save" at bounding box center [643, 86] width 60 height 25
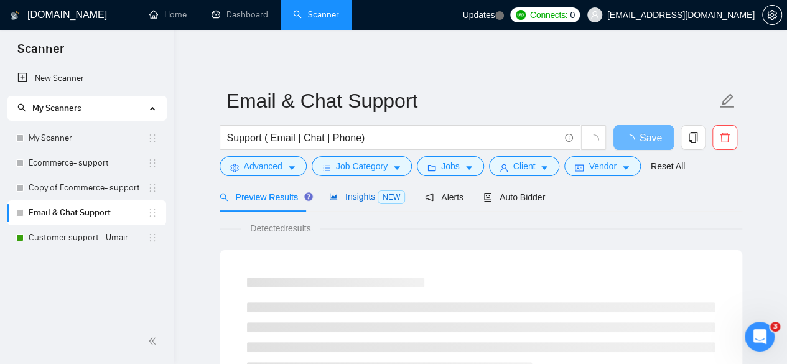
click at [348, 202] on span "Insights NEW" at bounding box center [367, 197] width 76 height 10
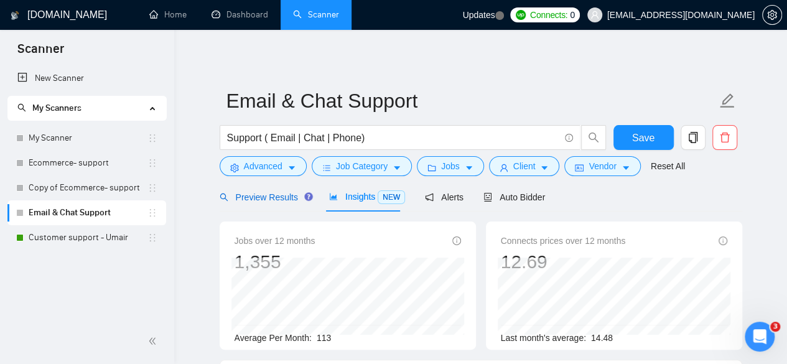
click at [271, 190] on div "Preview Results" at bounding box center [265, 197] width 90 height 14
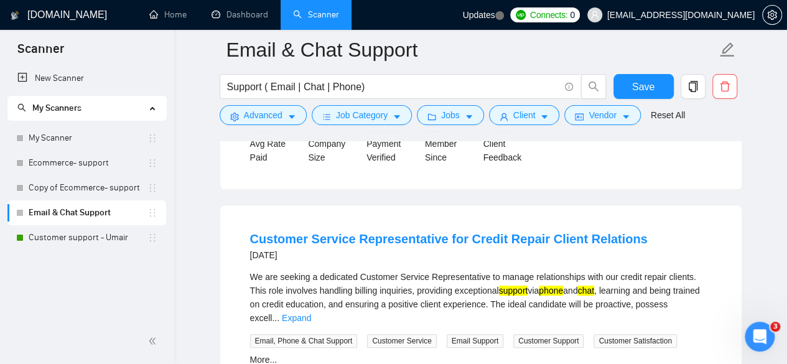
scroll to position [2801, 0]
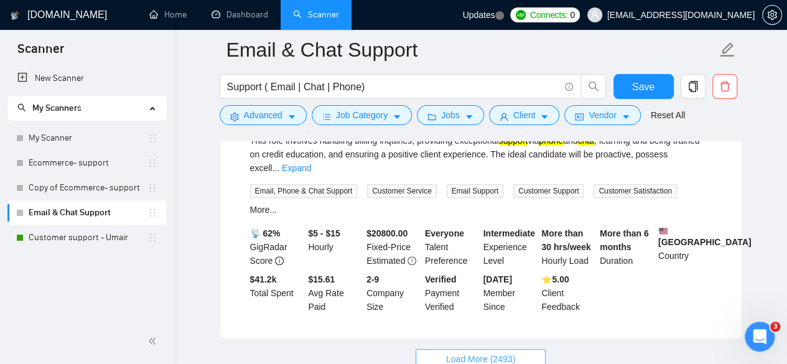
click at [460, 352] on span "Load More (2493)" at bounding box center [480, 359] width 69 height 14
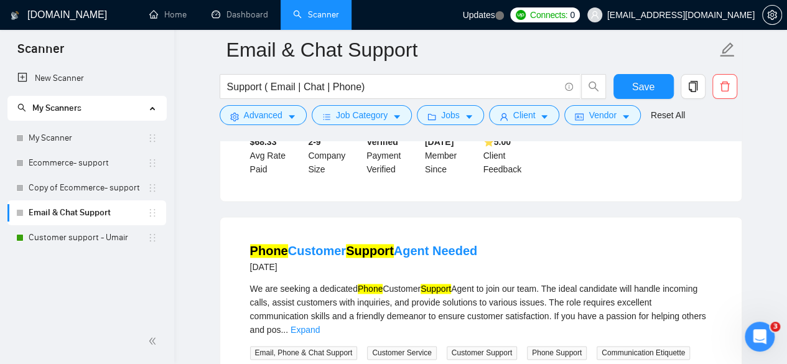
scroll to position [5538, 0]
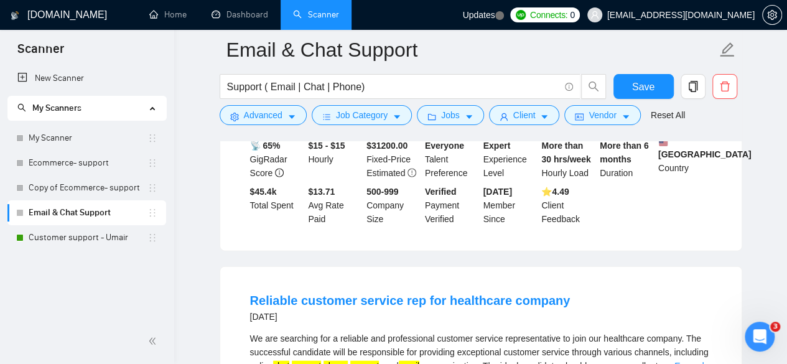
scroll to position [8416, 0]
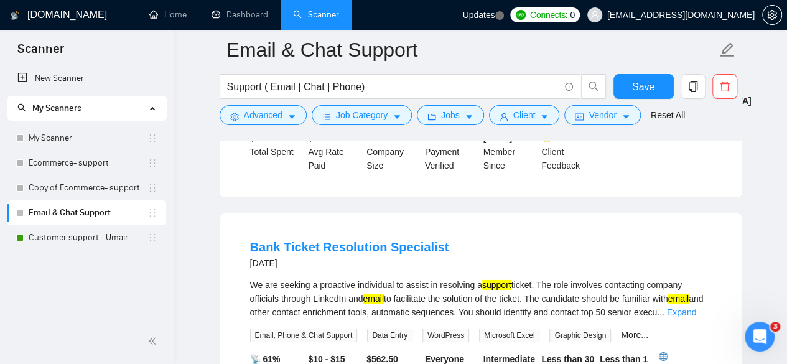
scroll to position [9038, 0]
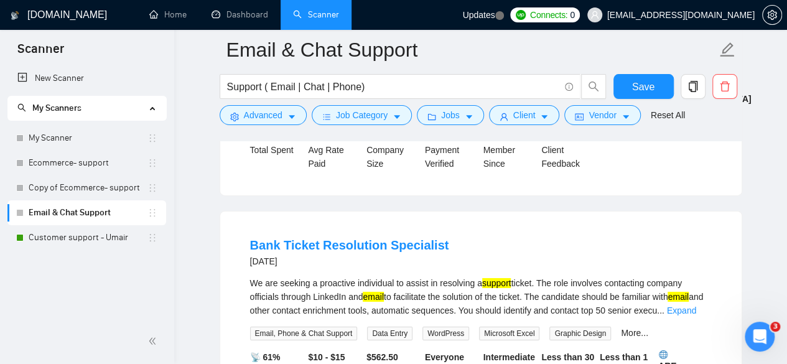
click at [280, 116] on span "Advanced" at bounding box center [263, 115] width 39 height 14
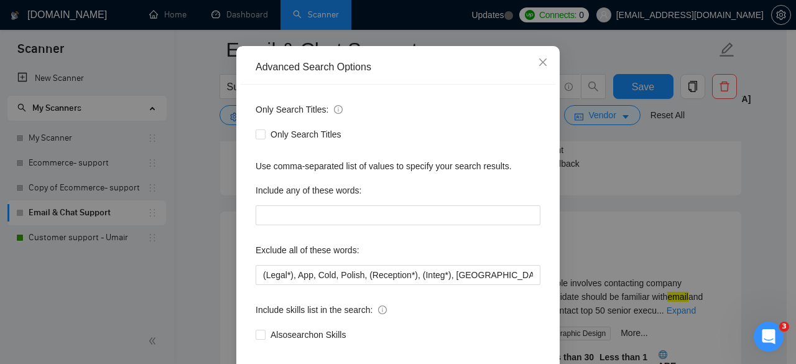
scroll to position [153, 0]
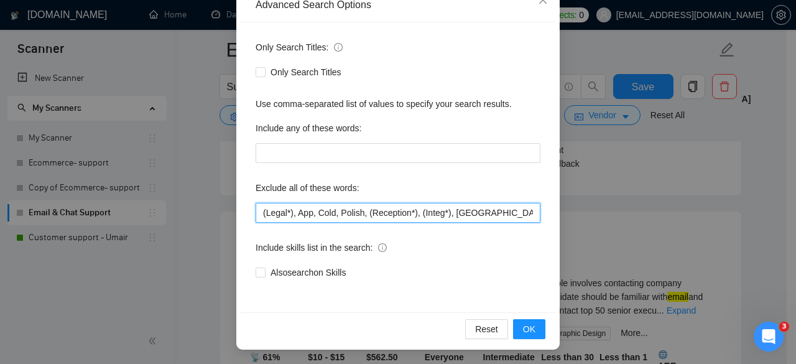
click at [483, 213] on input "(Legal*), App, Cold, Polish, (Reception*), (Integ*), [GEOGRAPHIC_DATA], Crypto,…" at bounding box center [398, 213] width 285 height 20
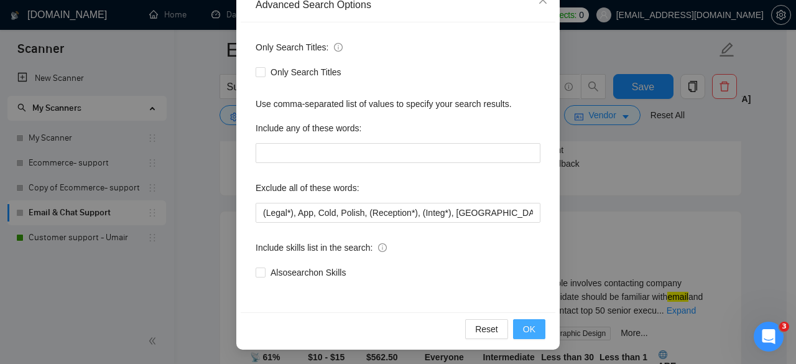
click at [524, 328] on span "OK" at bounding box center [529, 329] width 12 height 14
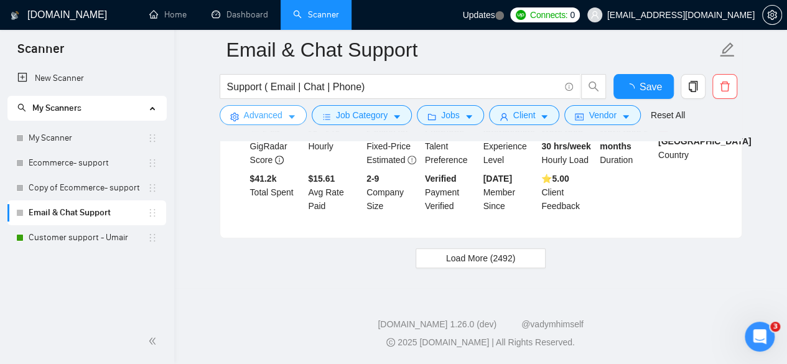
scroll to position [2801, 0]
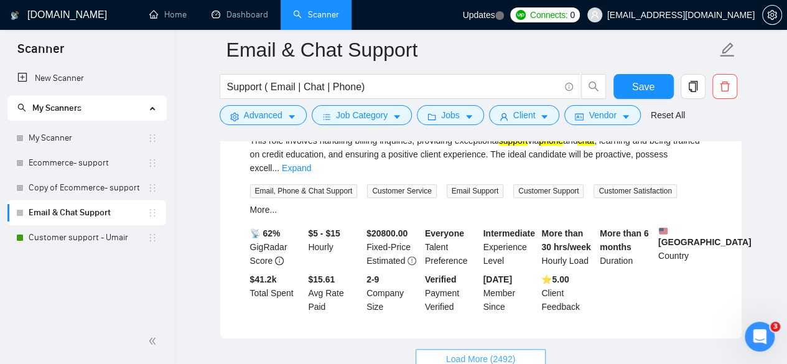
click at [463, 349] on button "Load More (2492)" at bounding box center [480, 359] width 130 height 20
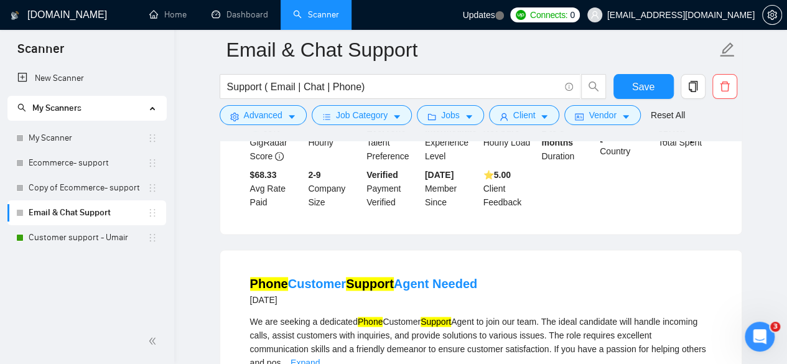
scroll to position [5608, 0]
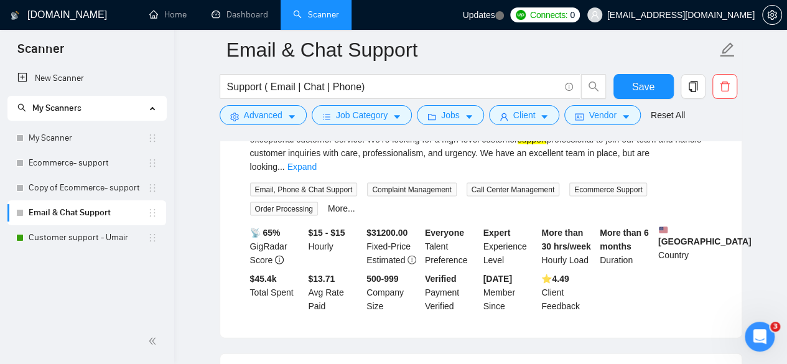
scroll to position [8416, 0]
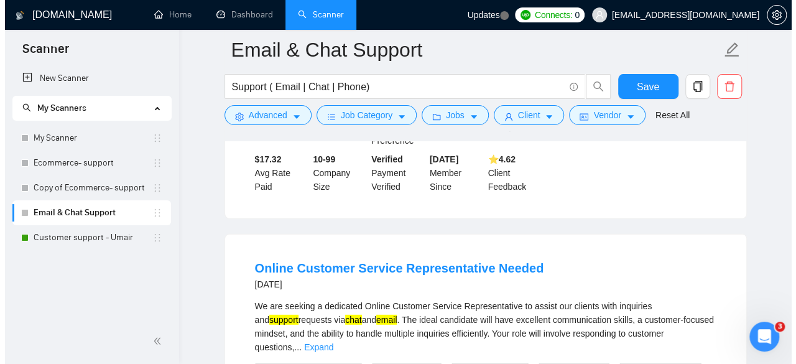
scroll to position [8727, 0]
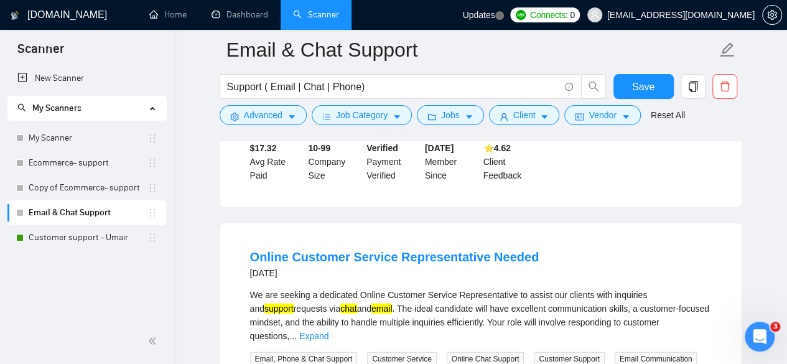
click at [248, 115] on span "Advanced" at bounding box center [263, 115] width 39 height 14
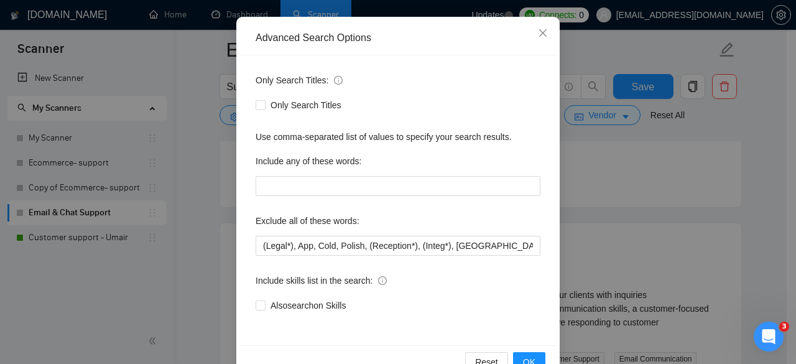
scroll to position [153, 0]
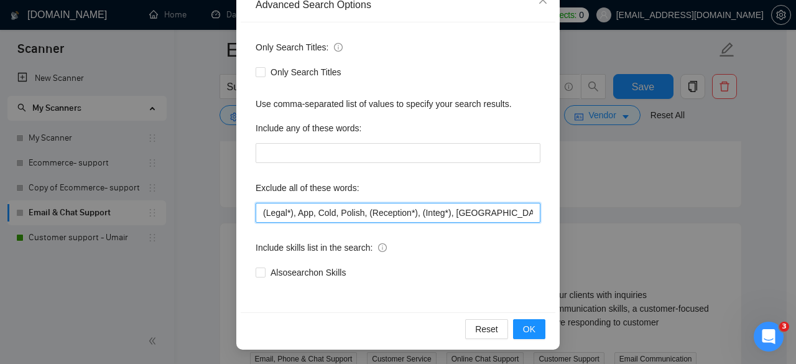
click at [481, 214] on input "(Legal*), App, Cold, Polish, (Reception*), (Integ*), Portugal, Adobe, Crypto, C…" at bounding box center [398, 213] width 285 height 20
type input "(Legal*), App, Cold, Polish, (Reception*), (Integ*), Portugal, Bank, Adobe, Cry…"
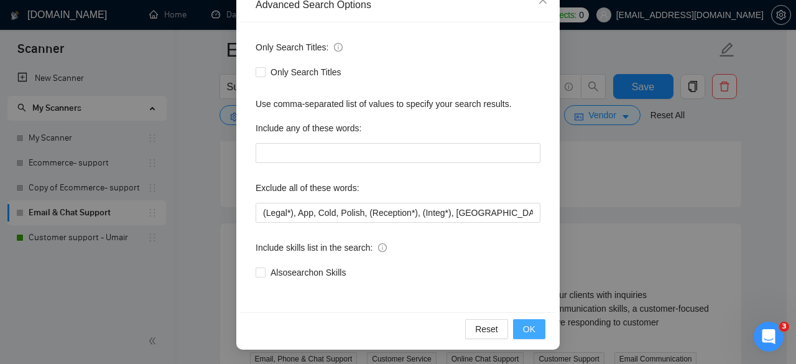
click at [517, 330] on button "OK" at bounding box center [529, 329] width 32 height 20
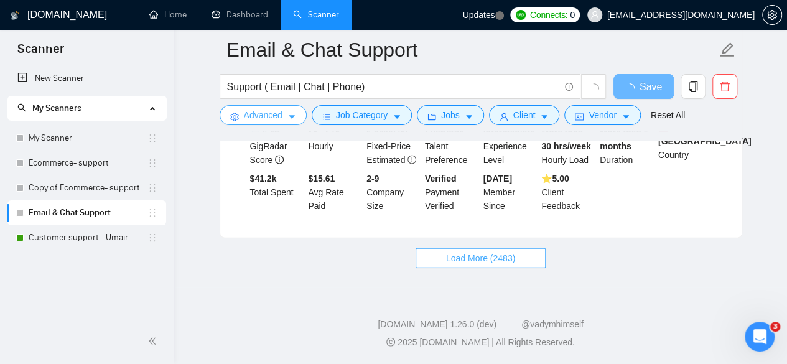
scroll to position [2801, 0]
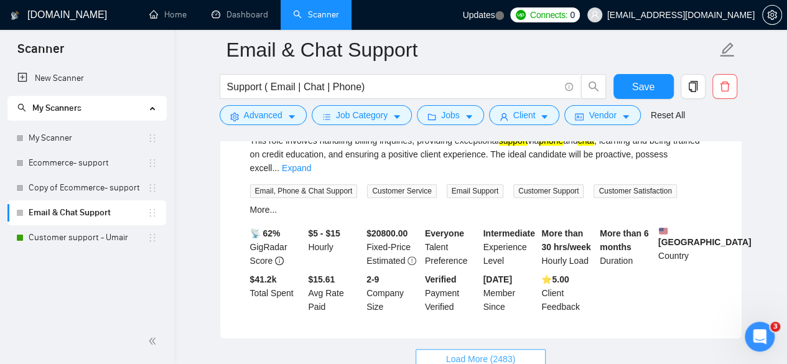
click at [447, 349] on button "Load More (2483)" at bounding box center [480, 359] width 130 height 20
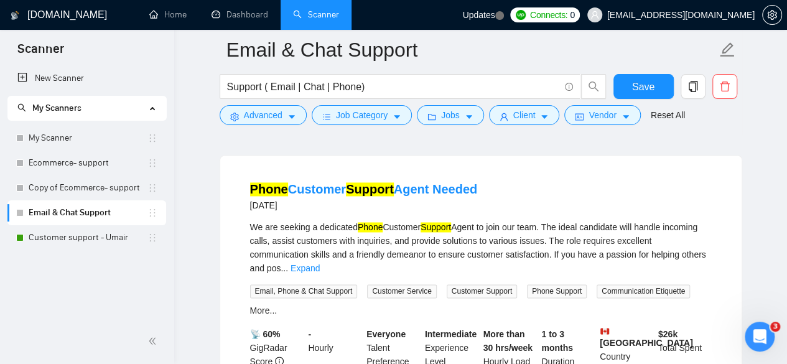
scroll to position [5608, 0]
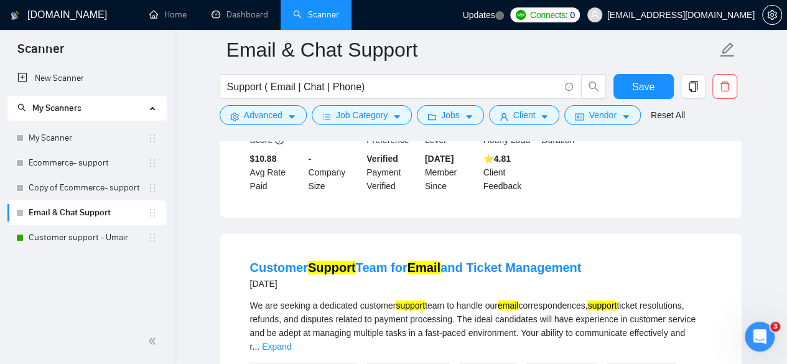
scroll to position [6292, 0]
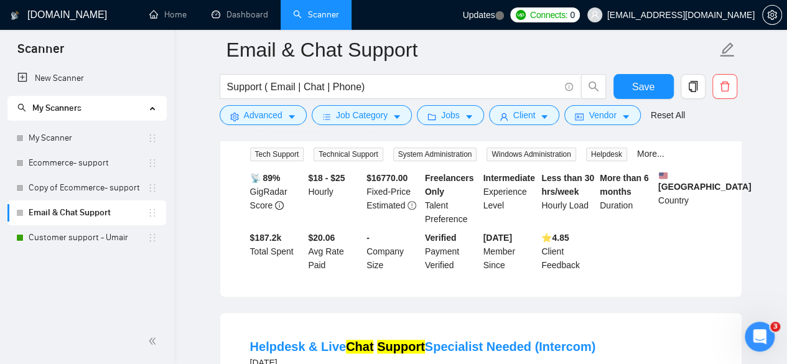
scroll to position [7784, 0]
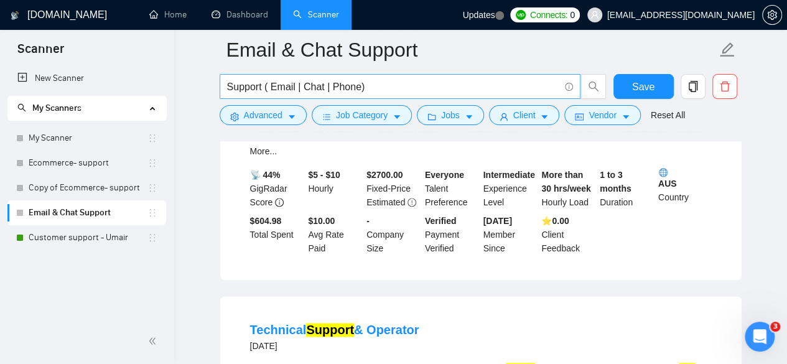
click at [346, 90] on input "Support ( Email | Chat | Phone)" at bounding box center [393, 87] width 332 height 16
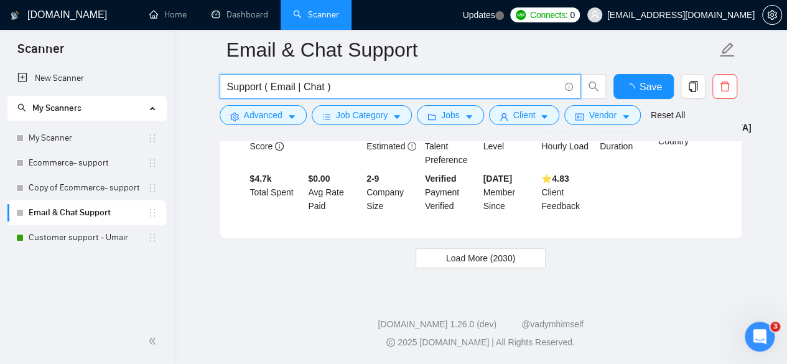
scroll to position [2796, 0]
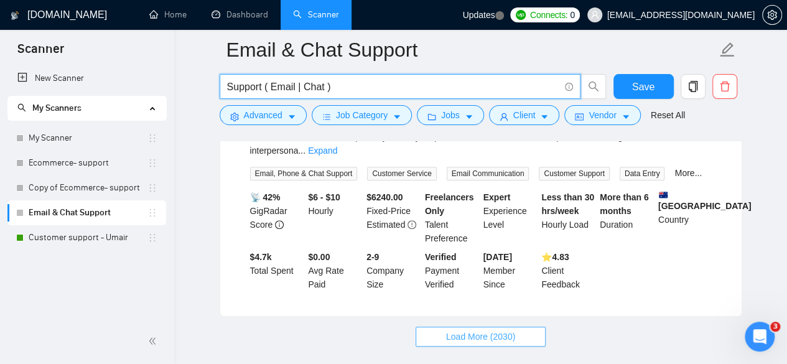
type input "Support ( Email | Chat )"
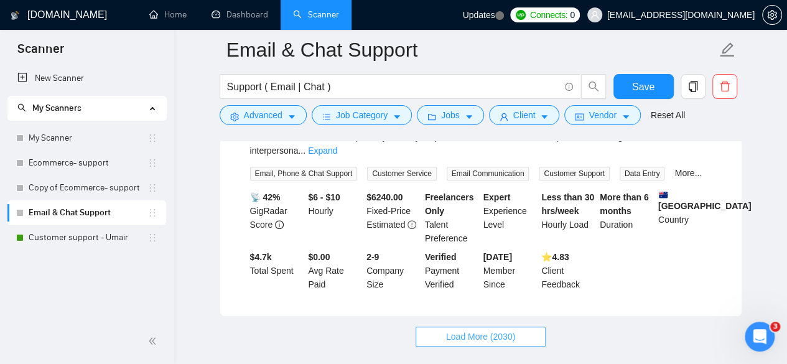
click at [483, 330] on span "Load More (2030)" at bounding box center [480, 337] width 69 height 14
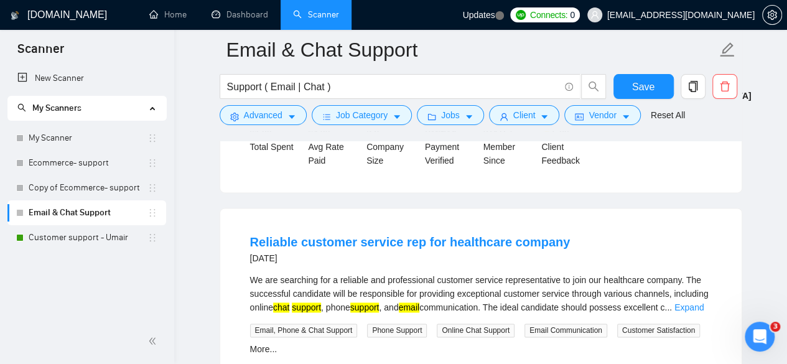
scroll to position [5586, 0]
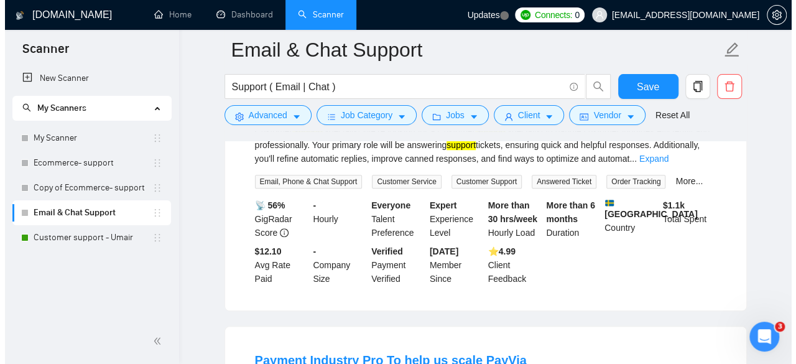
scroll to position [7639, 0]
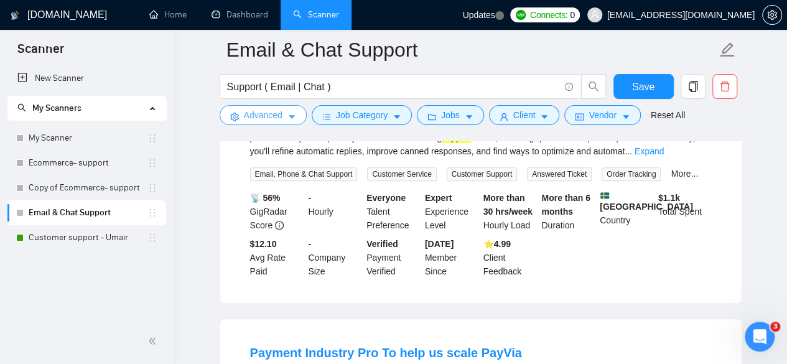
click at [296, 114] on button "Advanced" at bounding box center [263, 115] width 87 height 20
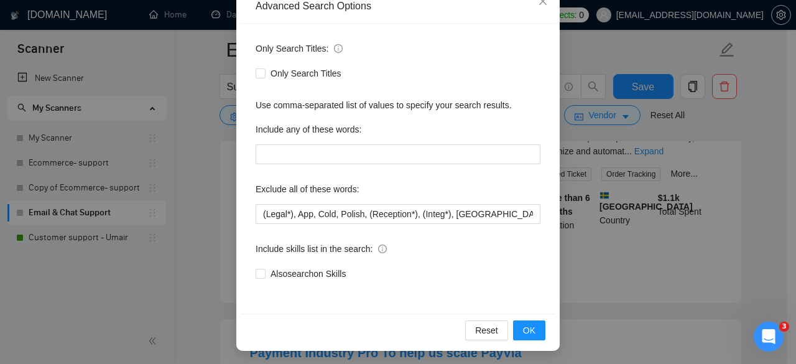
scroll to position [153, 0]
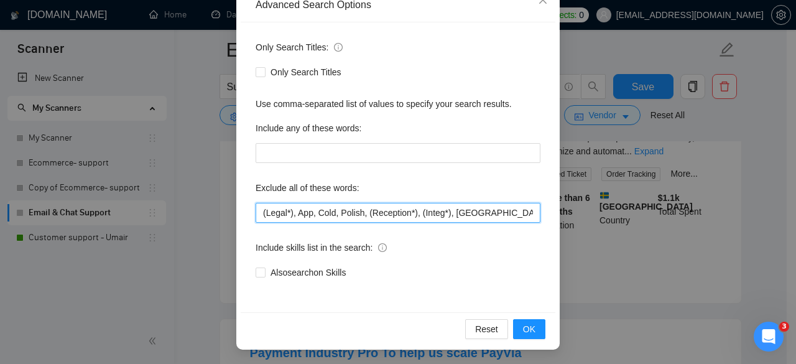
click at [443, 213] on input "(Legal*), App, Cold, Polish, (Reception*), (Integ*), Portugal, Bank, Adobe, Cry…" at bounding box center [398, 213] width 285 height 20
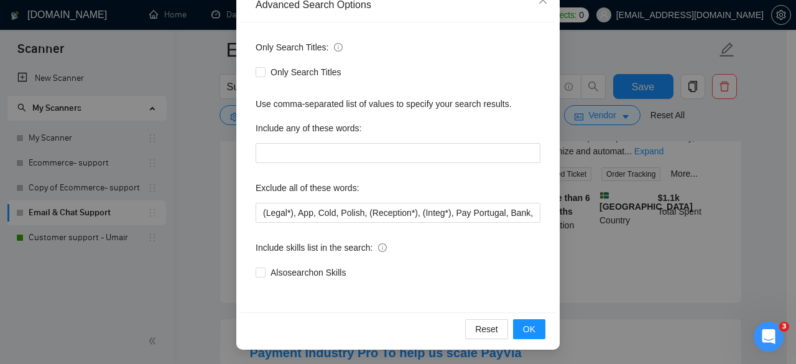
click at [463, 223] on div "Only Search Titles: Only Search Titles Use comma-separated list of values to sp…" at bounding box center [398, 167] width 315 height 290
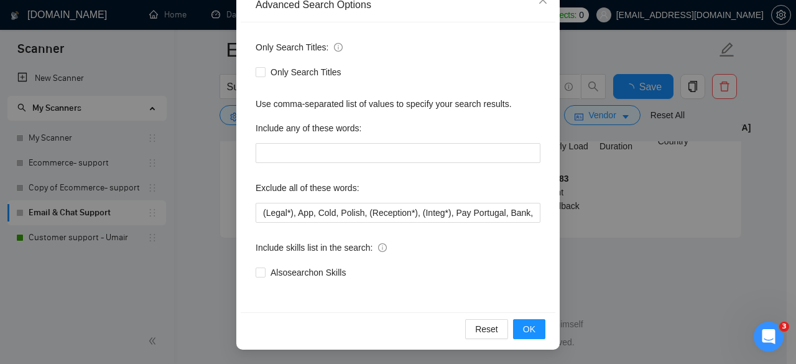
scroll to position [2796, 0]
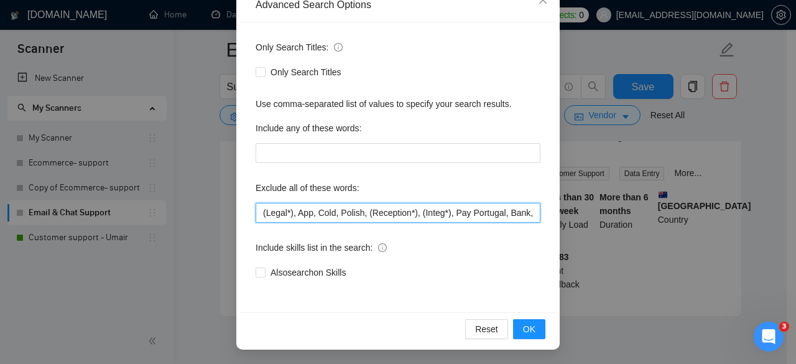
click at [460, 213] on input "(Legal*), App, Cold, Polish, (Reception*), (Integ*), Pay Portugal, Bank, Adobe,…" at bounding box center [398, 213] width 285 height 20
type input "(Legal*), App, Cold, Polish, (Reception*), (Integ*), Payva Portugal, Bank, Adob…"
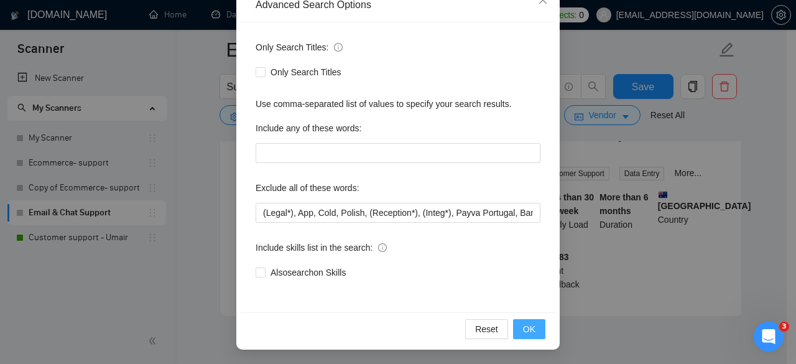
click at [517, 327] on button "OK" at bounding box center [529, 329] width 32 height 20
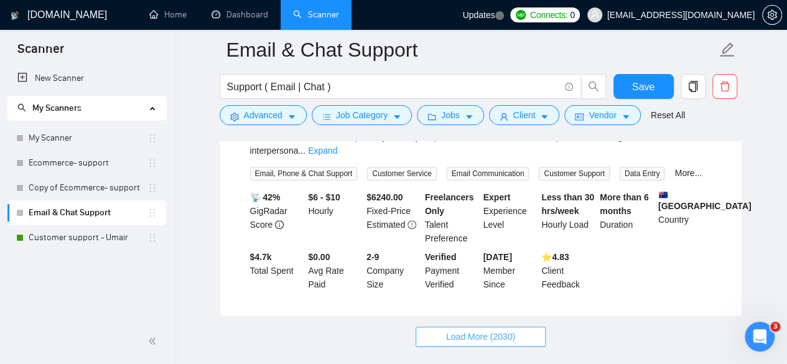
click at [478, 330] on span "Load More (2030)" at bounding box center [480, 337] width 69 height 14
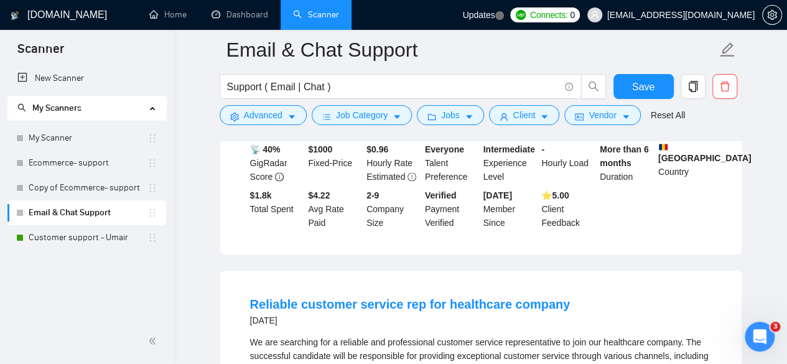
scroll to position [5586, 0]
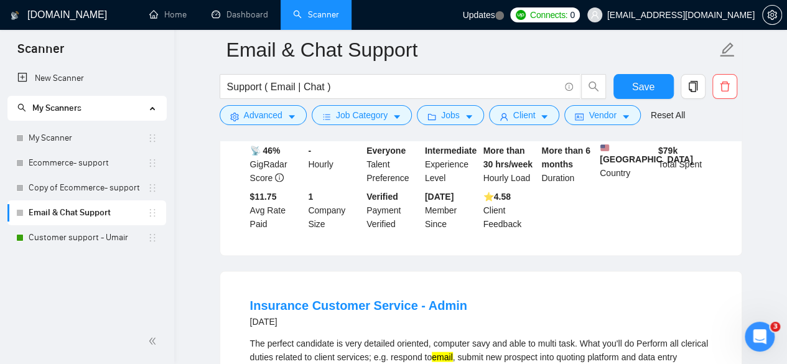
scroll to position [8311, 0]
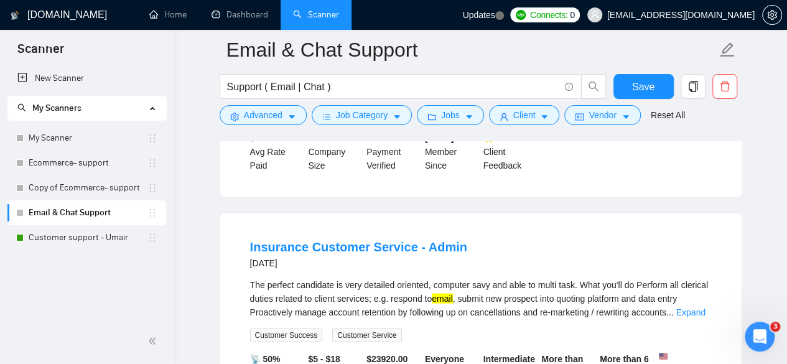
drag, startPoint x: 465, startPoint y: 257, endPoint x: 537, endPoint y: 258, distance: 72.2
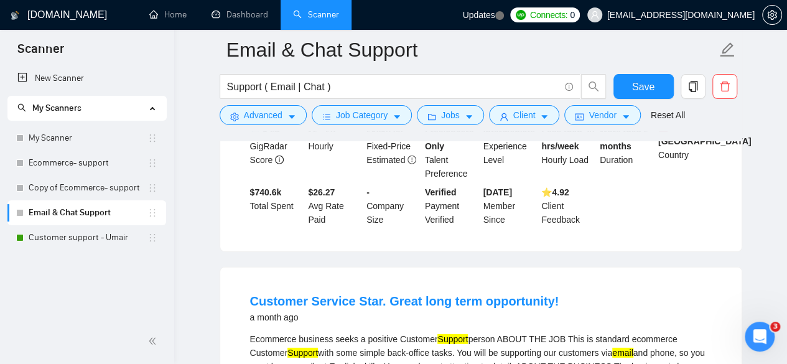
scroll to position [11118, 0]
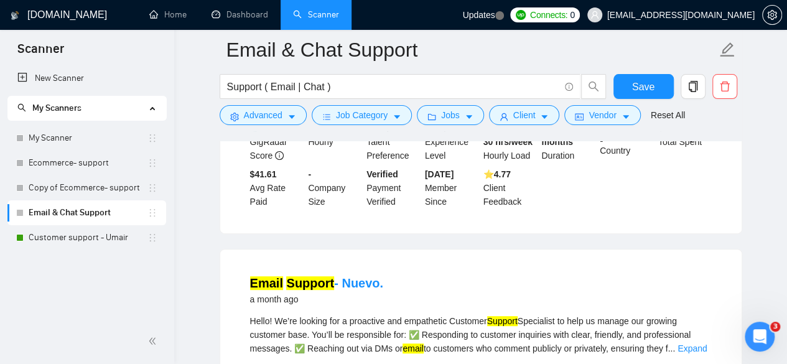
scroll to position [11927, 0]
